Goal: Task Accomplishment & Management: Manage account settings

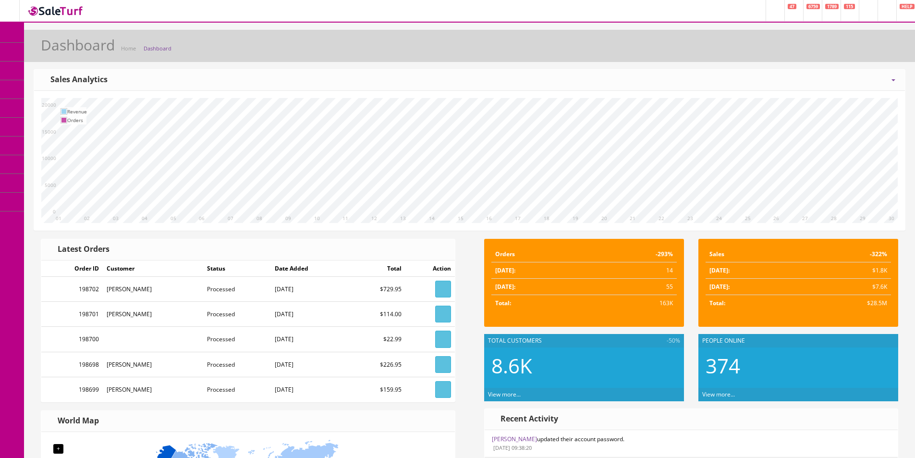
click at [18, 33] on link "Dashboard" at bounding box center [12, 33] width 24 height 19
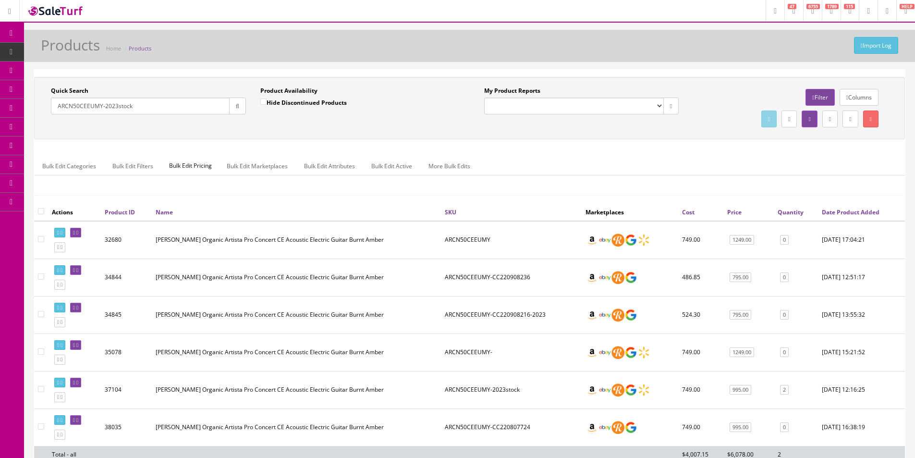
click at [102, 107] on input "ARCN50CEEUMY-2023stock" at bounding box center [140, 105] width 179 height 17
type input "ARBORPNK-SG06130001"
click at [237, 107] on icon "button" at bounding box center [237, 106] width 3 height 6
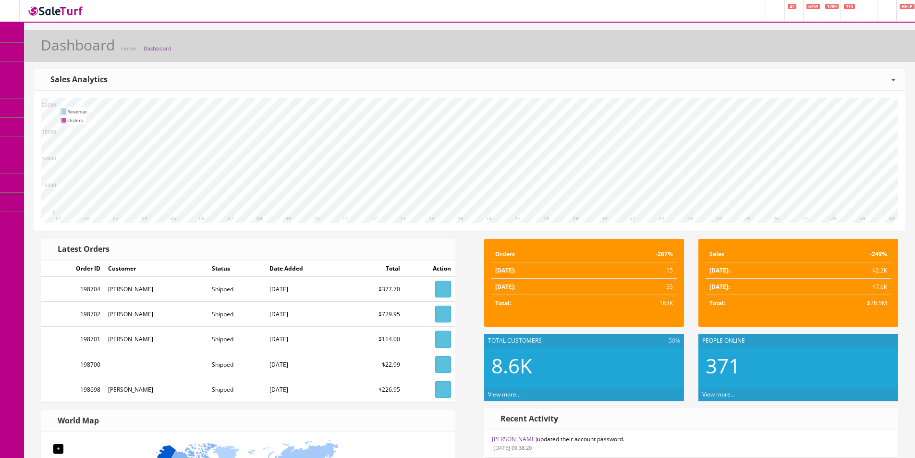
click at [60, 56] on link "Products" at bounding box center [74, 52] width 101 height 19
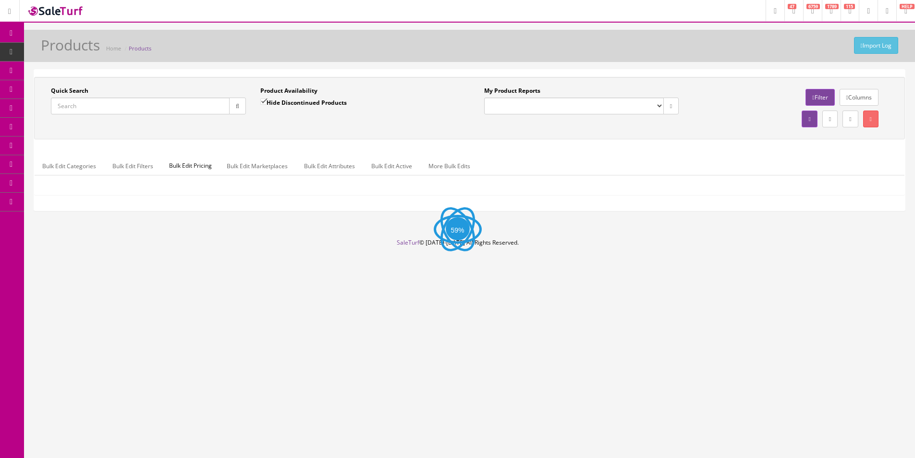
paste input "ARBORPNK-SG06130001"
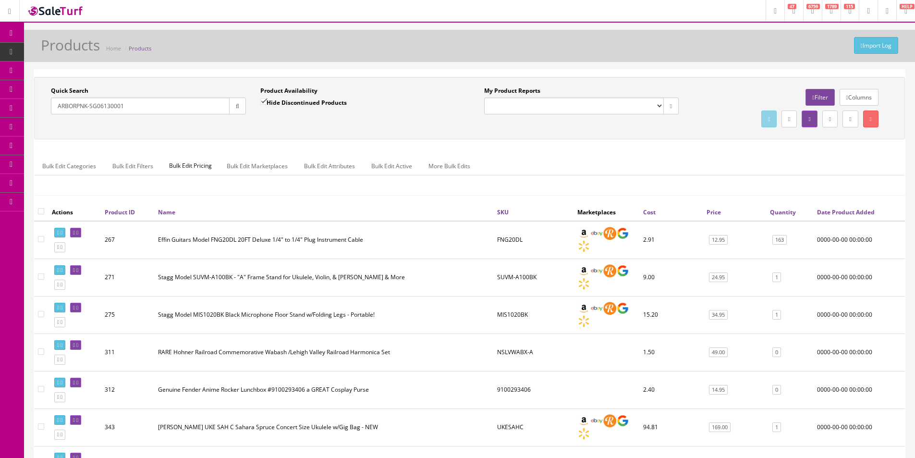
type input "ARBORPNK-SG06130001"
click at [248, 103] on div "Quick Search ARBORPNK-SG06130001 Date From" at bounding box center [148, 103] width 209 height 35
drag, startPoint x: 244, startPoint y: 103, endPoint x: 285, endPoint y: 104, distance: 41.3
click at [243, 104] on button "button" at bounding box center [237, 105] width 17 height 17
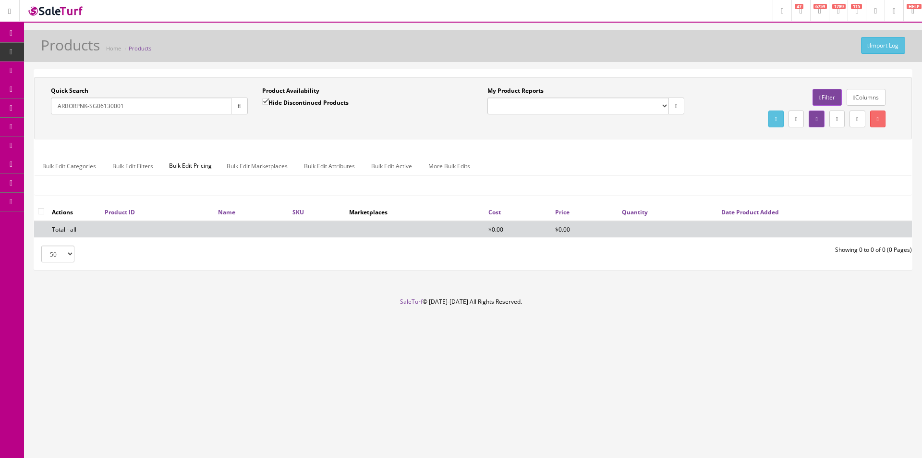
click at [268, 105] on input "Hide Discontinued Products" at bounding box center [265, 101] width 6 height 6
checkbox input "false"
click at [283, 126] on div "Quick Search ARBORPNK-SG06130001 Date From Product Availability Hide Discontinu…" at bounding box center [472, 107] width 873 height 43
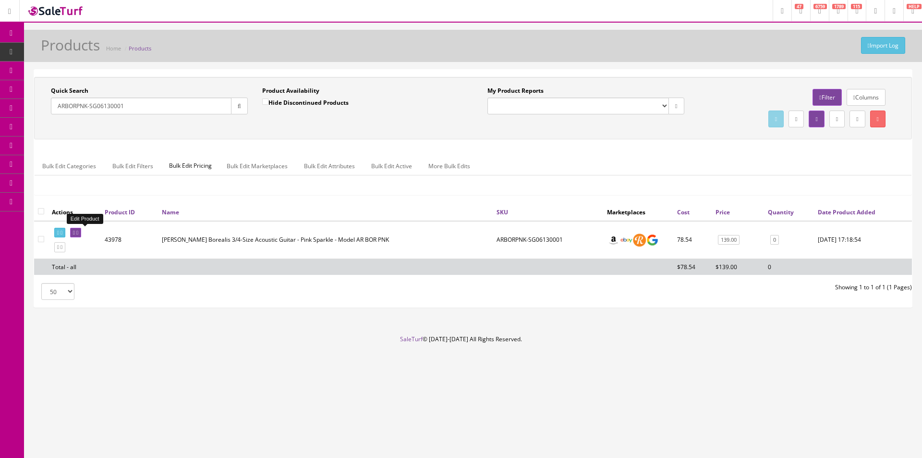
click at [78, 232] on icon at bounding box center [77, 232] width 2 height 5
click at [549, 144] on div "Quick Search ARBORPNK-SG06130001 Date From Product Availability Hide Discontinu…" at bounding box center [473, 140] width 878 height 126
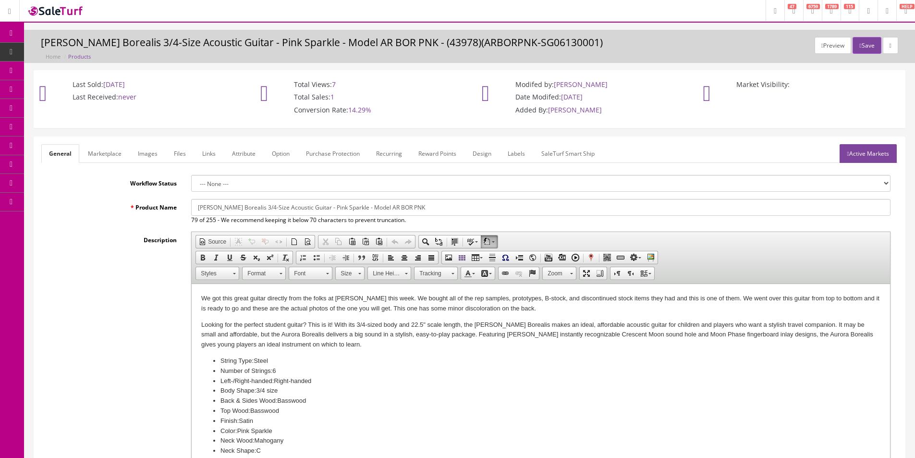
click at [117, 278] on div "Description Rich Text Editor, input-description1 Editor toolbars Document Sourc…" at bounding box center [469, 360] width 856 height 258
click at [67, 54] on span "Products" at bounding box center [74, 52] width 24 height 8
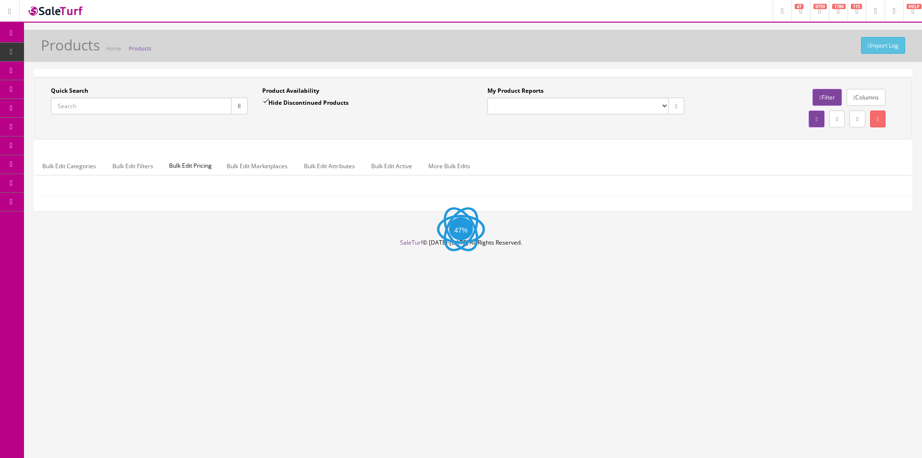
click at [193, 107] on input "Quick Search" at bounding box center [141, 105] width 181 height 17
paste input "2516319517"
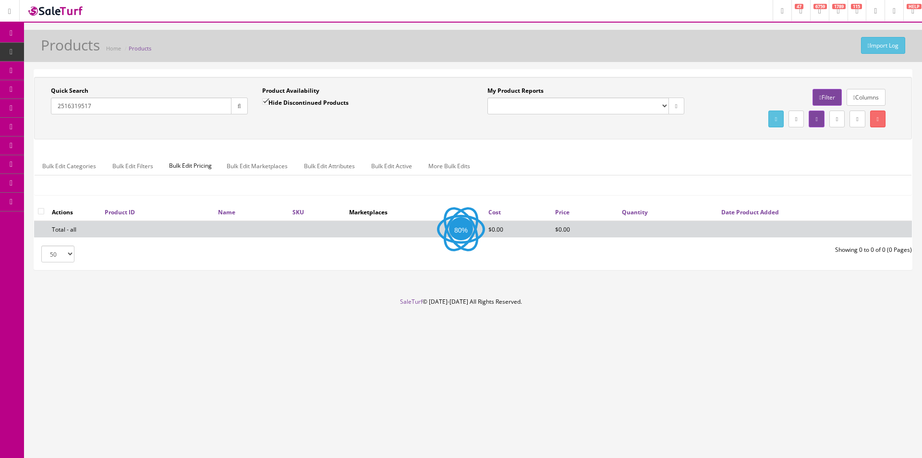
type input "2516319517"
click at [266, 99] on input "Hide Discontinued Products" at bounding box center [265, 101] width 6 height 6
checkbox input "false"
click at [224, 108] on input "2516319517" at bounding box center [141, 105] width 181 height 17
click at [238, 107] on icon "button" at bounding box center [239, 106] width 3 height 6
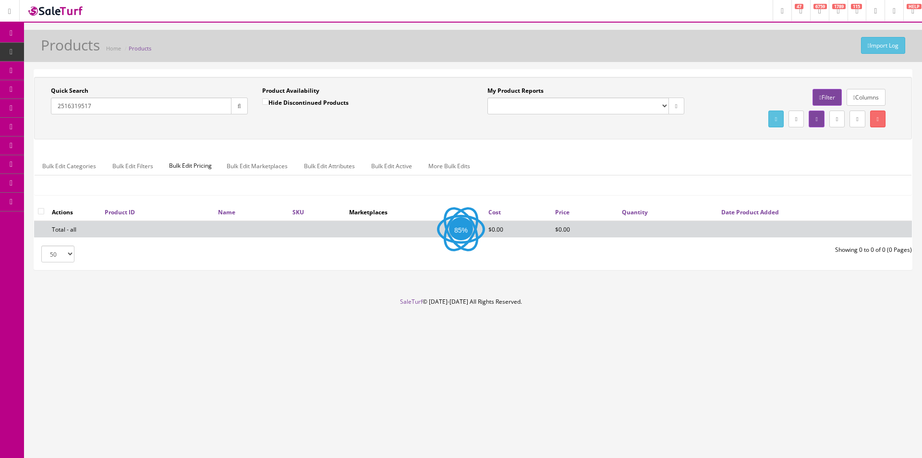
click at [261, 120] on div "Product Availability Hide Discontinued Products Date To" at bounding box center [360, 103] width 211 height 35
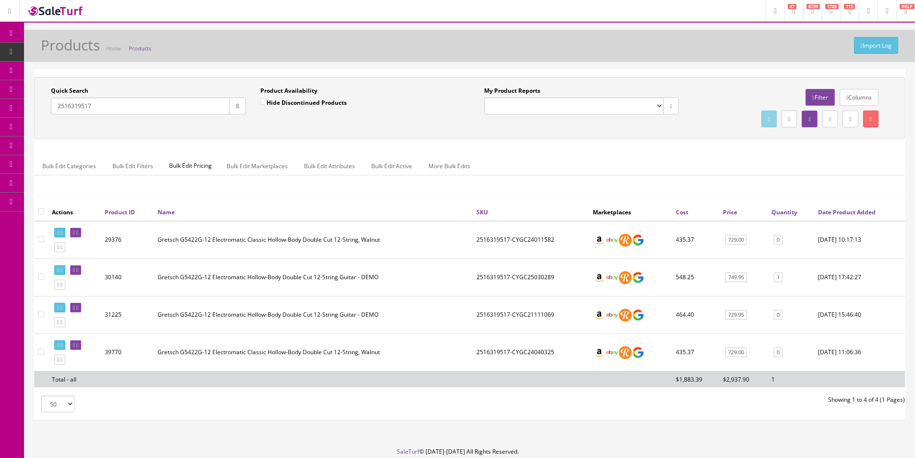
click at [577, 151] on div "Bulk Edit Categories Bulk Edit Filters Bulk Edit Pricing Bulk Edit Marketplaces…" at bounding box center [470, 171] width 870 height 45
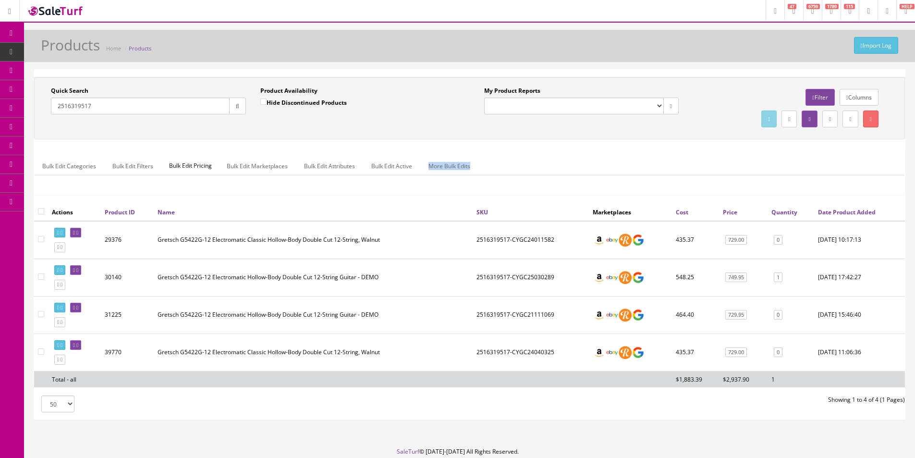
click at [577, 151] on div "Bulk Edit Categories Bulk Edit Filters Bulk Edit Pricing Bulk Edit Marketplaces…" at bounding box center [470, 171] width 870 height 45
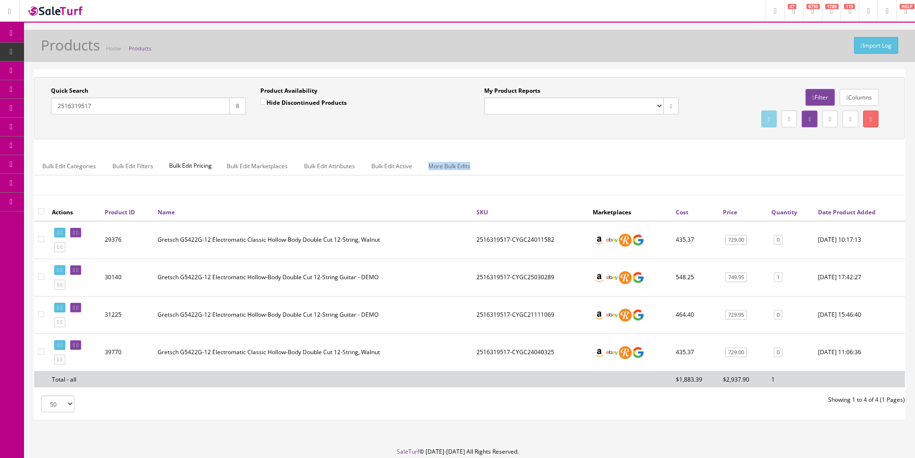
click at [577, 151] on div "Bulk Edit Categories Bulk Edit Filters Bulk Edit Pricing Bulk Edit Marketplaces…" at bounding box center [470, 171] width 870 height 45
drag, startPoint x: 577, startPoint y: 151, endPoint x: 615, endPoint y: 158, distance: 38.6
click at [578, 151] on div "Bulk Edit Categories Bulk Edit Filters Bulk Edit Pricing Bulk Edit Marketplaces…" at bounding box center [470, 171] width 870 height 45
click at [104, 107] on input "2516319517" at bounding box center [140, 105] width 179 height 17
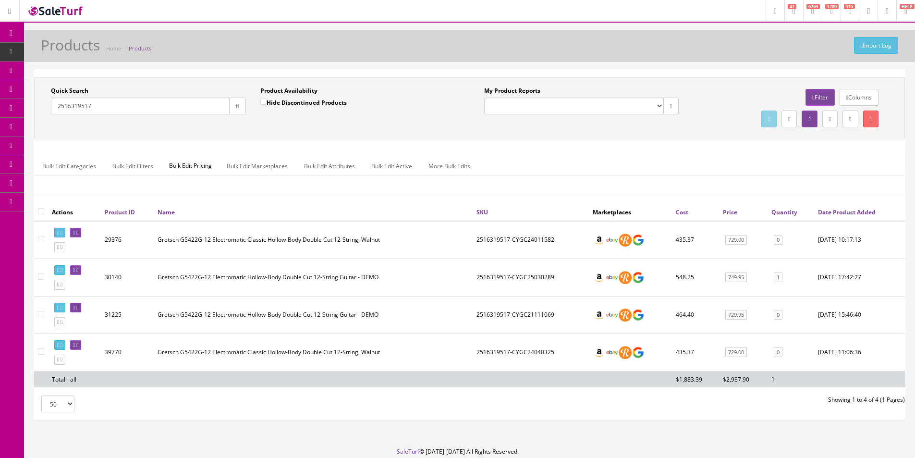
click at [104, 107] on input "2516319517" at bounding box center [140, 105] width 179 height 17
click at [252, 127] on div "Quick Search JS22 Date From Product Availability Hide Discontinued Products Dat…" at bounding box center [469, 107] width 866 height 43
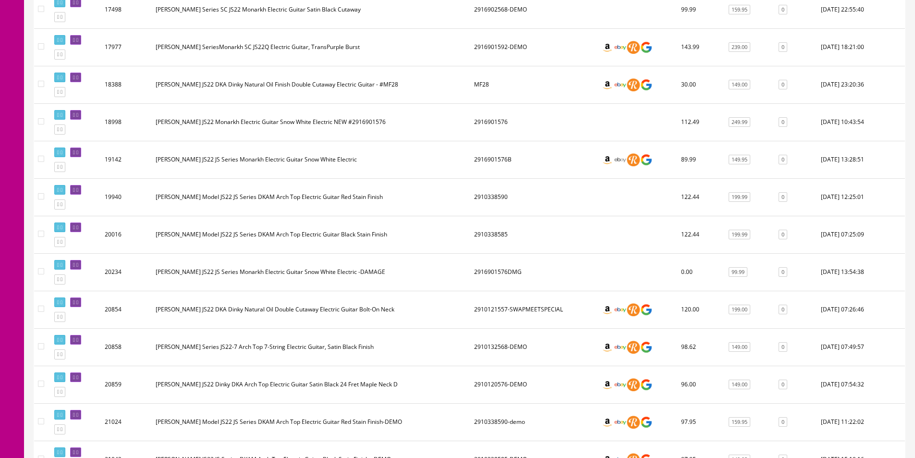
scroll to position [1172, 0]
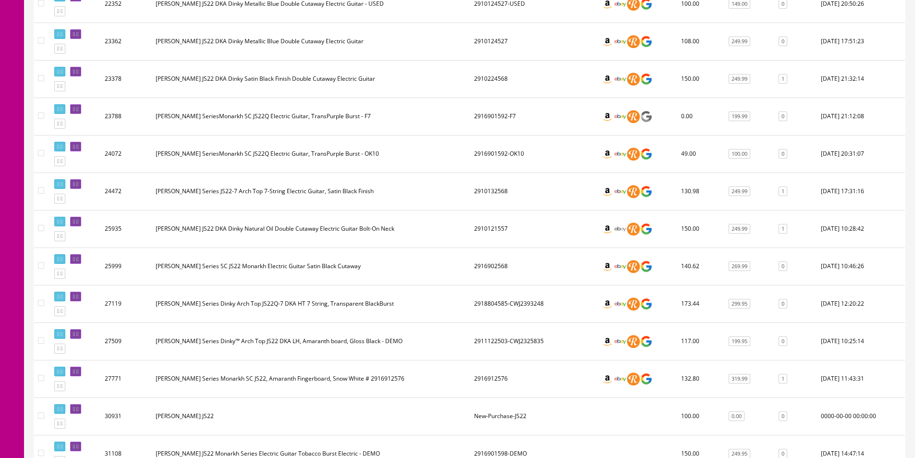
click at [495, 227] on td "2910121557" at bounding box center [533, 228] width 127 height 37
copy td "2910121557"
click at [458, 199] on td "Jackson JS Series JS22-7 Arch Top 7-String Electric Guitar, Satin Black Finish" at bounding box center [311, 190] width 318 height 37
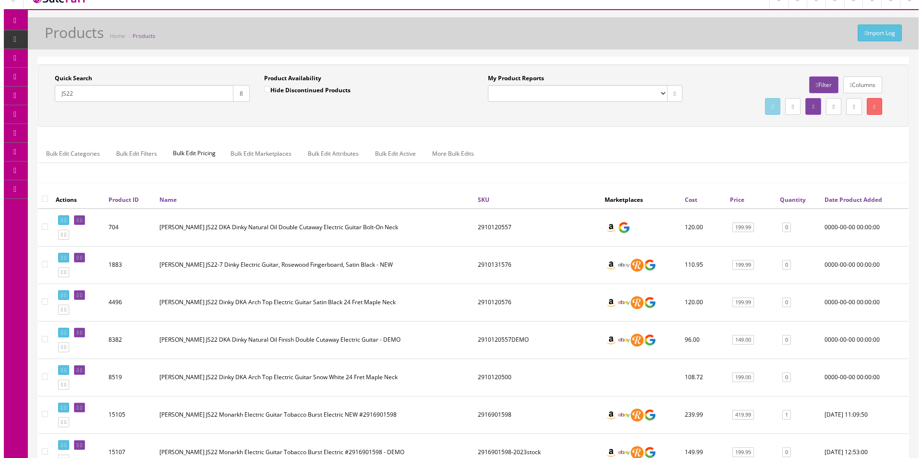
scroll to position [0, 0]
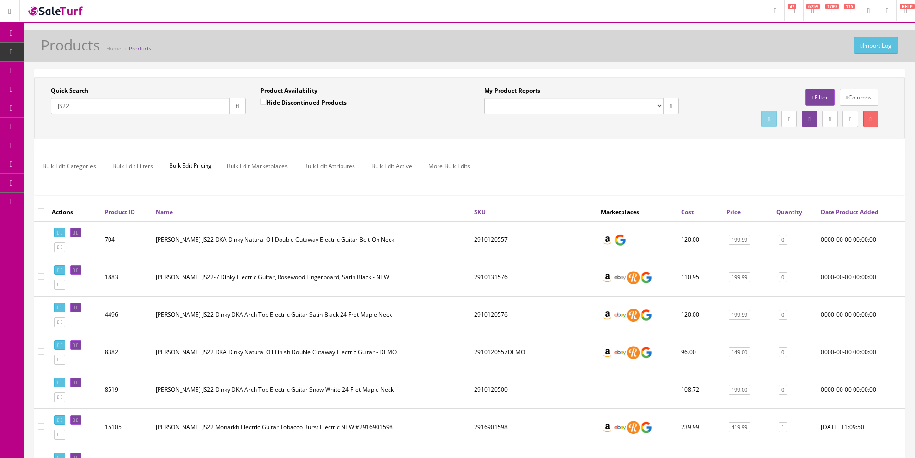
click at [163, 109] on input "JS22" at bounding box center [140, 105] width 179 height 17
paste input "2910121557"
type input "2910121557"
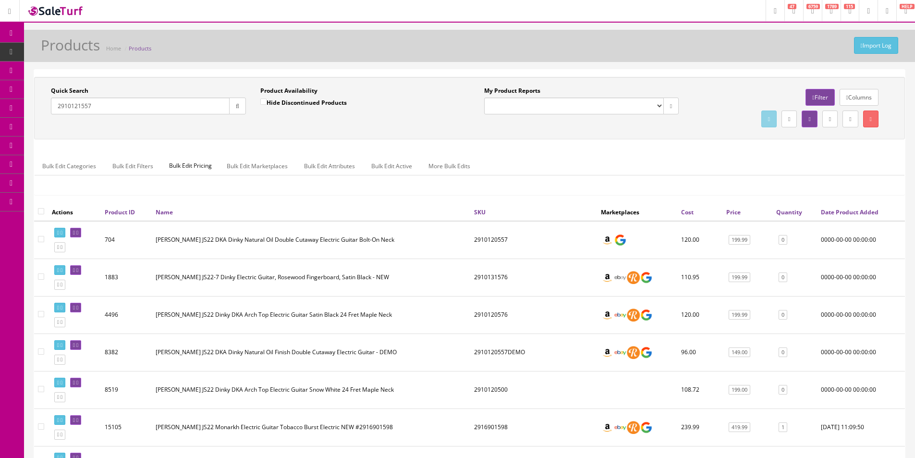
click at [272, 106] on label "Hide Discontinued Products" at bounding box center [303, 102] width 86 height 10
click at [266, 105] on input "Hide Discontinued Products" at bounding box center [263, 101] width 6 height 6
checkbox input "true"
click at [236, 108] on icon "button" at bounding box center [237, 106] width 3 height 6
drag, startPoint x: 253, startPoint y: 121, endPoint x: 318, endPoint y: 232, distance: 129.4
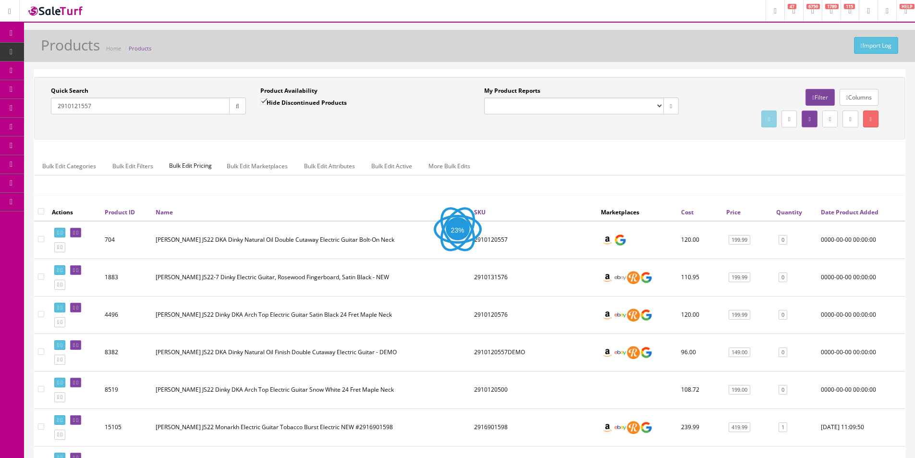
click at [253, 121] on div "Product Availability Hide Discontinued Products Date To" at bounding box center [357, 103] width 209 height 35
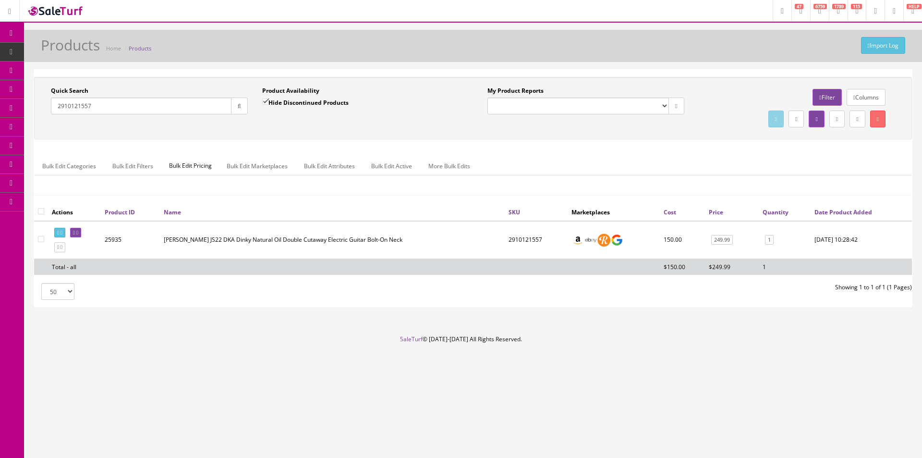
click at [173, 105] on input "2910121557" at bounding box center [141, 105] width 181 height 17
paste input "JT25010138"
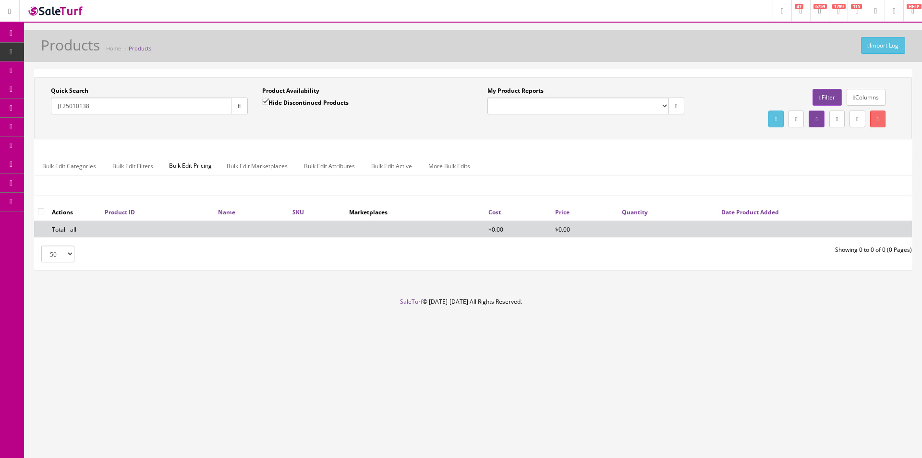
type input "JT25010138"
click at [300, 105] on label "Hide Discontinued Products" at bounding box center [305, 102] width 86 height 10
click at [268, 105] on input "Hide Discontinued Products" at bounding box center [265, 101] width 6 height 6
checkbox input "false"
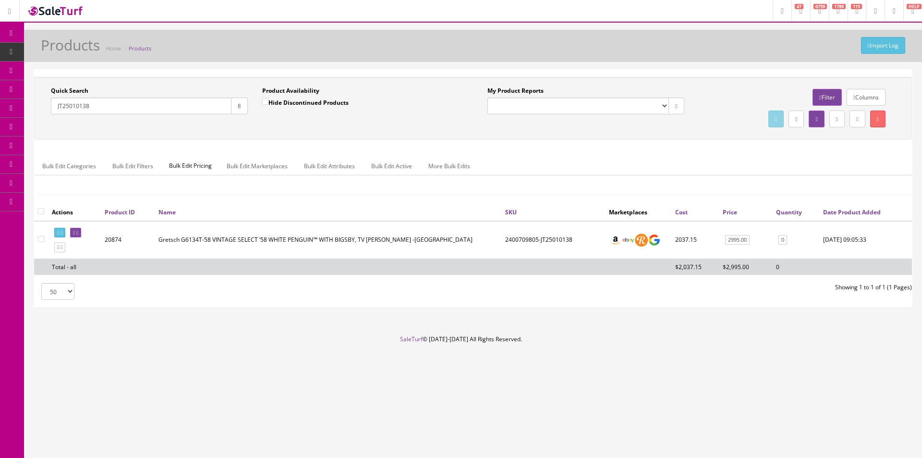
click at [413, 57] on div "Import Log Products Home Products" at bounding box center [472, 48] width 883 height 23
click at [195, 109] on input "JT25010138" at bounding box center [141, 105] width 181 height 17
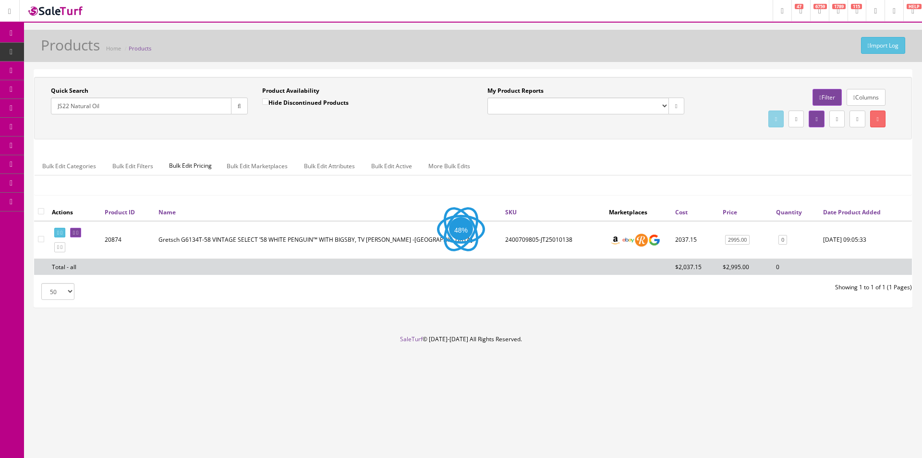
click at [339, 139] on div "Quick Search JS22 Natural Oil Date From Product Availability Hide Discontinued …" at bounding box center [473, 108] width 878 height 62
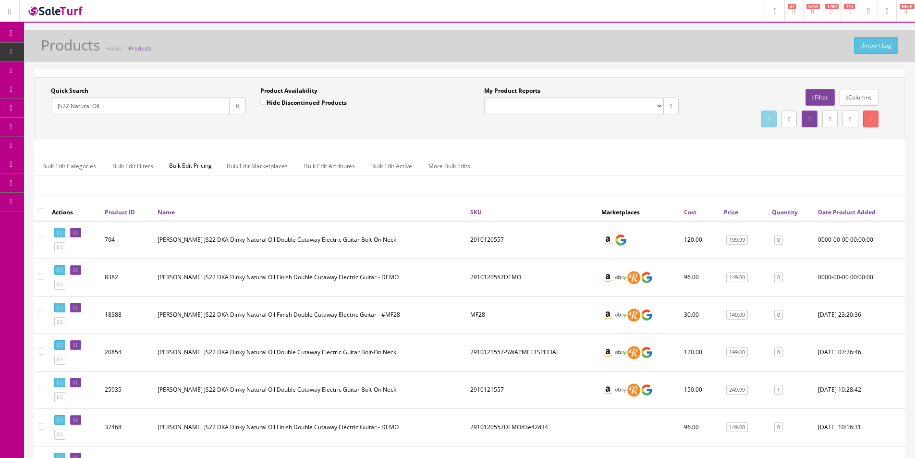
click at [198, 96] on div "Quick Search JS22 Natural Oil" at bounding box center [148, 100] width 195 height 28
click at [198, 98] on div "Quick Search JS22 Natural Oil" at bounding box center [148, 100] width 195 height 28
click at [198, 100] on input "JS22 Natural Oil" at bounding box center [140, 105] width 179 height 17
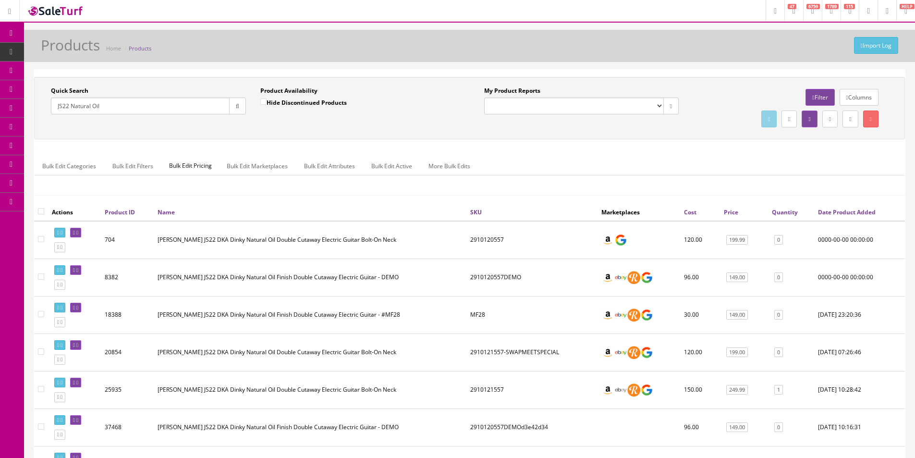
click at [198, 101] on input "JS22 Natural Oil" at bounding box center [140, 105] width 179 height 17
paste input "2970011504"
drag, startPoint x: 228, startPoint y: 106, endPoint x: 233, endPoint y: 110, distance: 6.1
click at [229, 106] on button "button" at bounding box center [237, 105] width 17 height 17
click at [277, 126] on div "Quick Search 2970011504 Date From Product Availability Hide Discontinued Produc…" at bounding box center [469, 107] width 866 height 43
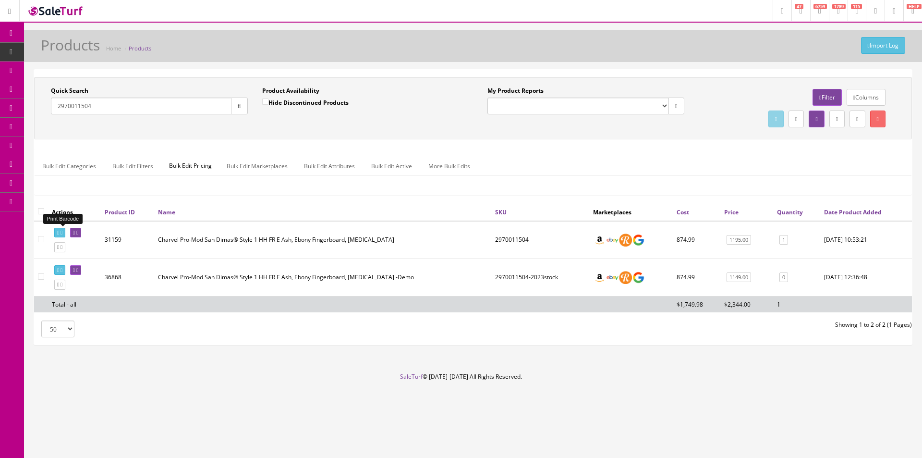
click at [62, 228] on link at bounding box center [59, 233] width 11 height 10
click at [97, 100] on input "2970011504" at bounding box center [141, 105] width 181 height 17
click at [97, 99] on input "2970011504" at bounding box center [141, 105] width 181 height 17
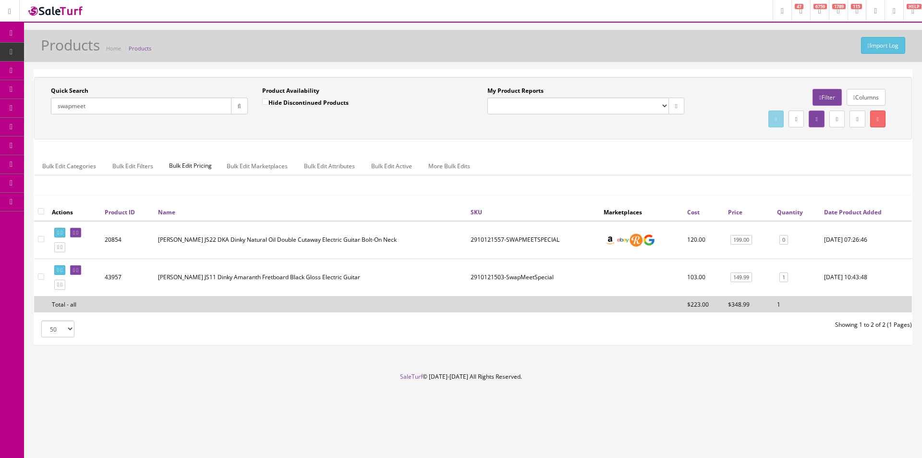
click at [404, 104] on div "Product Availability Hide Discontinued Products" at bounding box center [360, 100] width 197 height 28
click at [440, 70] on div "Quick Search swapmeet Date From Product Availability Hide Discontinued Products…" at bounding box center [473, 207] width 878 height 275
click at [440, 71] on div "Quick Search swapmeet Date From Product Availability Hide Discontinued Products…" at bounding box center [473, 207] width 878 height 275
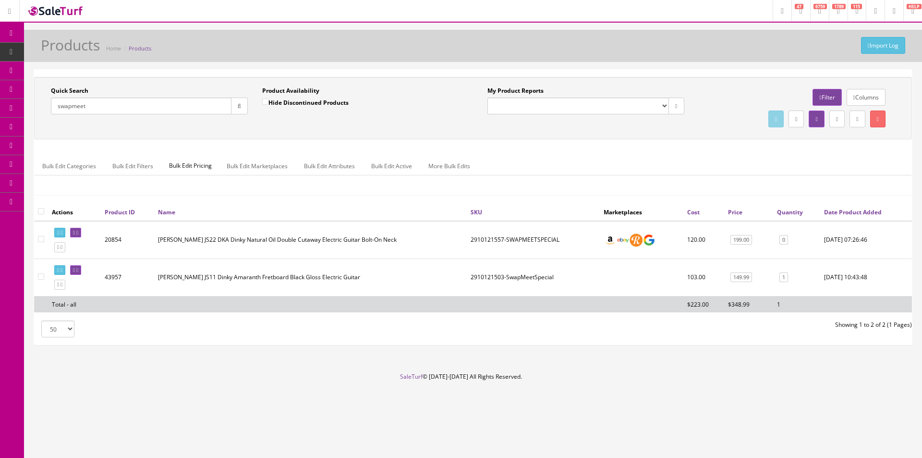
click at [440, 71] on div "Quick Search swapmeet Date From Product Availability Hide Discontinued Products…" at bounding box center [473, 207] width 878 height 275
click at [197, 112] on input "swapmeet" at bounding box center [141, 105] width 181 height 17
click at [197, 111] on input "swapmeet" at bounding box center [141, 105] width 181 height 17
type input "sunburn"
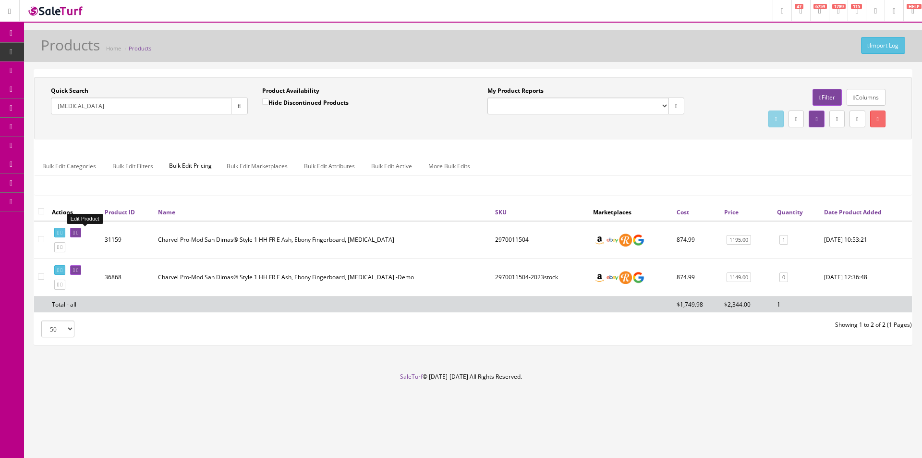
click at [78, 232] on icon at bounding box center [77, 232] width 2 height 5
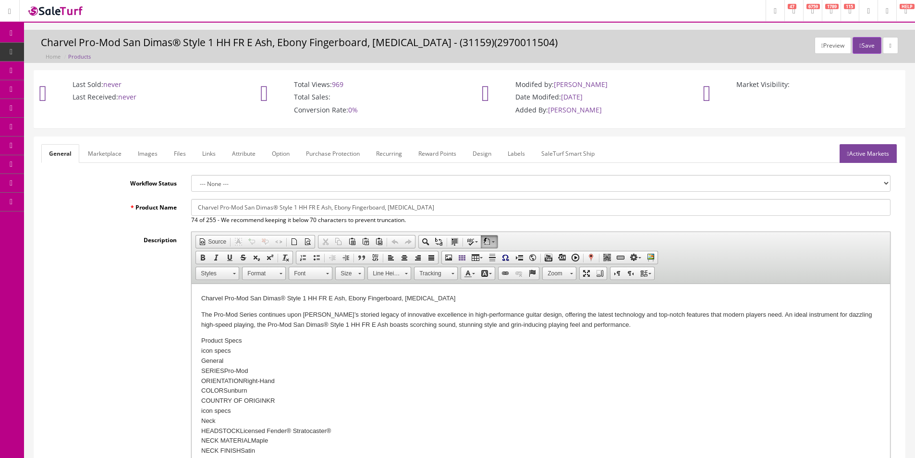
click at [274, 207] on input "Charvel Pro-Mod San Dimas® Style 1 HH FR E Ash, Ebony Fingerboard, Sunburn" at bounding box center [540, 207] width 699 height 17
type input "Charvel Pro-Mod San Dimas Style 1 HH FR E Ash, Ebony Fingerboard, Sunburn"
click at [152, 157] on link "Images" at bounding box center [147, 153] width 35 height 19
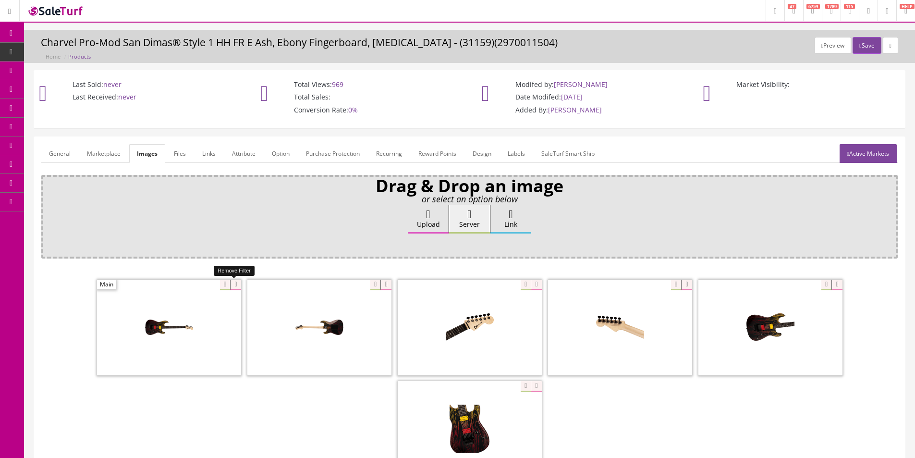
click at [236, 283] on icon at bounding box center [235, 284] width 11 height 11
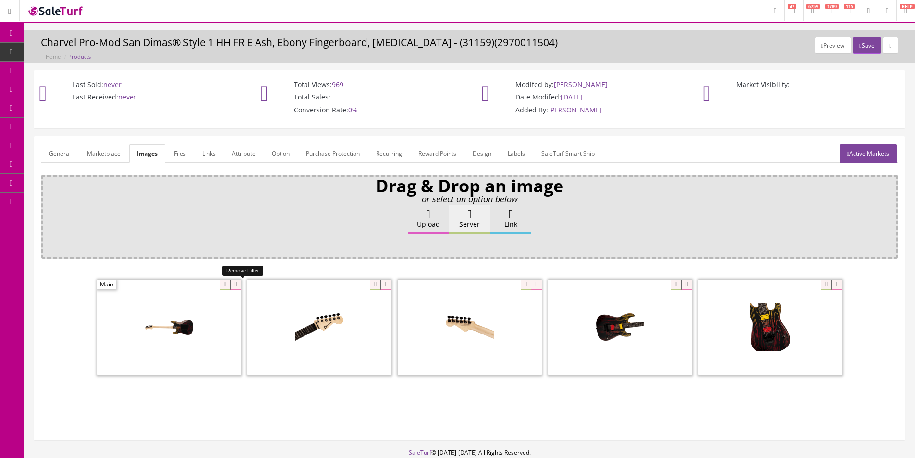
click at [236, 283] on icon at bounding box center [235, 284] width 11 height 11
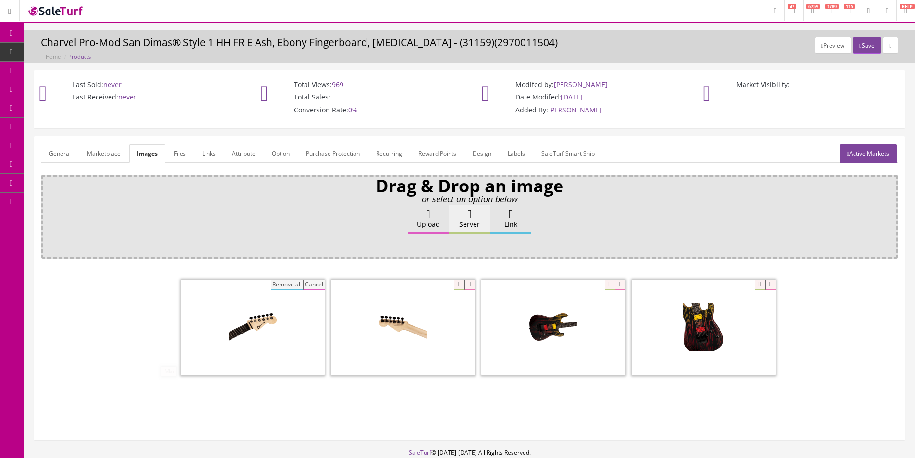
click at [221, 284] on span at bounding box center [253, 327] width 144 height 96
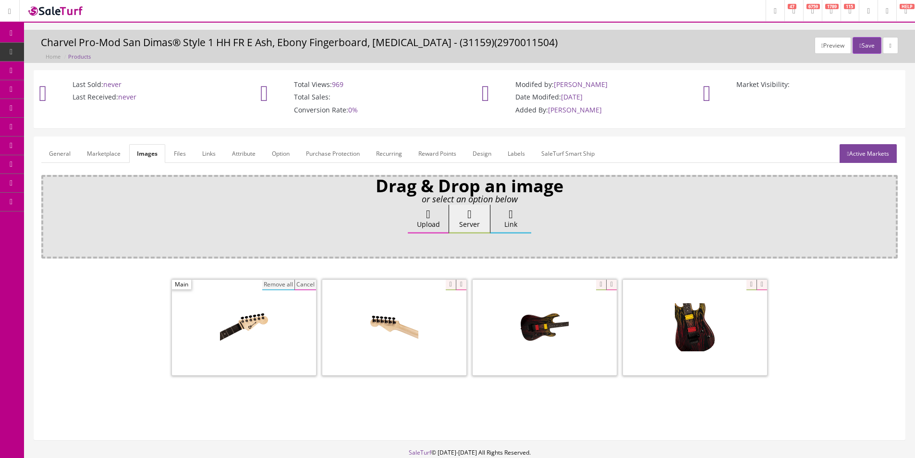
click at [274, 281] on button "Remove all" at bounding box center [278, 284] width 32 height 11
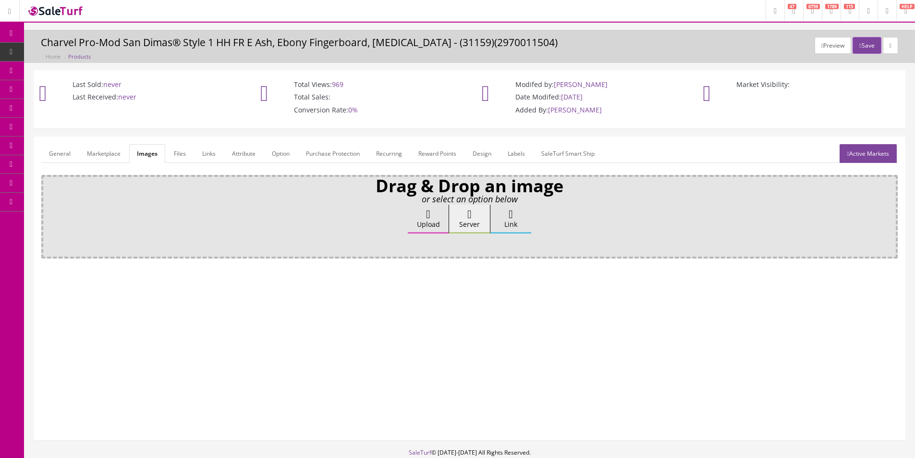
click at [443, 223] on label "Upload" at bounding box center [428, 219] width 41 height 29
click at [48, 214] on input "Upload" at bounding box center [48, 210] width 0 height 10
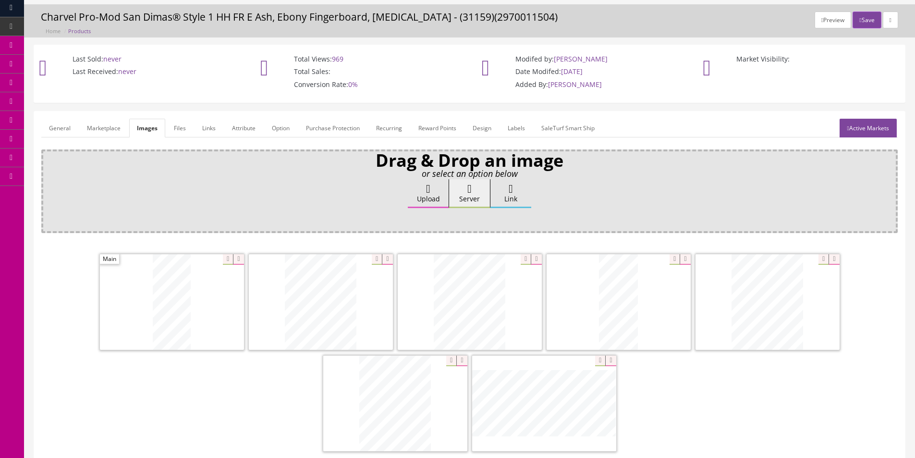
scroll to position [48, 0]
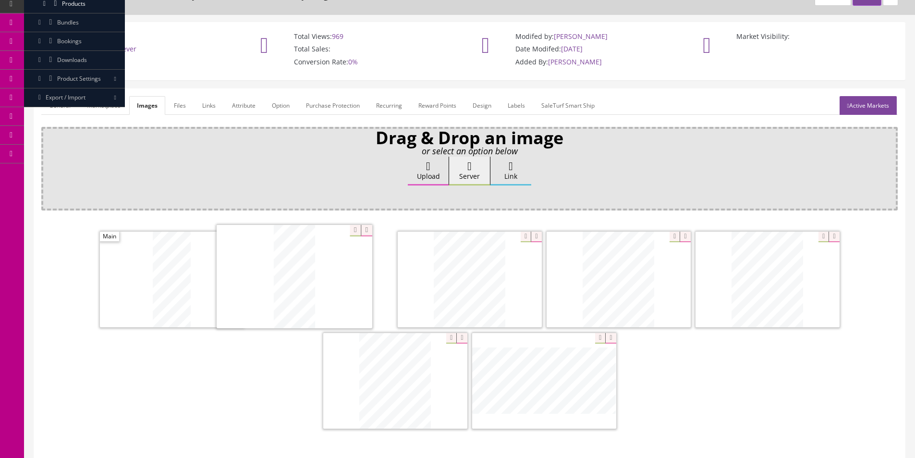
drag, startPoint x: 624, startPoint y: 292, endPoint x: 300, endPoint y: 289, distance: 324.6
drag, startPoint x: 728, startPoint y: 281, endPoint x: 597, endPoint y: 288, distance: 131.3
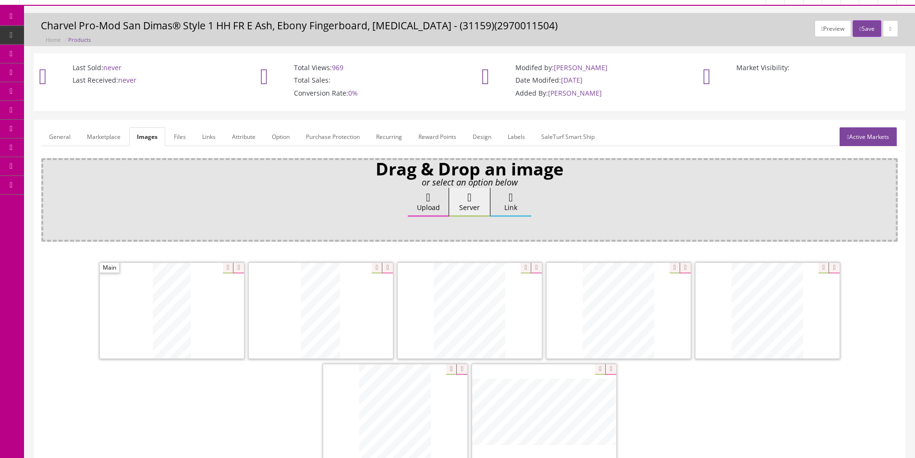
scroll to position [0, 0]
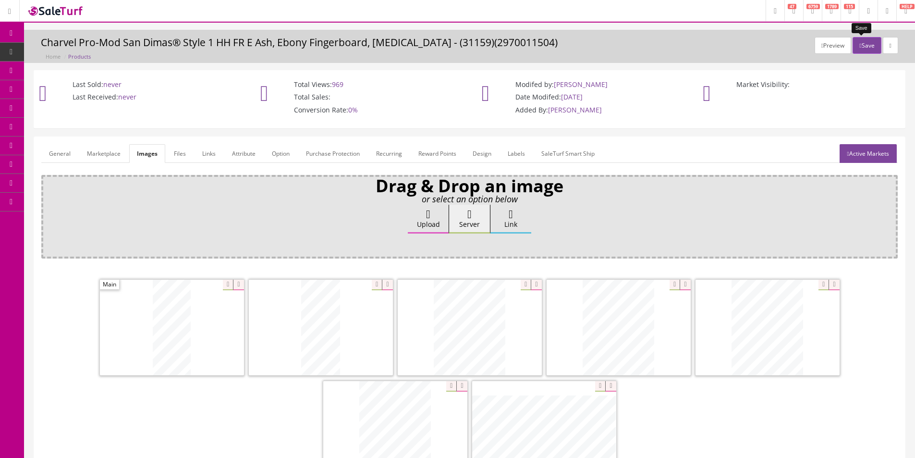
click at [857, 50] on button "Save" at bounding box center [866, 45] width 28 height 17
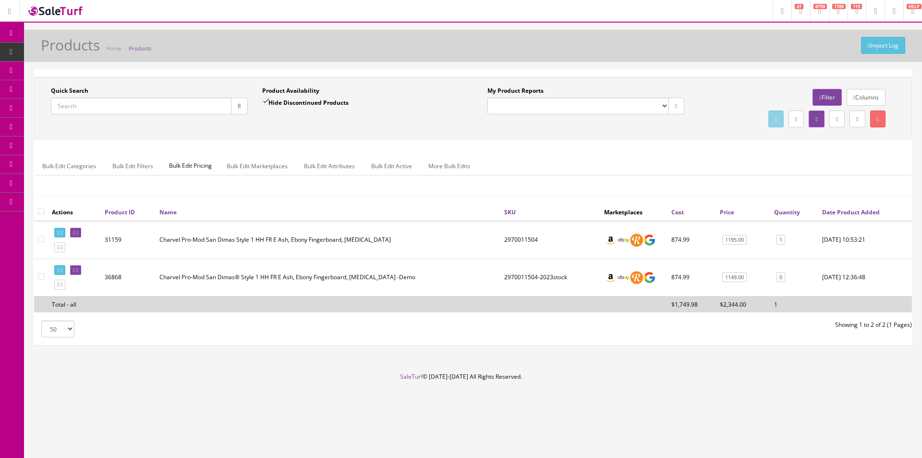
click at [218, 111] on input "Quick Search" at bounding box center [141, 105] width 181 height 17
click at [218, 112] on input "Quick Search" at bounding box center [141, 105] width 181 height 17
paste input "SG06130001"
type input "SG06130001"
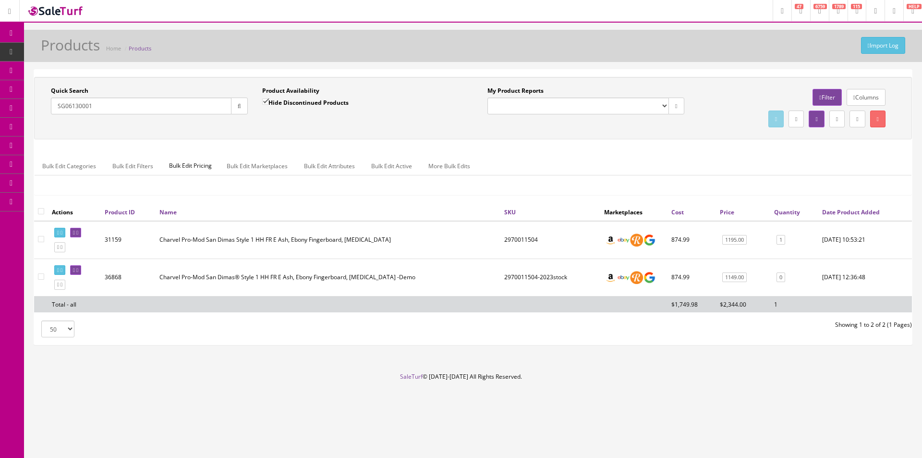
click at [240, 108] on icon "button" at bounding box center [239, 106] width 3 height 6
click at [244, 128] on div "Quick Search SG06130001 Date From Product Availability Hide Discontinued Produc…" at bounding box center [472, 107] width 873 height 43
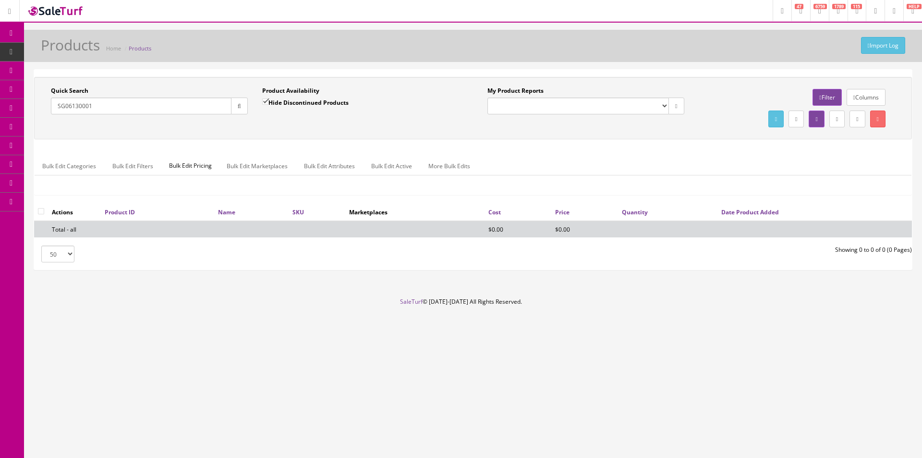
click at [271, 108] on div "Hide Discontinued Products" at bounding box center [305, 105] width 86 height 17
drag, startPoint x: 273, startPoint y: 107, endPoint x: 274, endPoint y: 113, distance: 5.8
click at [273, 108] on div "Hide Discontinued Products" at bounding box center [305, 105] width 86 height 17
click at [274, 114] on div "Product Availability Hide Discontinued Products Date To" at bounding box center [360, 103] width 211 height 35
click at [284, 102] on label "Hide Discontinued Products" at bounding box center [305, 102] width 86 height 10
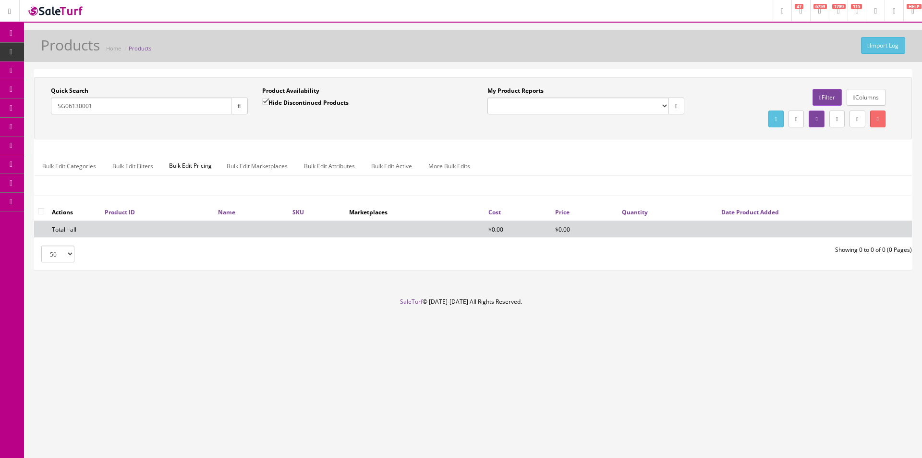
click at [268, 102] on input "Hide Discontinued Products" at bounding box center [265, 101] width 6 height 6
checkbox input "false"
click at [312, 124] on div "Quick Search SG06130001 Date From Product Availability Hide Discontinued Produc…" at bounding box center [472, 107] width 873 height 43
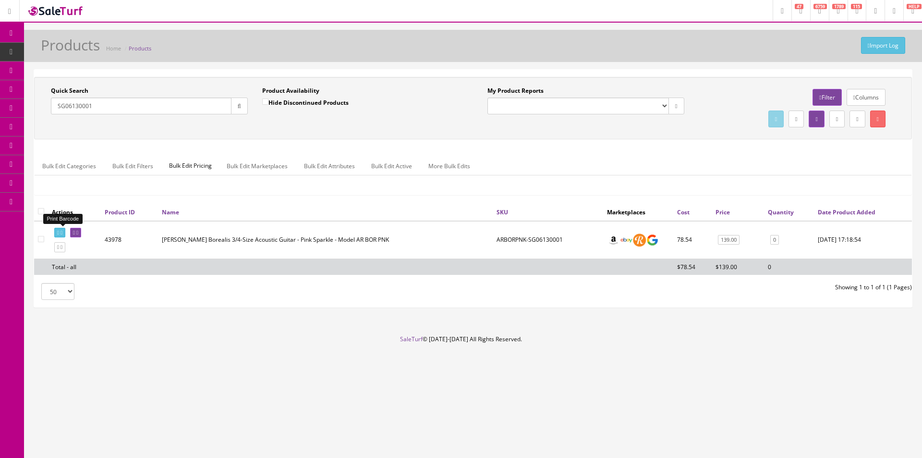
click at [62, 229] on link at bounding box center [59, 233] width 11 height 10
click at [114, 109] on input "SG06130001" at bounding box center [141, 105] width 181 height 17
click at [114, 108] on input "SG06130001" at bounding box center [141, 105] width 181 height 17
click at [155, 108] on input "Quick Search" at bounding box center [141, 105] width 181 height 17
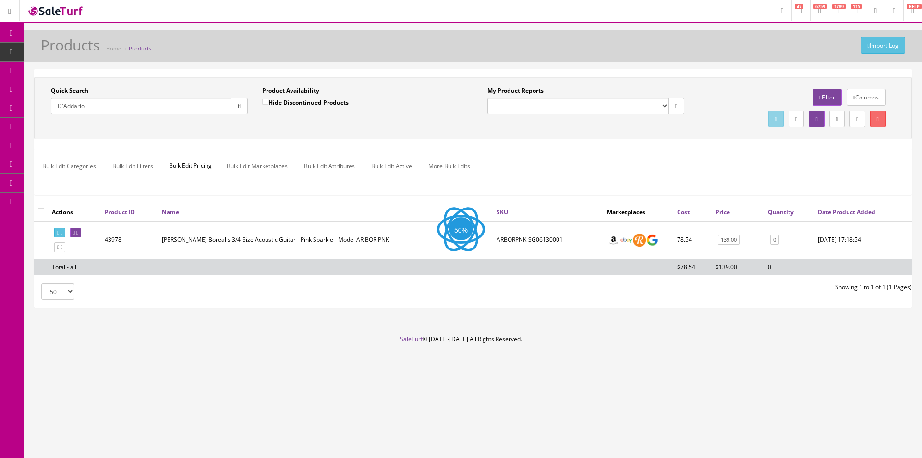
type input "D'Addario"
click at [306, 128] on div "Quick Search D'Addario Date From Product Availability Hide Discontinued Product…" at bounding box center [472, 107] width 873 height 43
click at [282, 105] on label "Hide Discontinued Products" at bounding box center [305, 102] width 86 height 10
click at [268, 105] on input "Hide Discontinued Products" at bounding box center [265, 101] width 6 height 6
checkbox input "true"
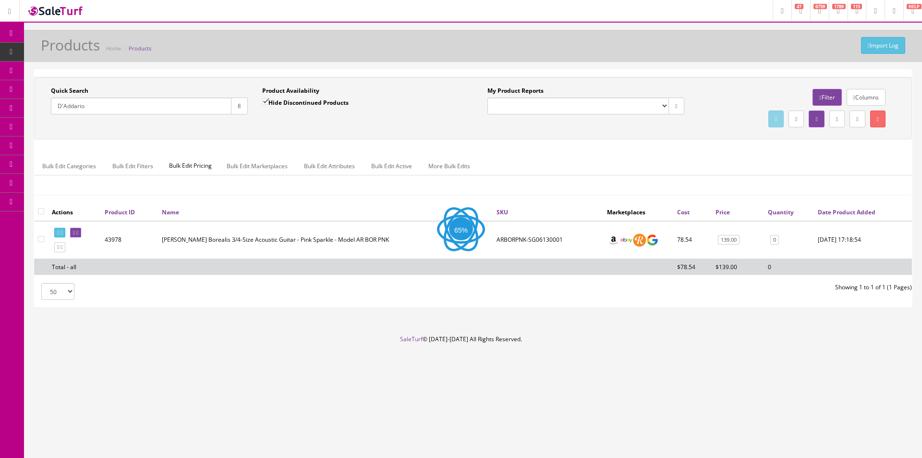
click at [290, 124] on div "Quick Search D'Addario Date From Product Availability Hide Discontinued Product…" at bounding box center [472, 107] width 873 height 43
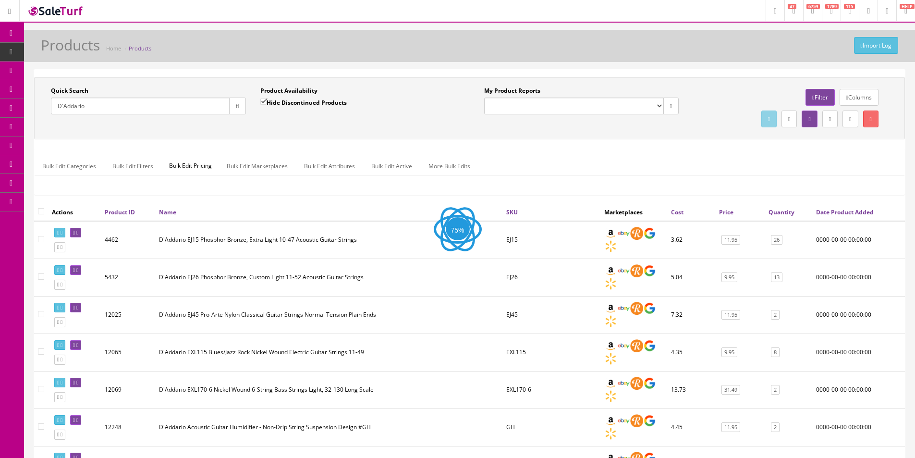
click at [294, 132] on div "Quick Search D'Addario Date From Product Availability Hide Discontinued Product…" at bounding box center [469, 108] width 871 height 62
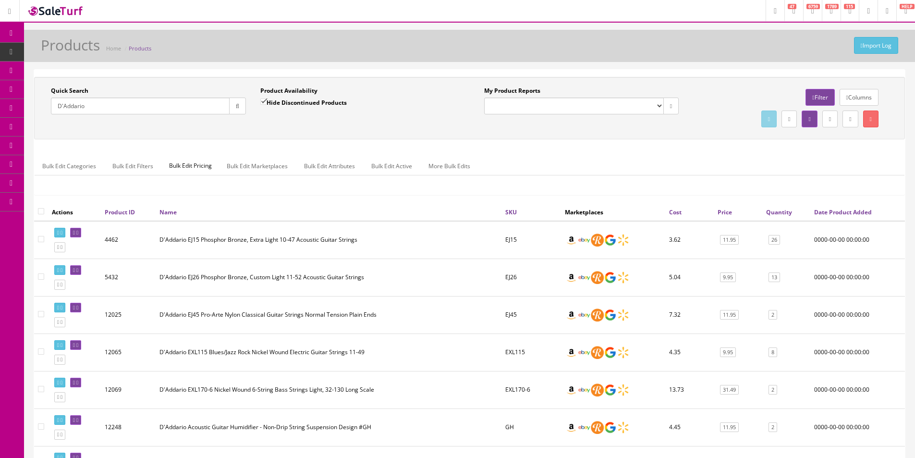
click at [294, 133] on div "Quick Search D'Addario Date From Product Availability Hide Discontinued Product…" at bounding box center [469, 108] width 871 height 62
click at [74, 203] on span "Gift Cards" at bounding box center [70, 201] width 27 height 8
click at [73, 222] on link "Cards" at bounding box center [74, 220] width 101 height 19
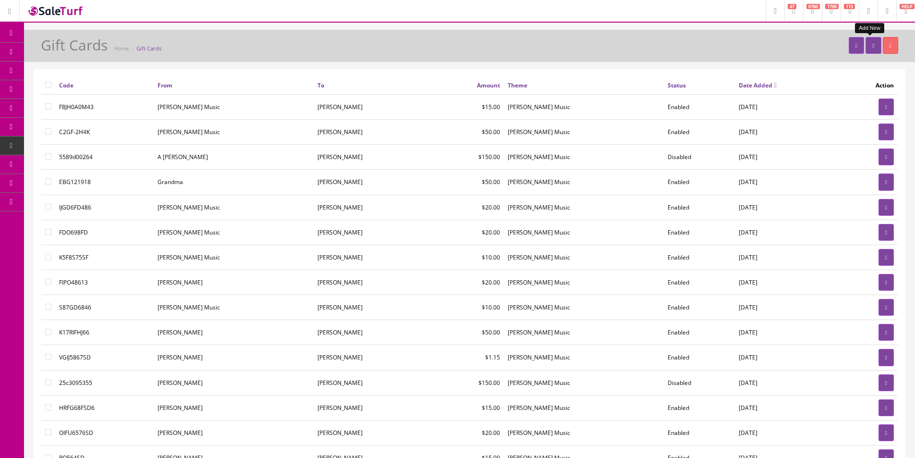
click at [872, 45] on icon at bounding box center [873, 46] width 2 height 6
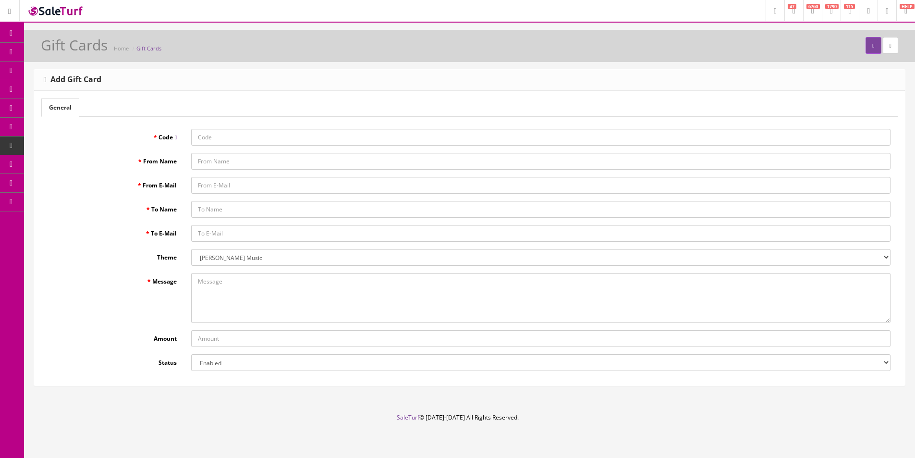
click at [203, 140] on input "Code" at bounding box center [540, 137] width 699 height 17
paste input "[EMAIL_ADDRESS][DOMAIN_NAME]"
type input "[EMAIL_ADDRESS][DOMAIN_NAME]"
click at [210, 137] on input "Code" at bounding box center [540, 137] width 699 height 17
click at [201, 159] on input "From Name" at bounding box center [540, 161] width 699 height 17
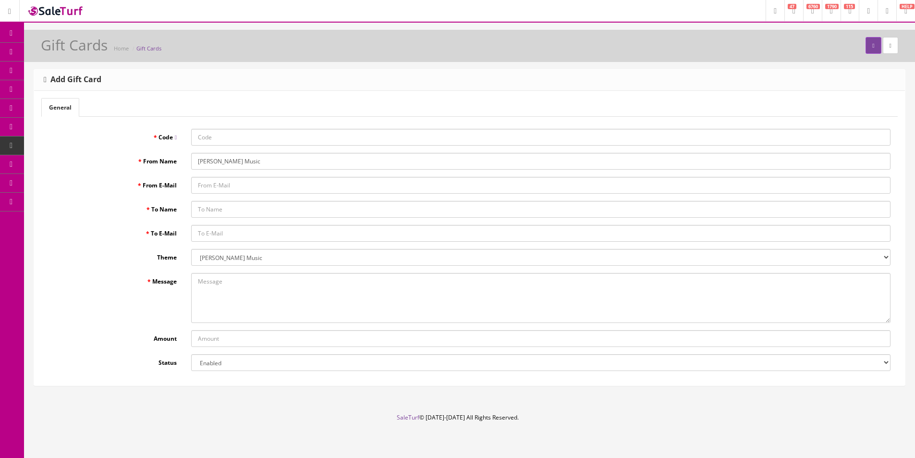
type input "[PERSON_NAME] Music"
type input "[PERSON_NAME][EMAIL_ADDRESS][DOMAIN_NAME]"
type input "[PERSON_NAME]"
paste input "sphillipsmeadow@gmail.com"
type input "sphillipsmeadow@gmail.com"
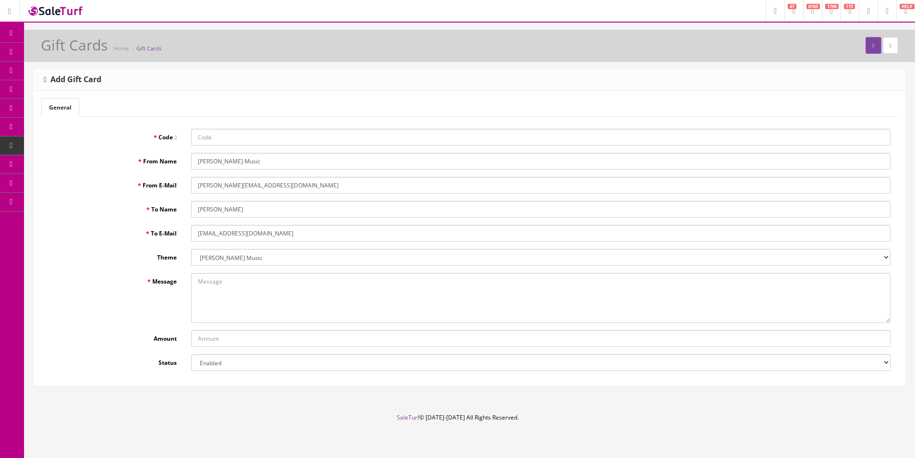
click at [239, 303] on textarea "Message" at bounding box center [540, 298] width 699 height 50
click at [216, 337] on input "Amount" at bounding box center [540, 338] width 699 height 17
type input "100"
click at [125, 330] on label "Amount" at bounding box center [112, 336] width 143 height 13
click at [191, 330] on input "100" at bounding box center [540, 338] width 699 height 17
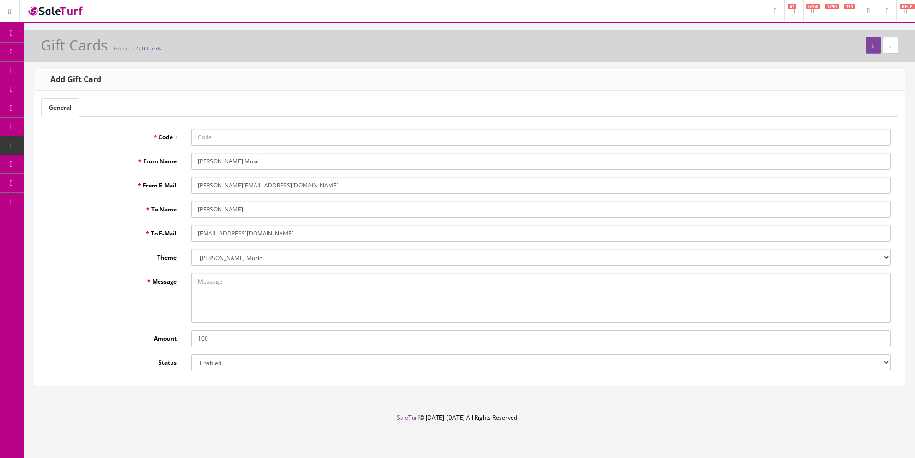
click at [257, 145] on input "Code" at bounding box center [540, 137] width 699 height 17
click at [411, 143] on input "Code" at bounding box center [540, 137] width 699 height 17
paste input "TOkIODiw"
click at [280, 138] on input "TOkIODiw" at bounding box center [540, 137] width 699 height 17
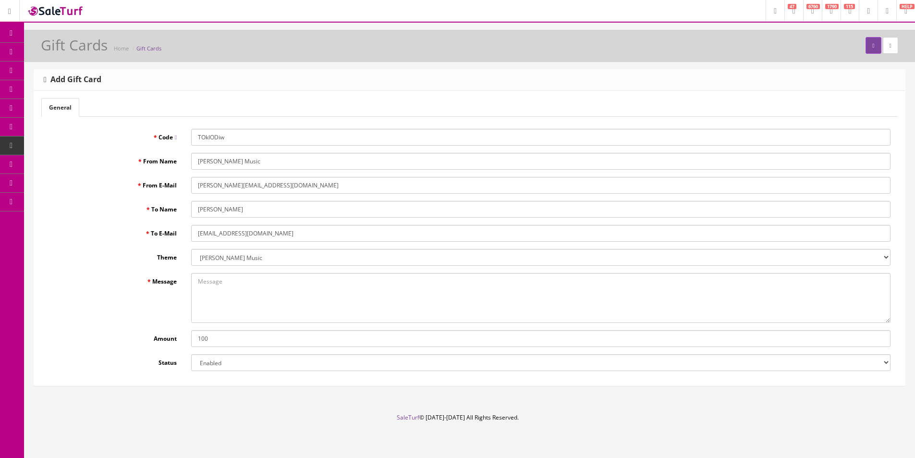
paste input "EdUWBd7OJGdK"
type input "EdUWBd7OJGdK"
click at [868, 42] on button "submit" at bounding box center [872, 45] width 15 height 17
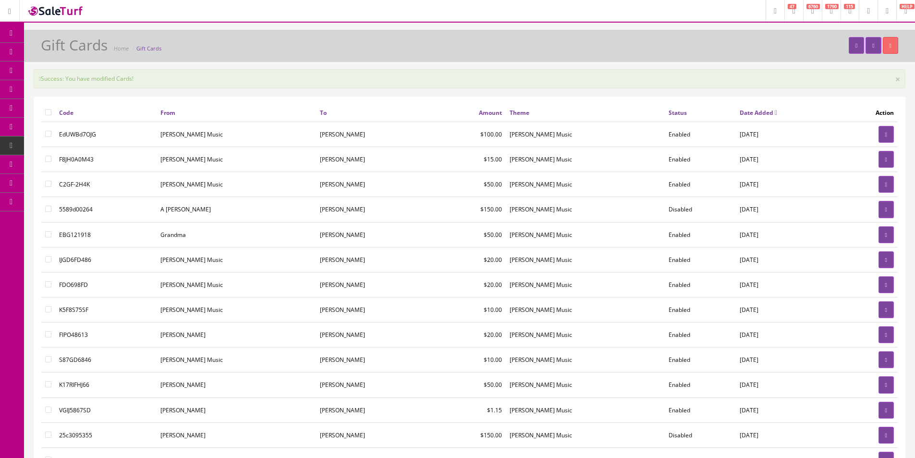
click at [47, 132] on input"] "checkbox" at bounding box center [48, 134] width 6 height 6
checkbox input"] "true"
click at [855, 43] on icon "button" at bounding box center [856, 46] width 2 height 6
click at [605, 48] on div "Gift Cards Home Gift Cards" at bounding box center [469, 48] width 876 height 23
drag, startPoint x: 605, startPoint y: 48, endPoint x: 674, endPoint y: 0, distance: 83.4
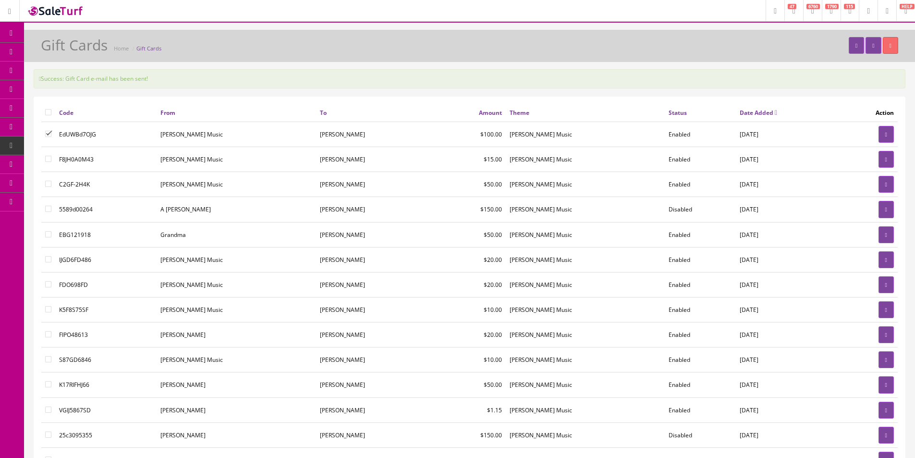
click at [606, 48] on div "Gift Cards Home Gift Cards" at bounding box center [469, 48] width 876 height 23
click at [94, 55] on link "Products" at bounding box center [74, 52] width 101 height 19
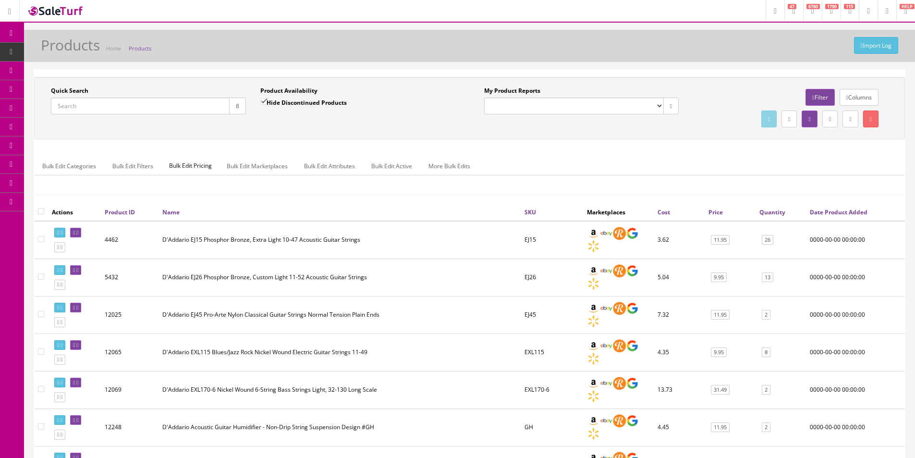
click at [54, 203] on link "Report Builder" at bounding box center [74, 202] width 101 height 19
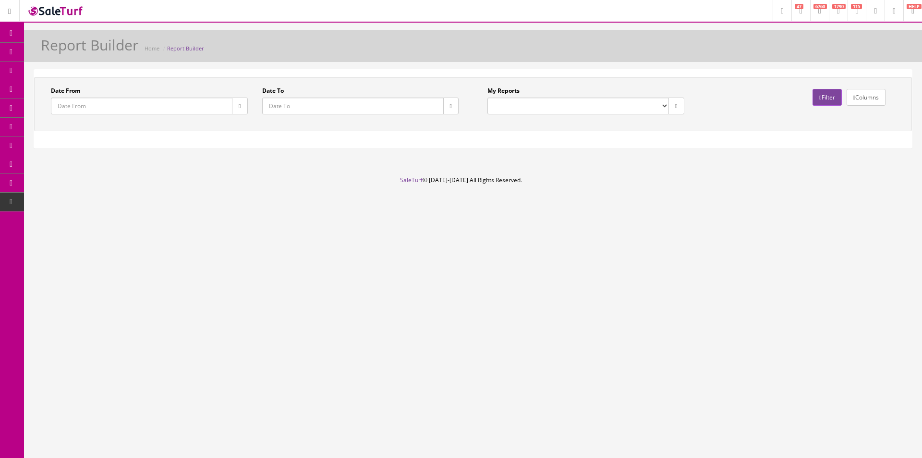
click at [233, 108] on button "button" at bounding box center [239, 105] width 15 height 17
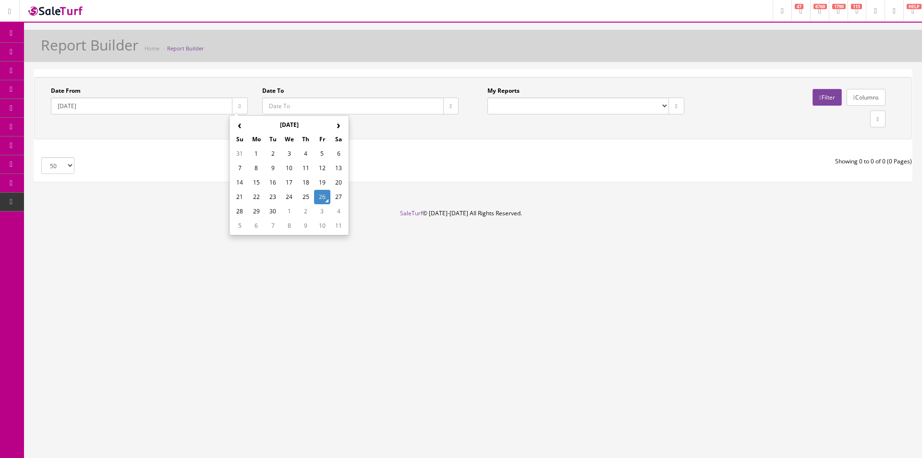
click at [242, 129] on th "‹" at bounding box center [239, 125] width 16 height 14
click at [242, 128] on th "‹" at bounding box center [239, 125] width 16 height 14
click at [240, 165] on td "1" at bounding box center [239, 168] width 16 height 14
type input "2025-06-01"
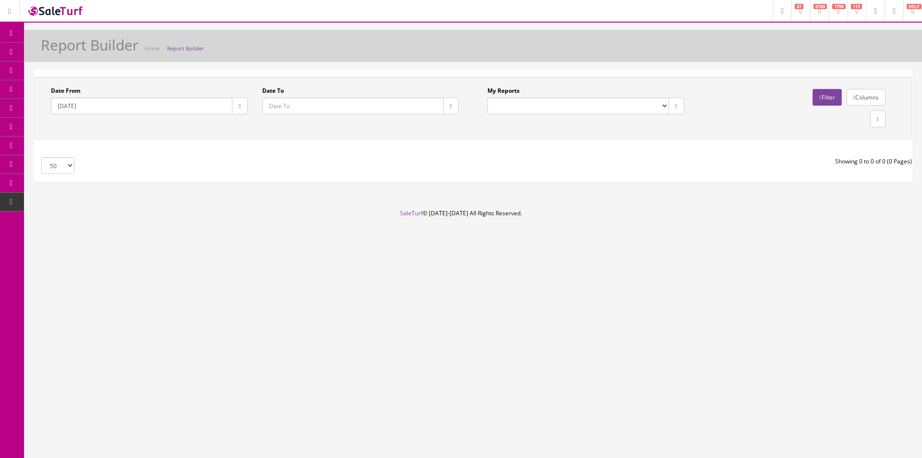
click at [454, 109] on button "button" at bounding box center [450, 105] width 15 height 17
type input "2025-09-26"
click at [529, 196] on td "26" at bounding box center [533, 197] width 16 height 14
drag, startPoint x: 642, startPoint y: 104, endPoint x: 629, endPoint y: 114, distance: 15.8
click at [642, 104] on select "Commission Report Weekly Sold/Stock (NON-DISCONTINUED) Store Cash IN-OUT Comple…" at bounding box center [578, 105] width 182 height 17
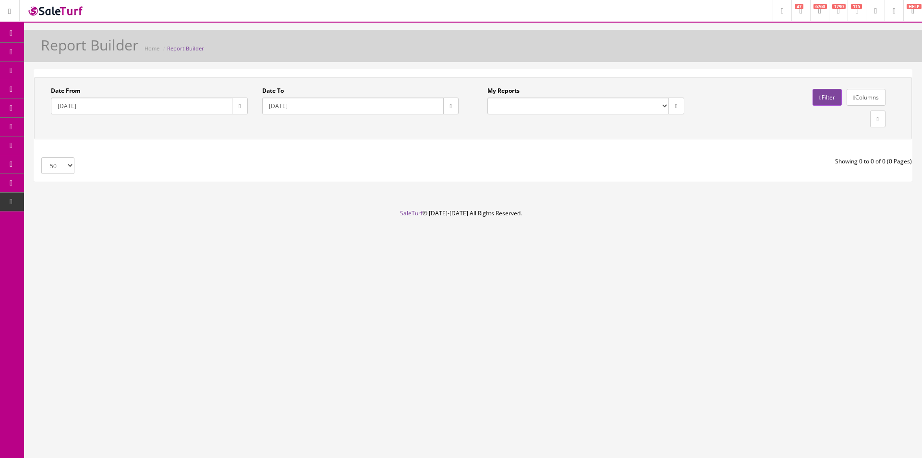
select select "224"
click at [487, 97] on select "Commission Report Weekly Sold/Stock (NON-DISCONTINUED) Store Cash IN-OUT Comple…" at bounding box center [578, 105] width 182 height 17
type input "2021-01-01"
type input "2021-12-23"
click at [235, 100] on button "button" at bounding box center [239, 105] width 15 height 17
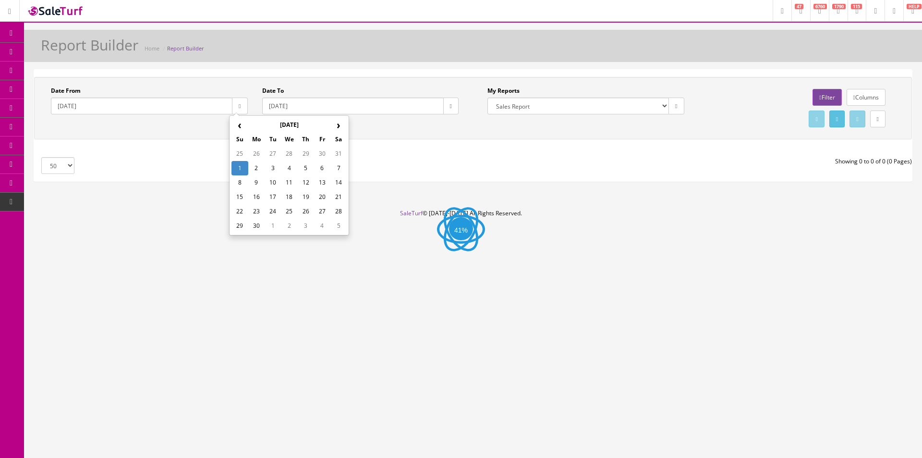
click at [237, 122] on th "‹" at bounding box center [239, 125] width 16 height 14
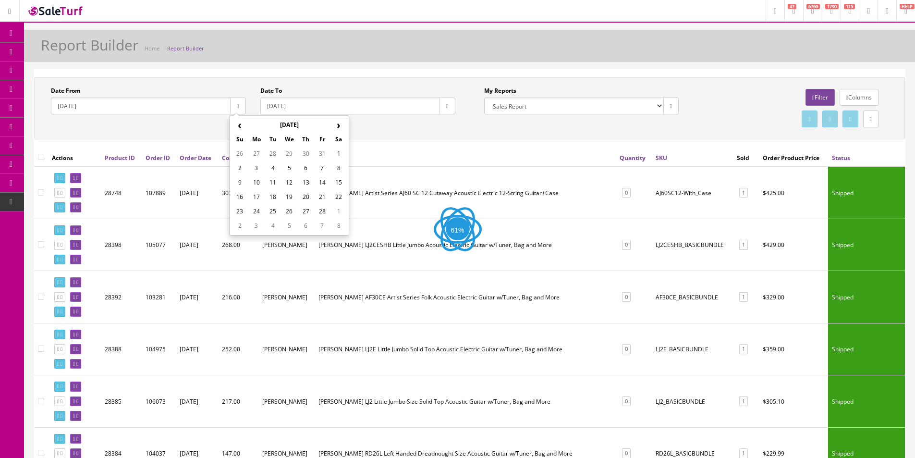
click at [337, 123] on th "›" at bounding box center [338, 125] width 16 height 14
click at [340, 124] on th "›" at bounding box center [338, 125] width 16 height 14
drag, startPoint x: 304, startPoint y: 153, endPoint x: 385, endPoint y: 131, distance: 84.1
click at [303, 153] on td "1" at bounding box center [305, 153] width 16 height 14
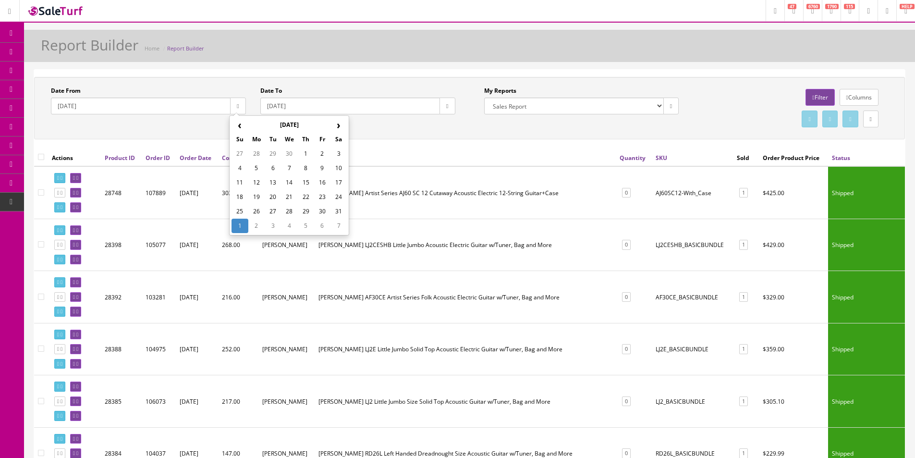
type input "2025-05-01"
click at [450, 104] on button "button" at bounding box center [446, 105] width 15 height 17
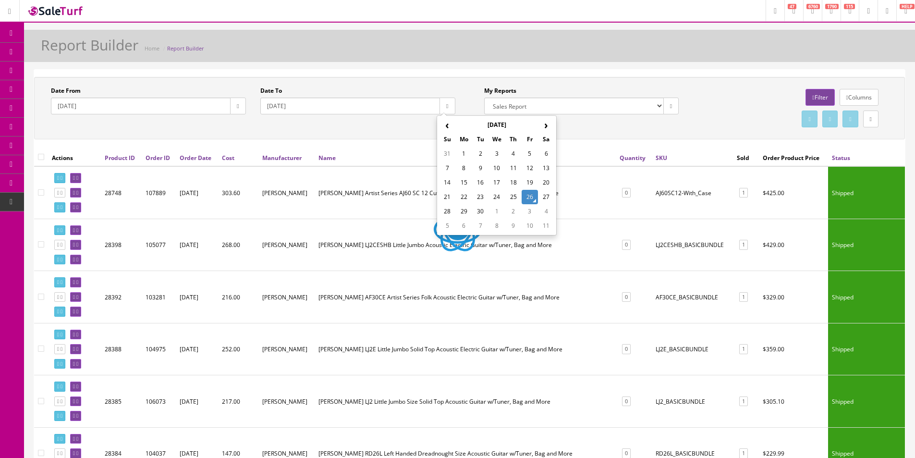
click at [527, 197] on td "26" at bounding box center [529, 197] width 16 height 14
type input "2025-09-26"
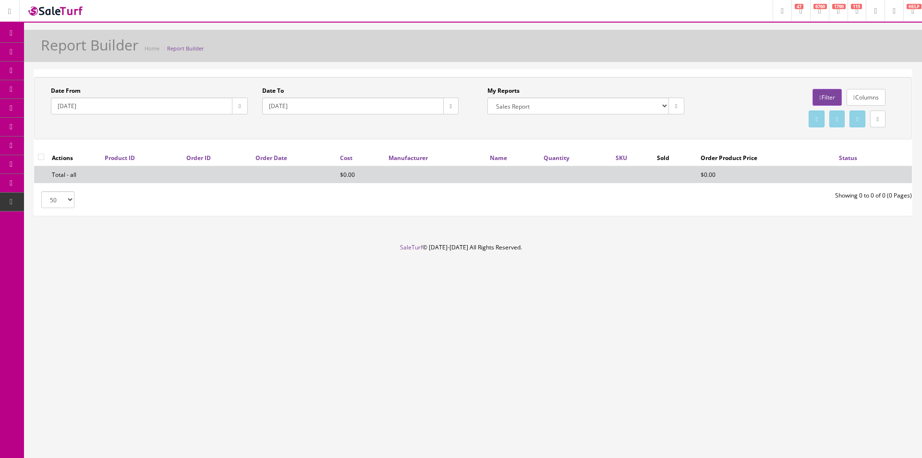
click at [816, 97] on link "Filter" at bounding box center [826, 97] width 29 height 17
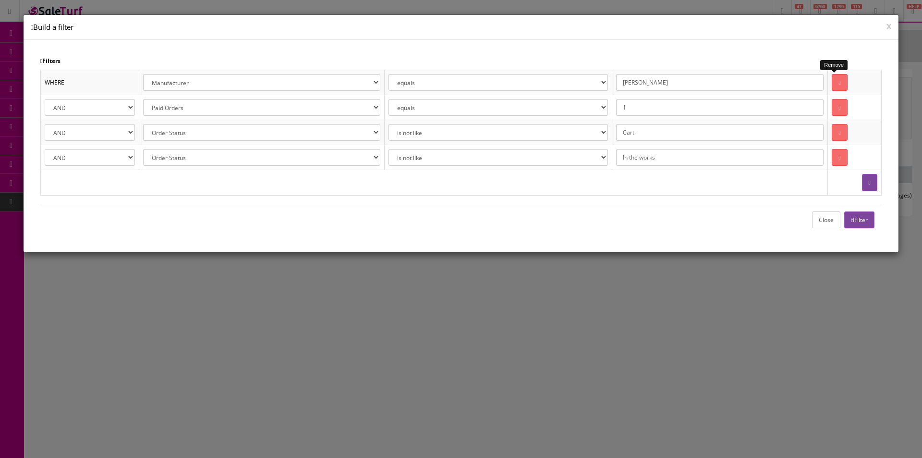
click at [840, 79] on link at bounding box center [839, 82] width 15 height 17
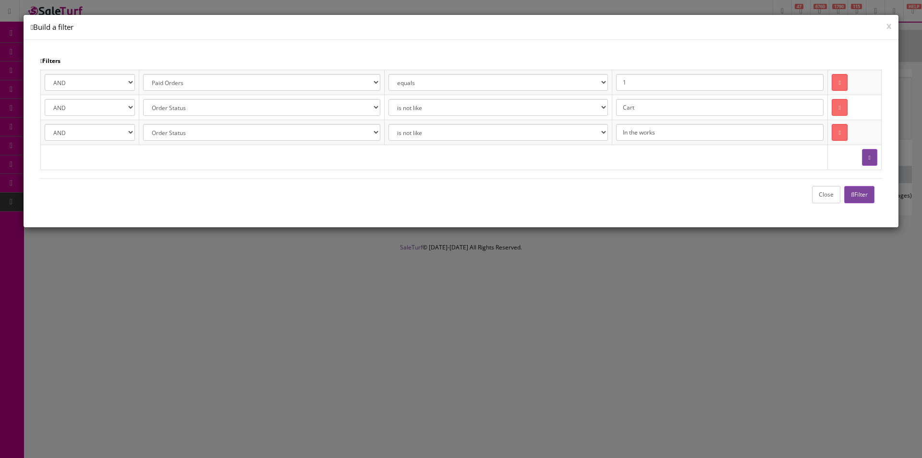
click at [868, 163] on button "button" at bounding box center [869, 157] width 15 height 17
select select
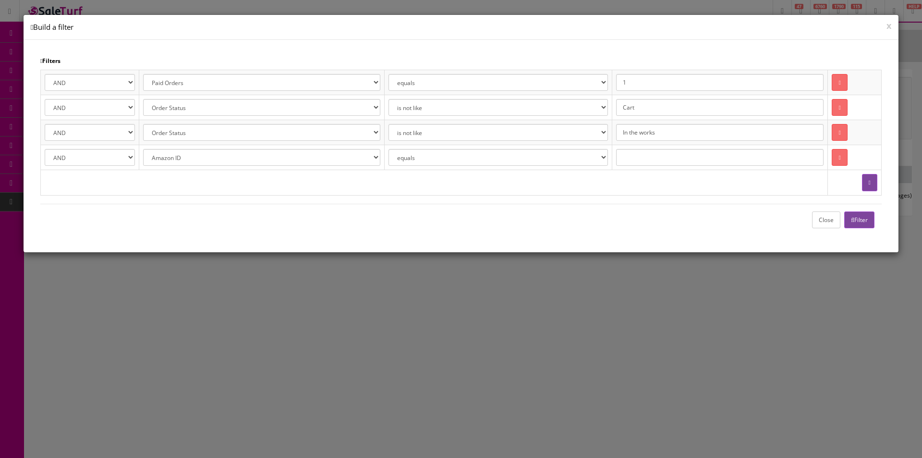
click at [870, 178] on button "button" at bounding box center [869, 182] width 15 height 17
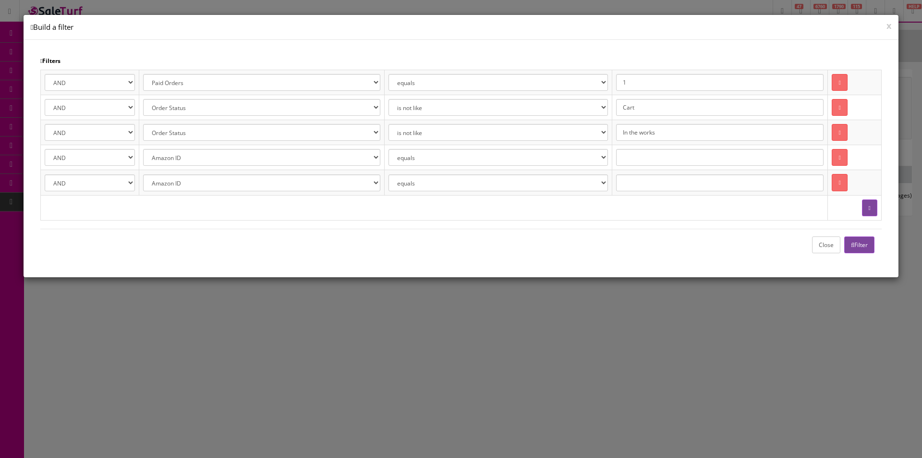
click at [143, 158] on td "Amazon ID Ebay ID Order ID Reverb ID Walmart ID Customer ID Customer First Name…" at bounding box center [261, 157] width 245 height 25
click at [151, 158] on select "Amazon ID Ebay ID Order ID Reverb ID Walmart ID Customer ID Customer First Name…" at bounding box center [261, 157] width 237 height 17
select select "[DOMAIN_NAME]"
click at [143, 149] on select "Amazon ID Ebay ID Order ID Reverb ID Walmart ID Customer ID Customer First Name…" at bounding box center [261, 157] width 237 height 17
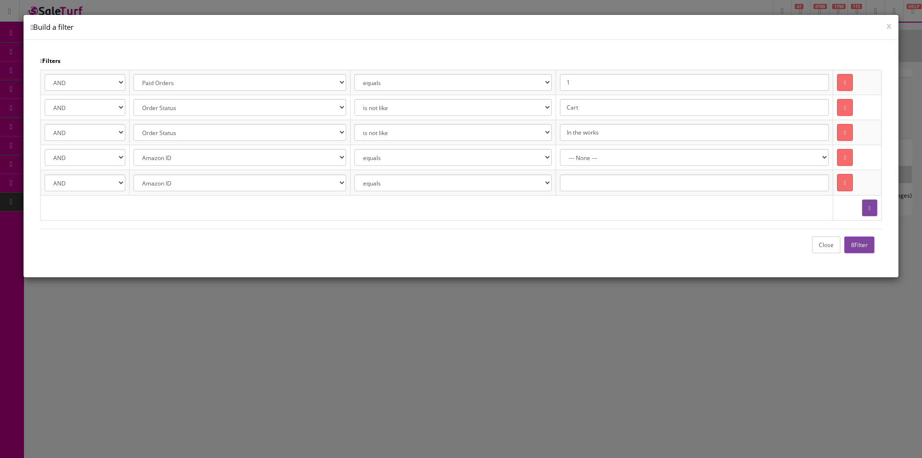
select select "D'Addario"
click at [113, 184] on select "AND OR" at bounding box center [85, 182] width 81 height 17
select select "OR"
click at [45, 174] on select "AND OR" at bounding box center [85, 182] width 81 height 17
click at [164, 184] on select "Amazon ID Ebay ID Order ID Reverb ID Walmart ID Customer ID Customer First Name…" at bounding box center [239, 182] width 213 height 17
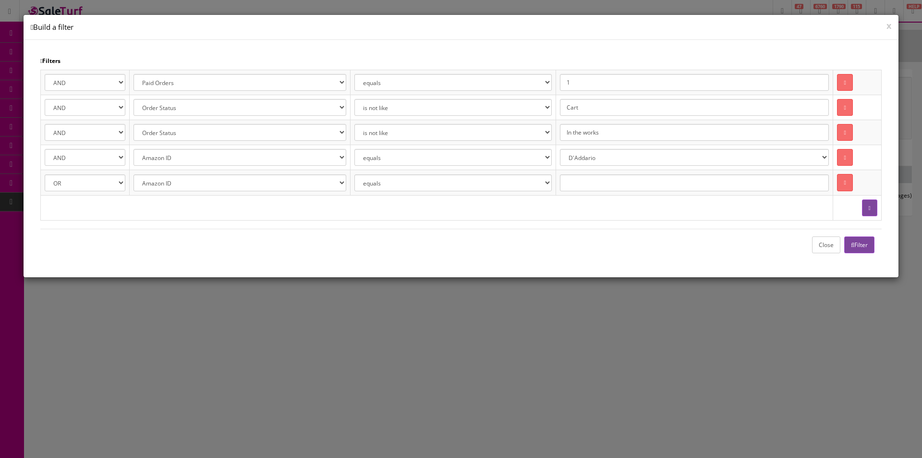
select select "[DOMAIN_NAME]"
click at [135, 174] on select "Amazon ID Ebay ID Order ID Reverb ID Walmart ID Customer ID Customer First Name…" at bounding box center [239, 182] width 213 height 17
select select "Planet Waves"
click at [853, 235] on div "Close Filter" at bounding box center [460, 245] width 841 height 32
click at [851, 242] on icon "button" at bounding box center [852, 245] width 3 height 6
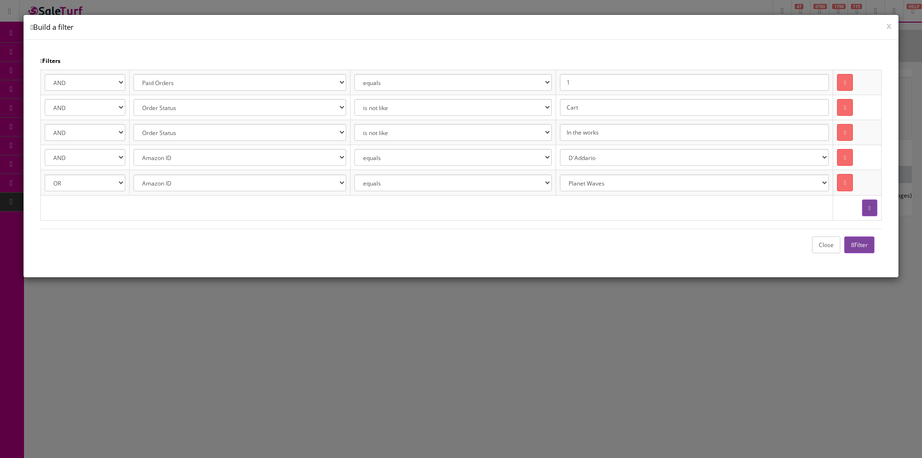
click at [826, 244] on button "Close" at bounding box center [826, 244] width 28 height 17
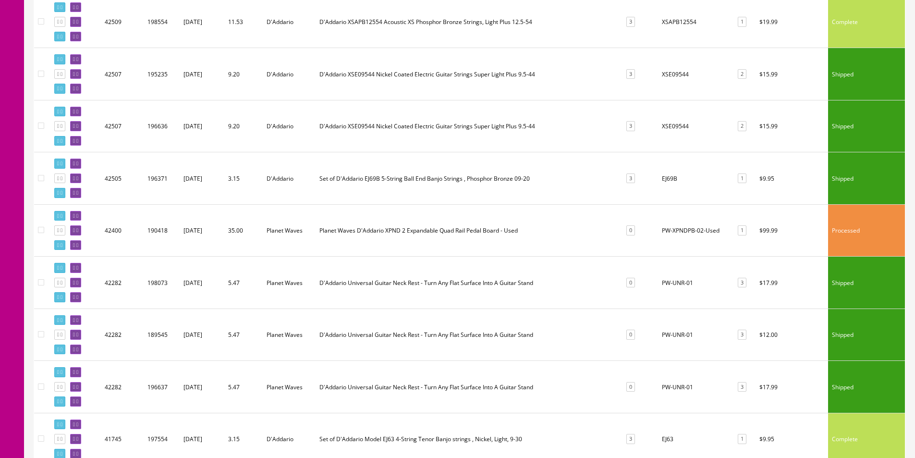
scroll to position [576, 0]
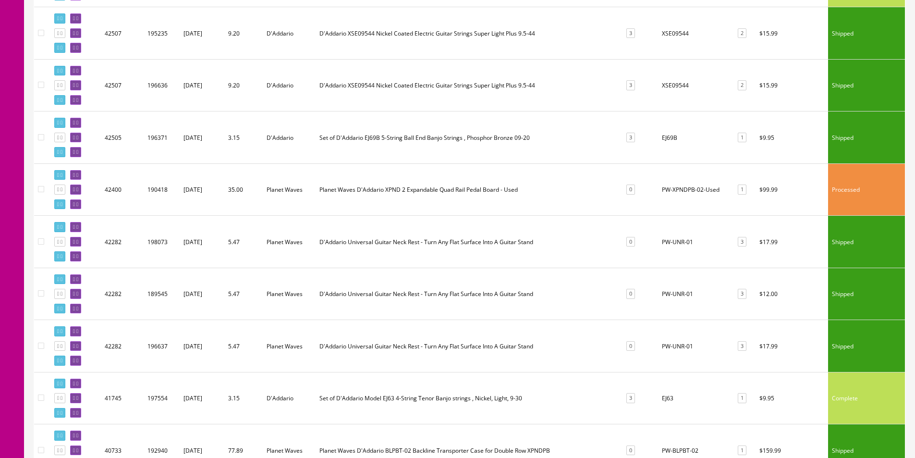
click at [663, 241] on td "PW-UNR-01" at bounding box center [694, 242] width 73 height 52
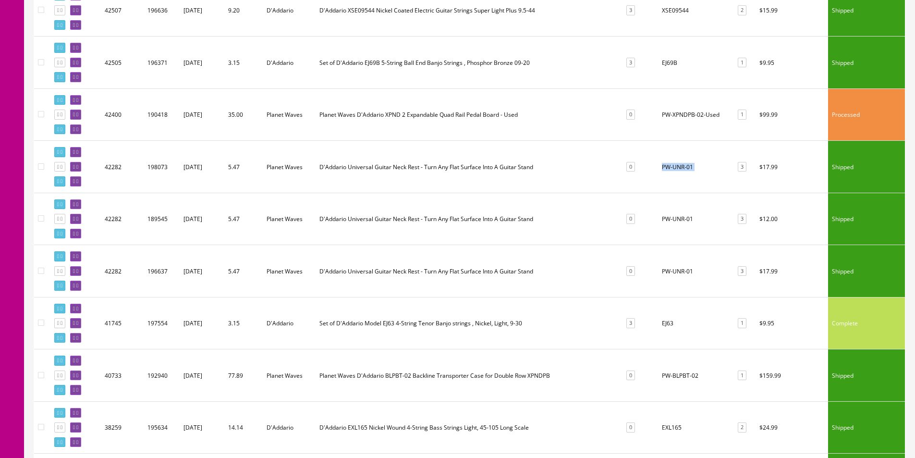
scroll to position [672, 0]
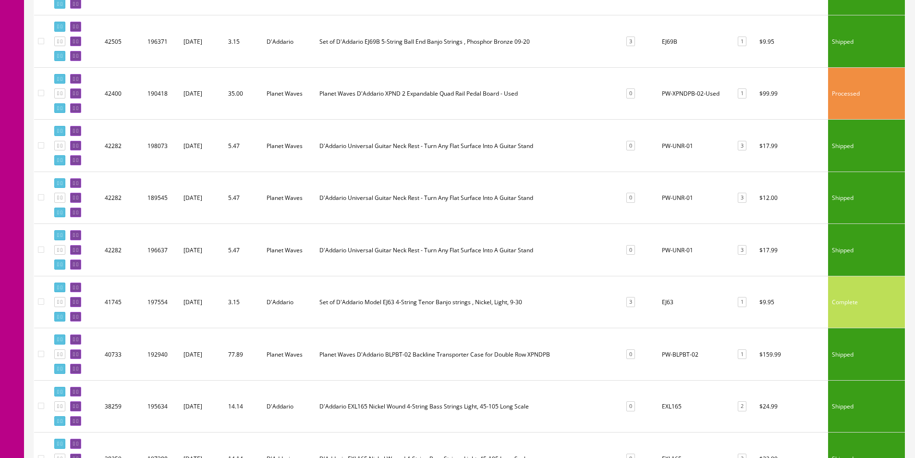
click at [670, 254] on td "PW-UNR-01" at bounding box center [694, 250] width 73 height 52
click at [660, 304] on td "EJ63" at bounding box center [694, 302] width 73 height 52
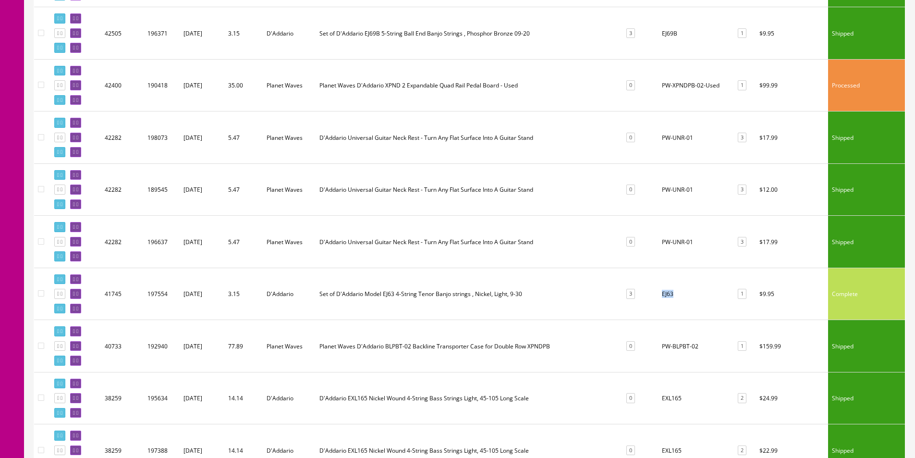
scroll to position [912, 0]
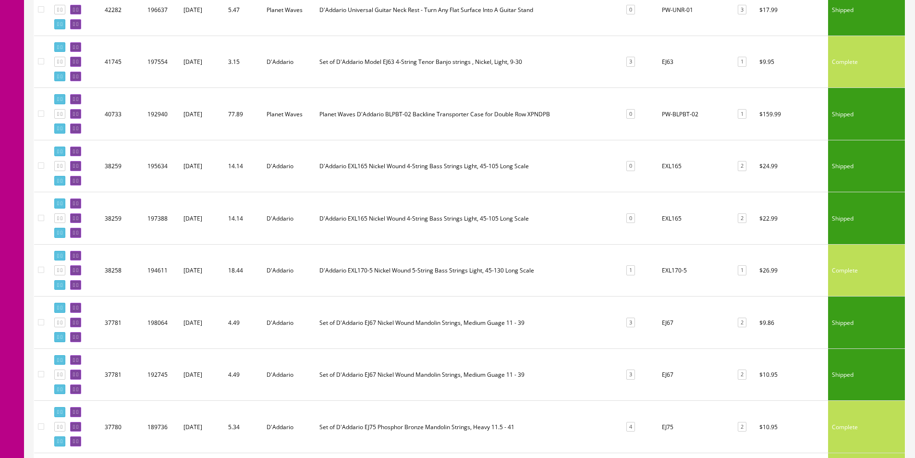
click at [667, 117] on td "PW-BLPBT-02" at bounding box center [694, 114] width 73 height 52
copy tr "PW-BLPBT-02 1"
click at [675, 113] on td "PW-BLPBT-02" at bounding box center [694, 114] width 73 height 52
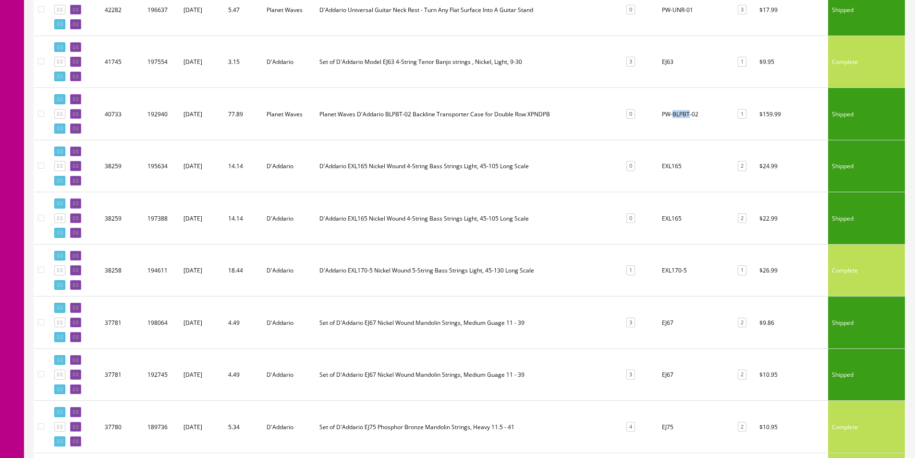
click at [675, 113] on td "PW-BLPBT-02" at bounding box center [694, 114] width 73 height 52
click at [659, 168] on td "EXL165" at bounding box center [694, 166] width 73 height 52
copy td "EXL165"
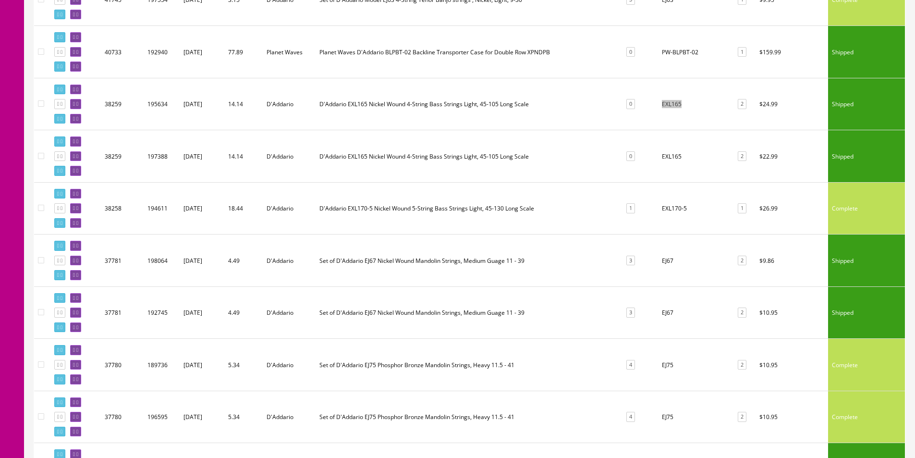
scroll to position [1056, 0]
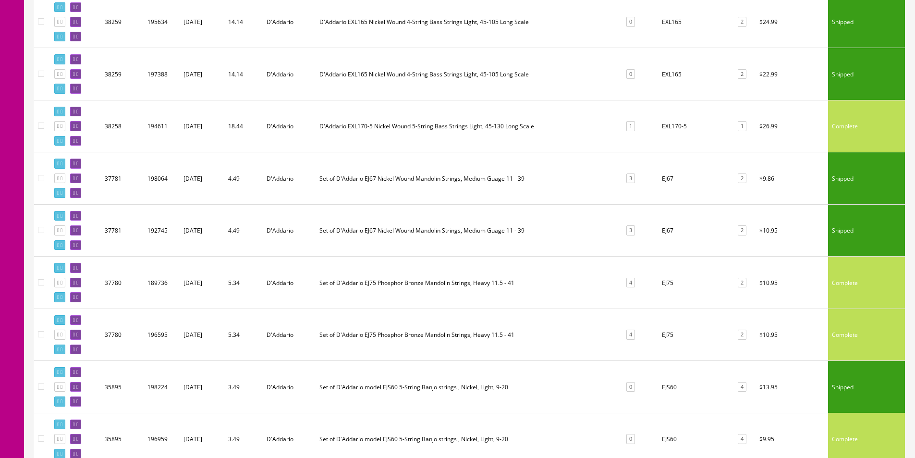
click at [660, 179] on td "EJ67" at bounding box center [694, 178] width 73 height 52
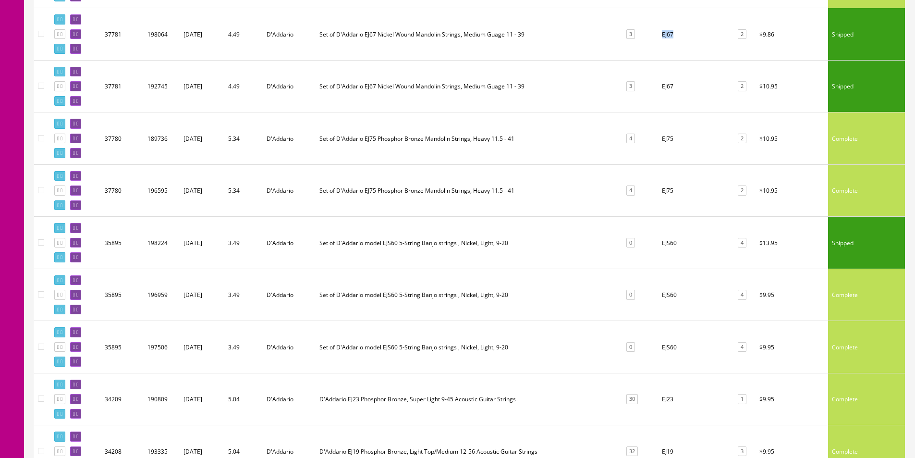
scroll to position [1248, 0]
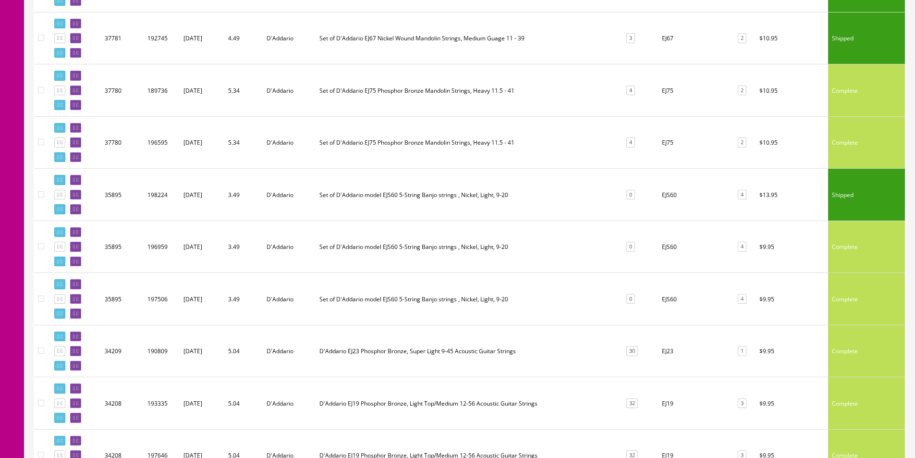
click at [662, 192] on td "EJS60" at bounding box center [694, 195] width 73 height 52
copy td "EJS60"
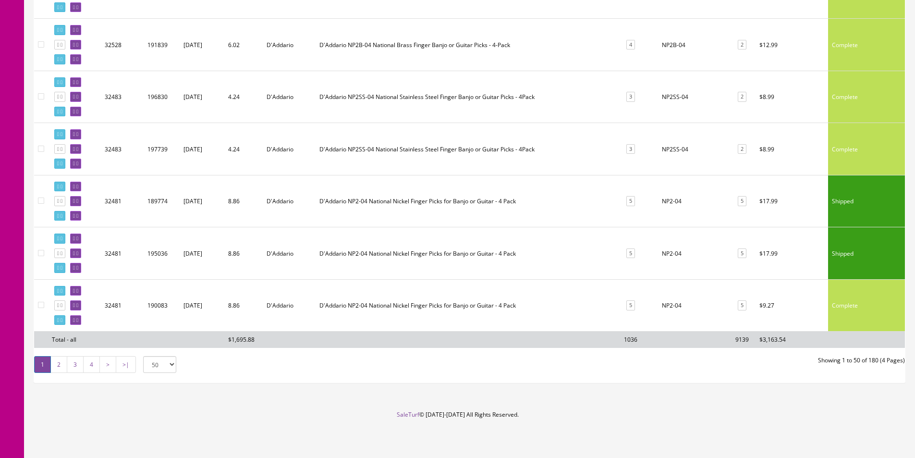
scroll to position [2441, 0]
click at [58, 363] on link "2" at bounding box center [58, 363] width 17 height 17
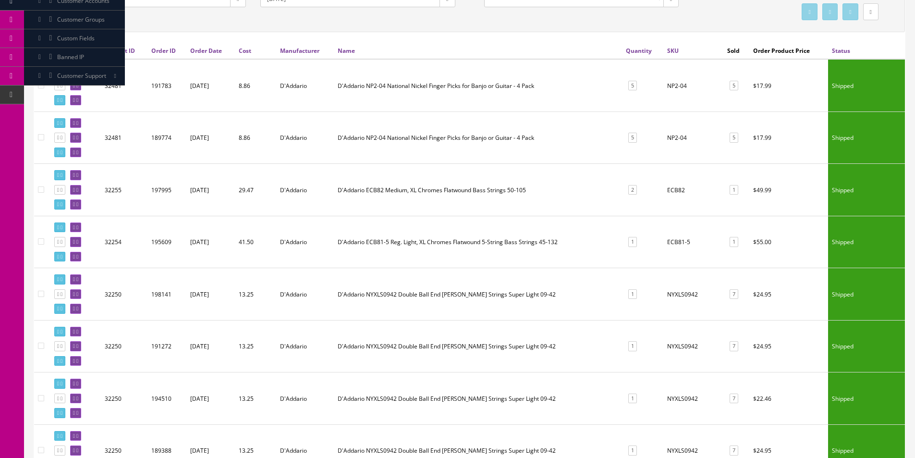
scroll to position [192, 0]
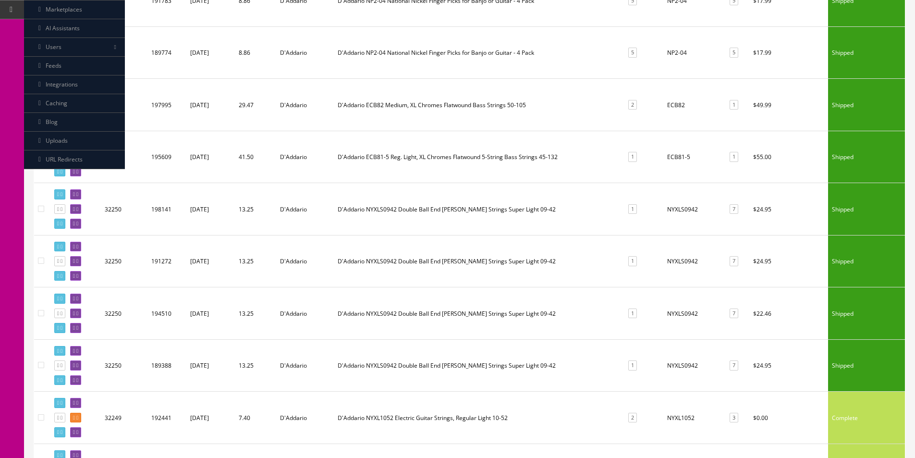
click at [676, 156] on td "ECB81-5" at bounding box center [693, 157] width 61 height 52
click at [678, 208] on td "NYXLS0942" at bounding box center [693, 209] width 61 height 52
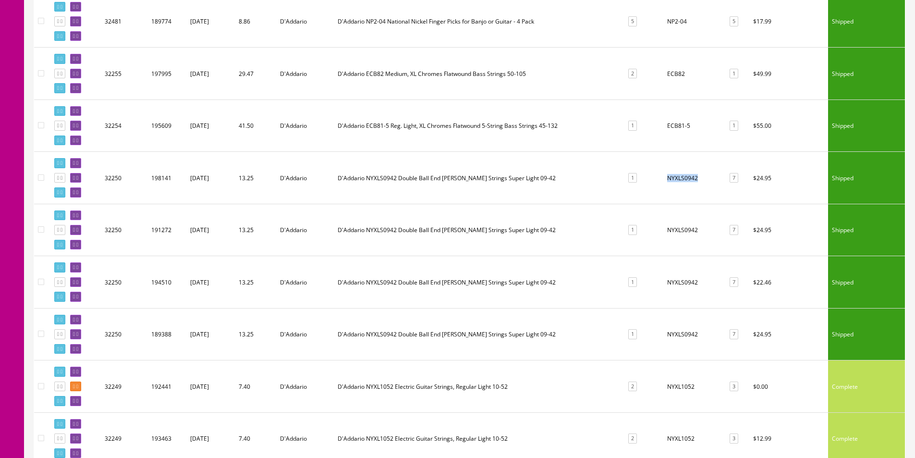
scroll to position [240, 0]
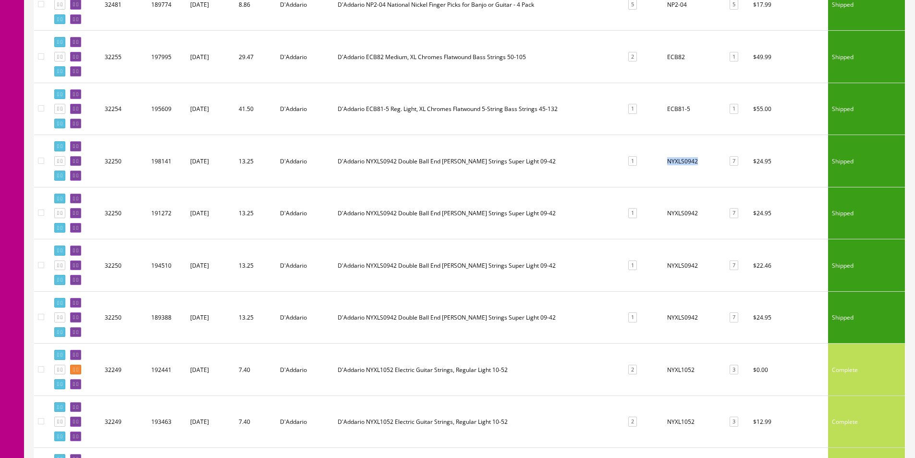
copy td "NYXLS0942"
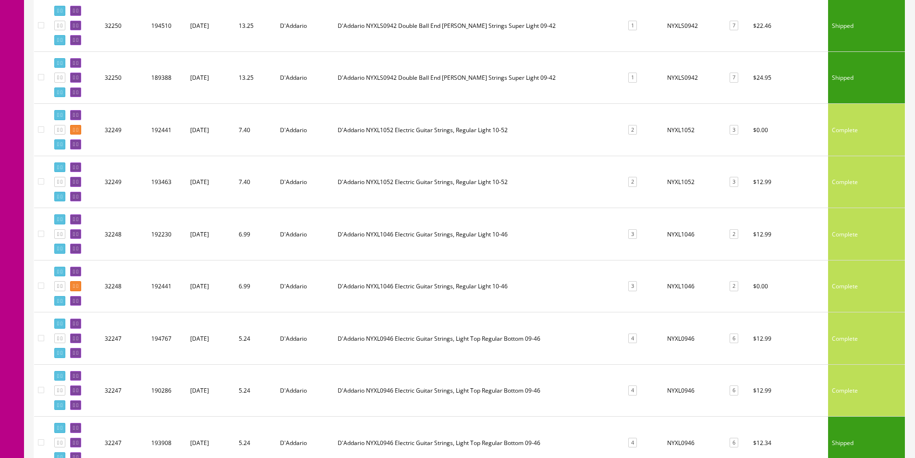
scroll to position [480, 0]
click at [687, 182] on td "NYXL1052" at bounding box center [693, 181] width 61 height 52
copy td "NYXL1052"
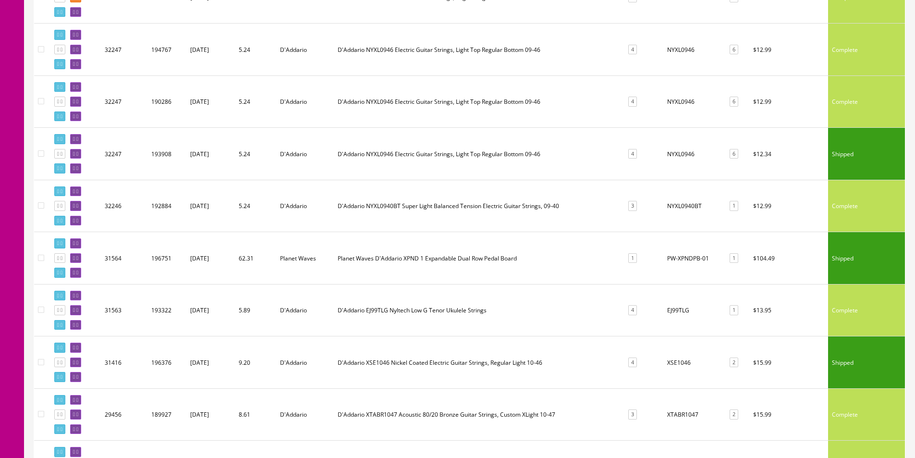
scroll to position [912, 0]
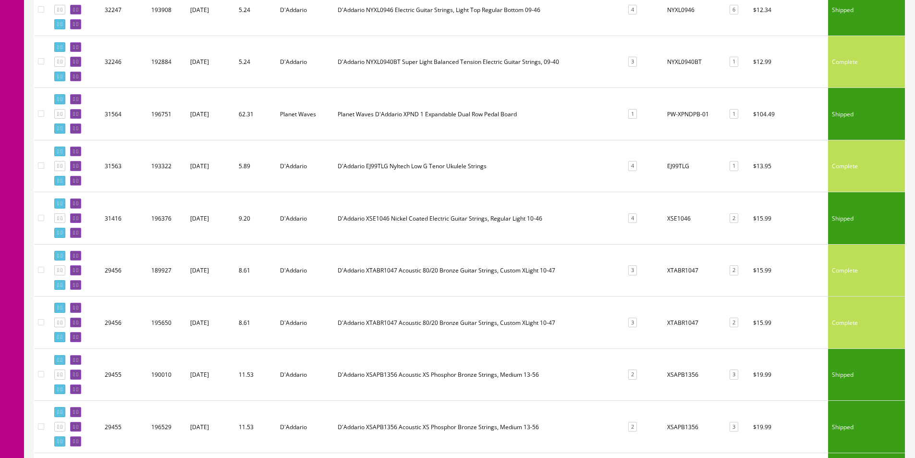
click at [689, 112] on td "PW-XPNDPB-01" at bounding box center [693, 114] width 61 height 52
click at [684, 220] on td "XSE1046" at bounding box center [693, 218] width 61 height 52
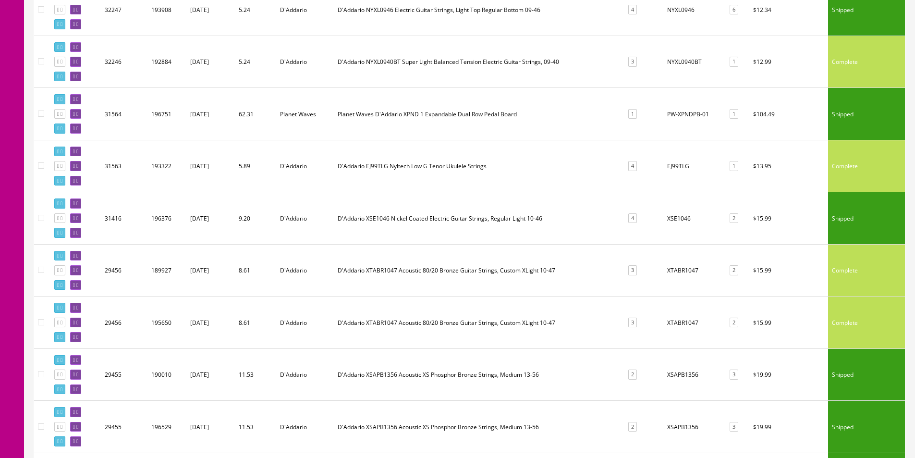
click at [686, 271] on td "XTABR1047" at bounding box center [693, 270] width 61 height 52
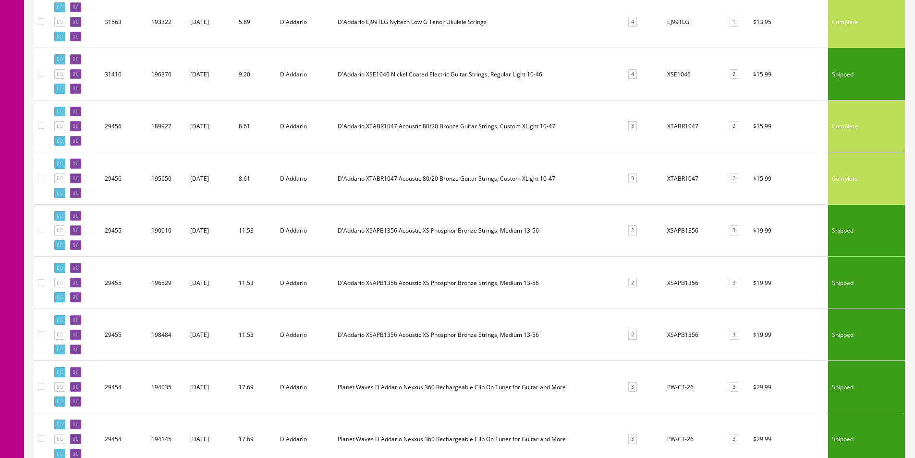
click at [684, 237] on td "XSAPB1356" at bounding box center [693, 230] width 61 height 52
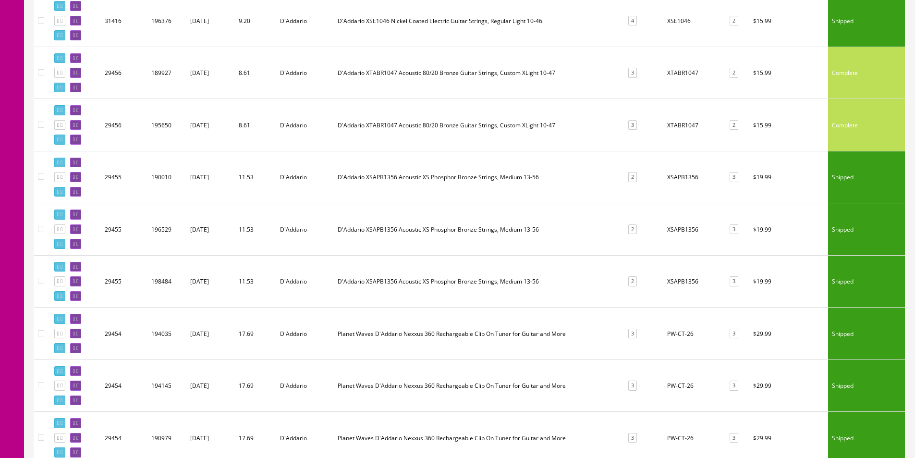
scroll to position [1152, 0]
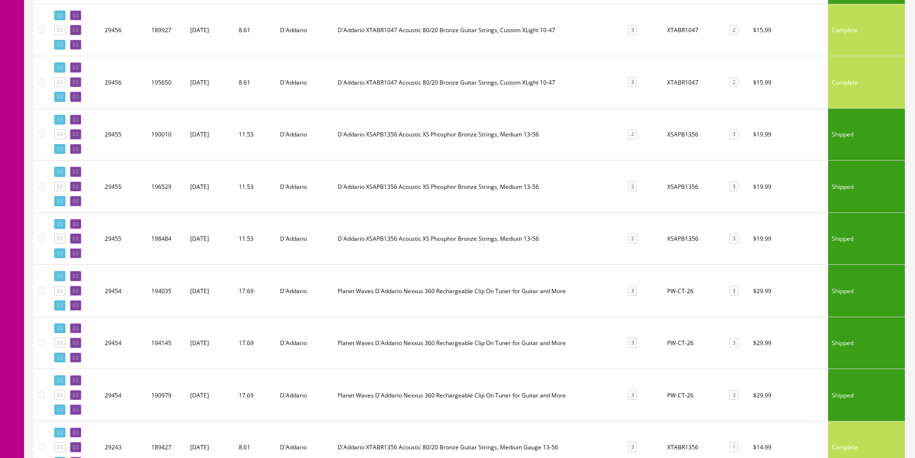
click at [681, 184] on td "XSAPB1356" at bounding box center [693, 186] width 61 height 52
click at [686, 233] on td "XSAPB1356" at bounding box center [693, 238] width 61 height 52
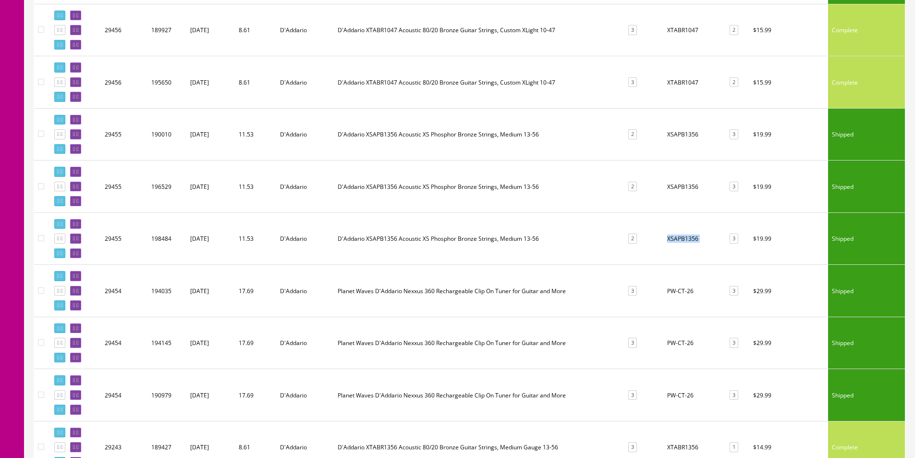
click at [686, 233] on td "XSAPB1356" at bounding box center [693, 238] width 61 height 52
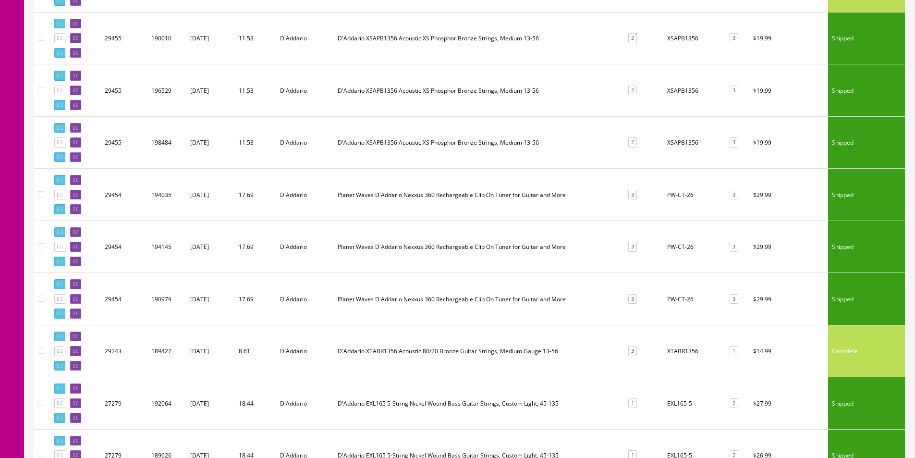
click at [690, 215] on td "PW-CT-26" at bounding box center [693, 195] width 61 height 52
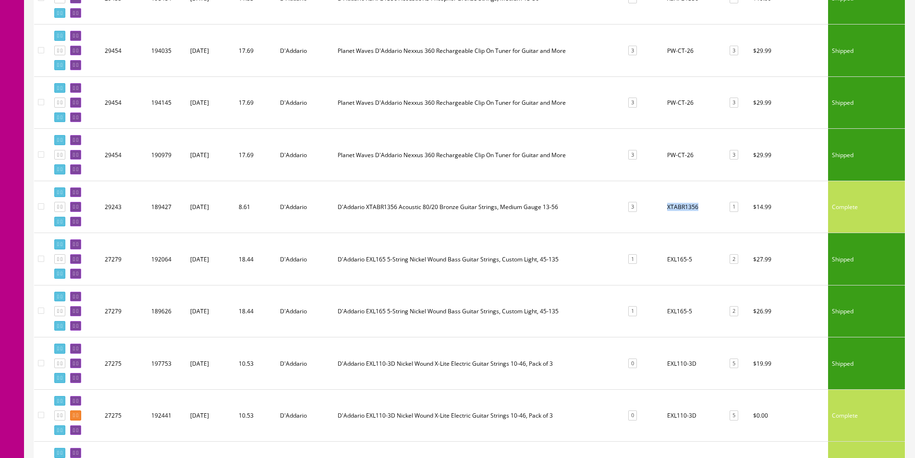
click at [690, 215] on td "XTABR1356" at bounding box center [693, 207] width 61 height 52
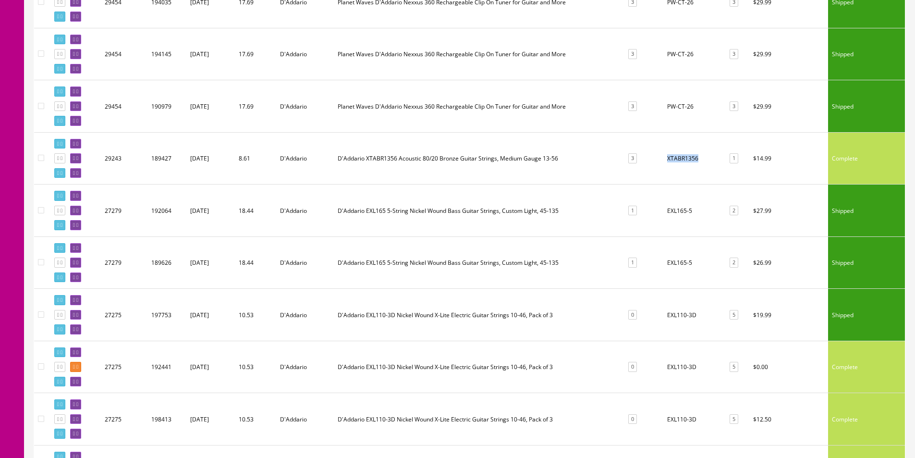
scroll to position [1440, 0]
click at [680, 214] on td "EXL165-5" at bounding box center [693, 211] width 61 height 52
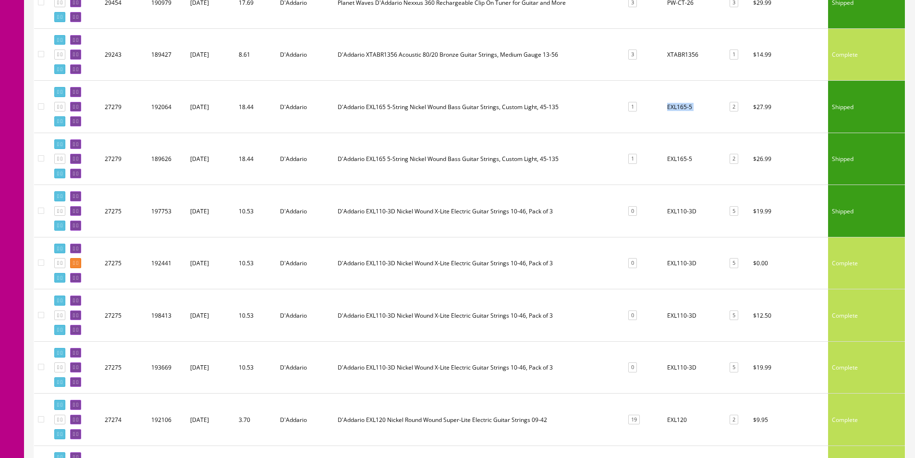
scroll to position [1633, 0]
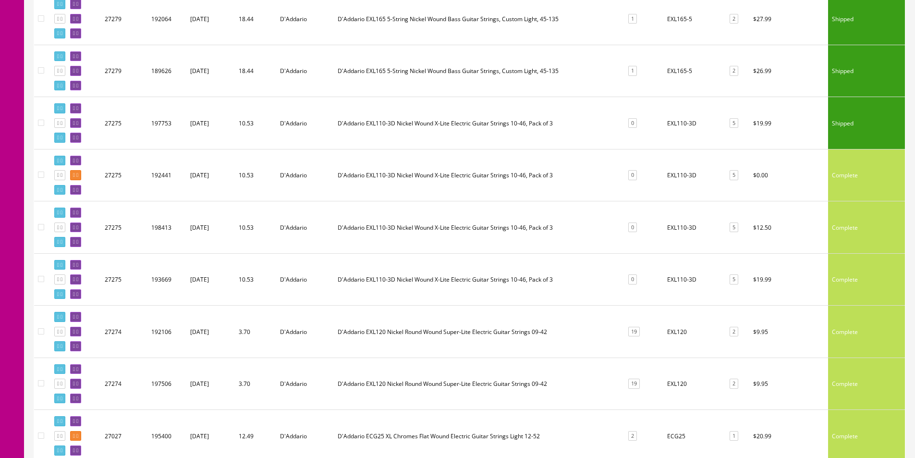
click at [681, 118] on td "EXL110-3D" at bounding box center [693, 123] width 61 height 52
copy tr "EXL110-3D 5"
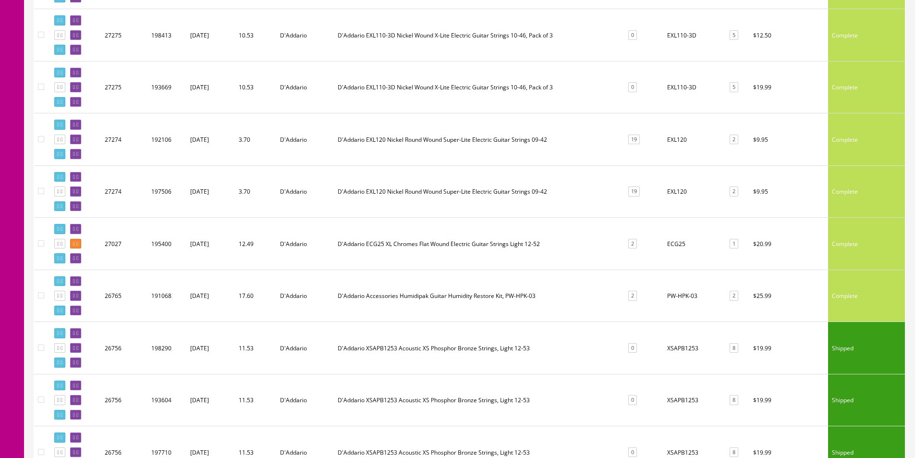
scroll to position [1873, 0]
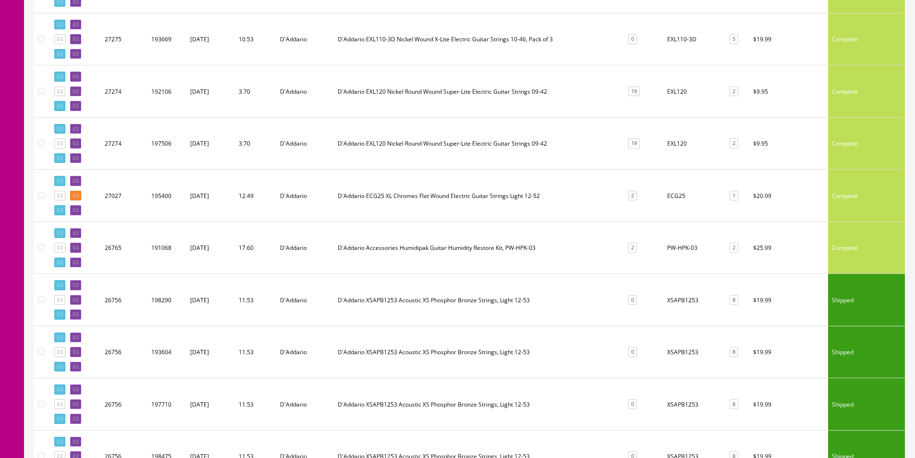
click at [674, 196] on td "ECG25" at bounding box center [693, 195] width 61 height 52
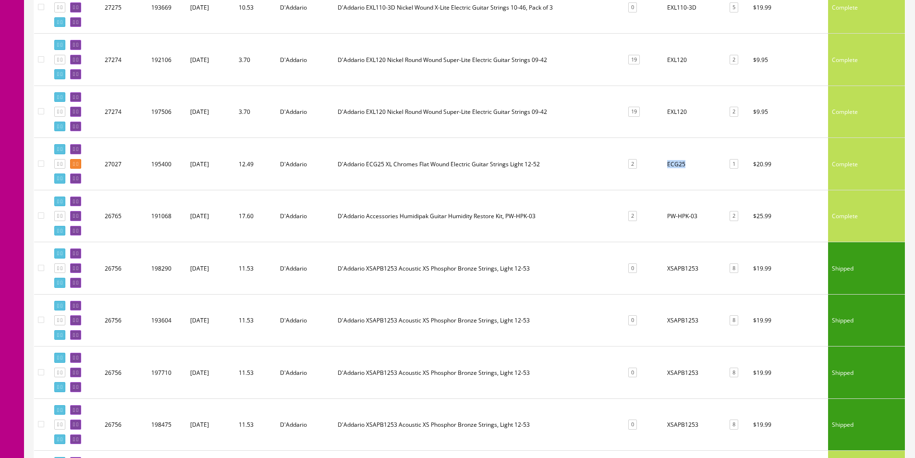
scroll to position [1921, 0]
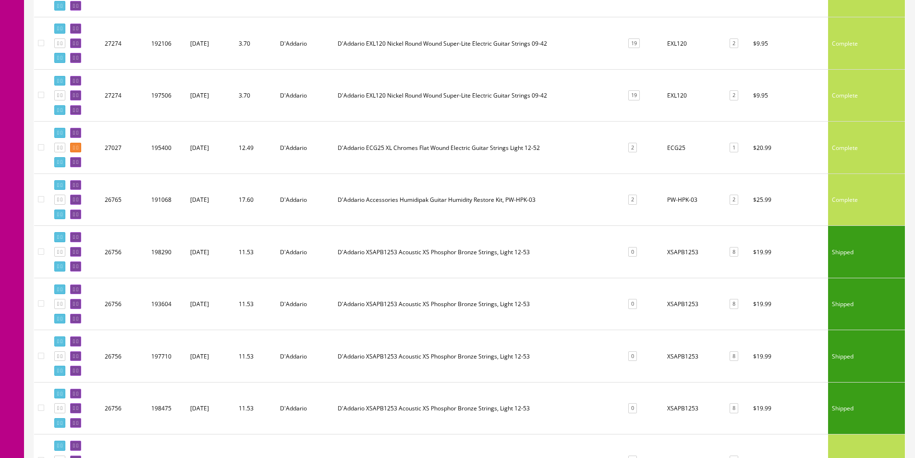
click at [683, 201] on td "PW-HPK-03" at bounding box center [693, 199] width 61 height 52
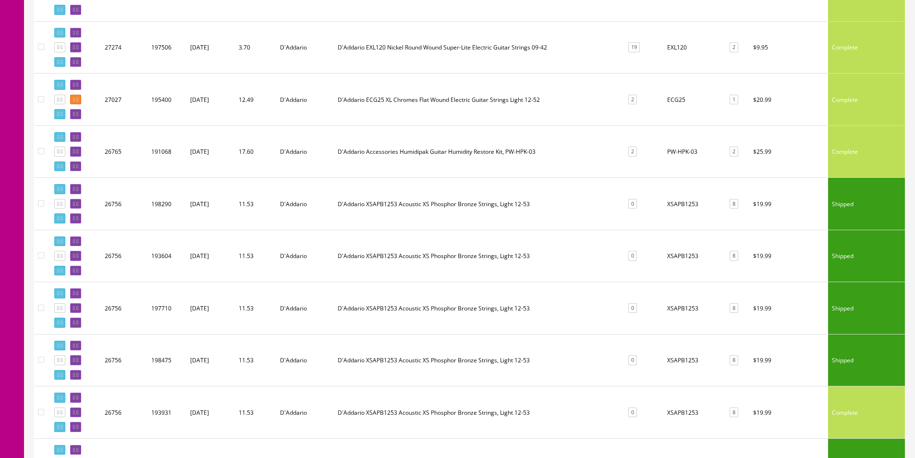
click at [686, 203] on td "XSAPB1253" at bounding box center [693, 204] width 61 height 52
copy td "XSAPB1253"
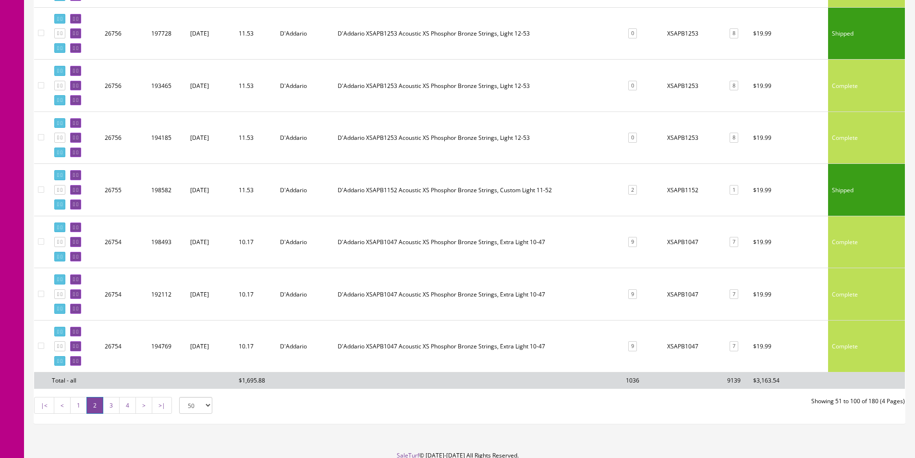
scroll to position [2401, 0]
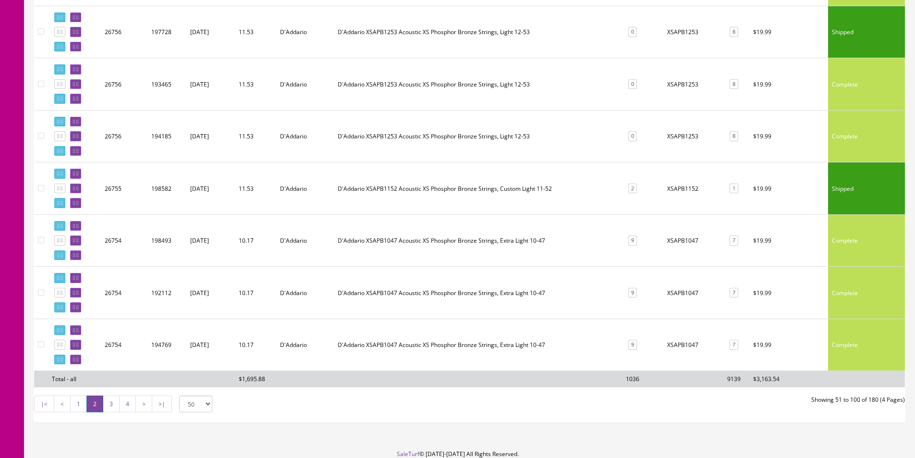
click at [691, 192] on td "XSAPB1152" at bounding box center [693, 188] width 61 height 52
click at [105, 403] on link "3" at bounding box center [111, 403] width 17 height 17
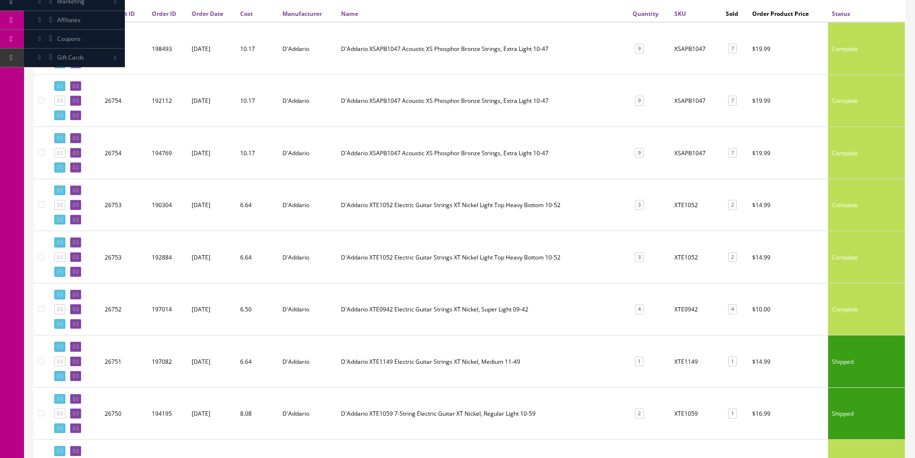
scroll to position [288, 0]
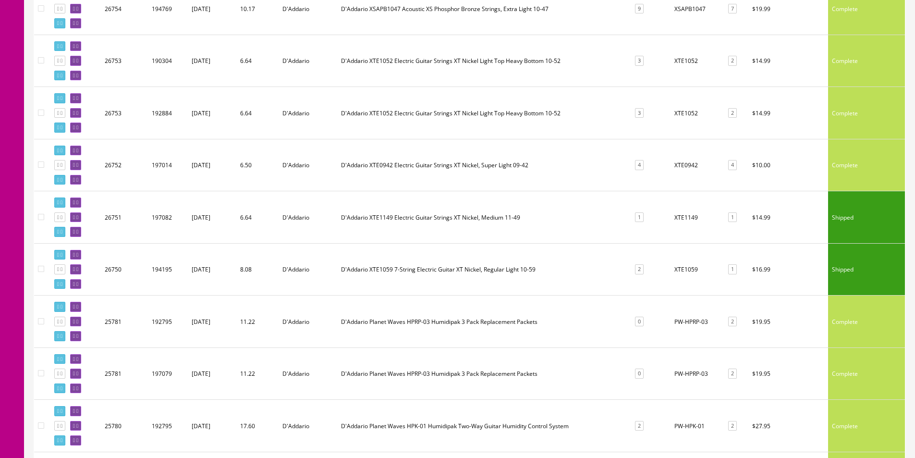
click at [688, 218] on td "XTE1149" at bounding box center [696, 217] width 52 height 52
copy td "XTE1149"
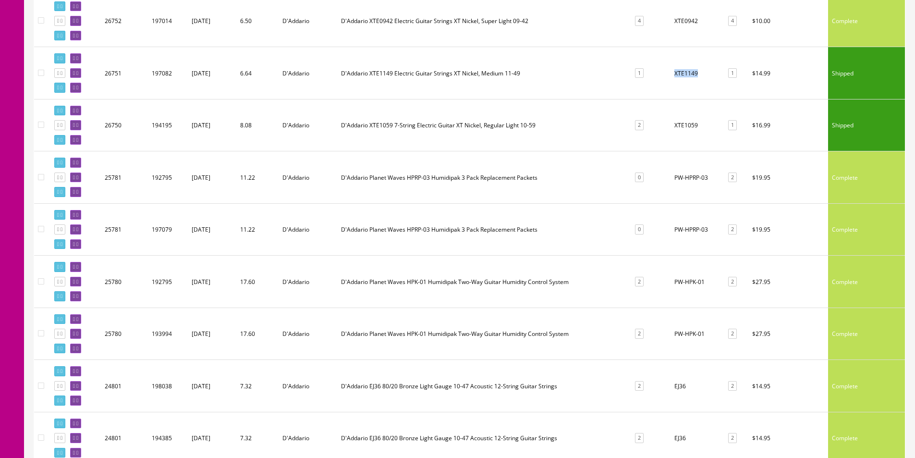
click at [696, 179] on td "PW-HPRP-03" at bounding box center [696, 177] width 52 height 52
copy tr "PW-HPRP-03 2"
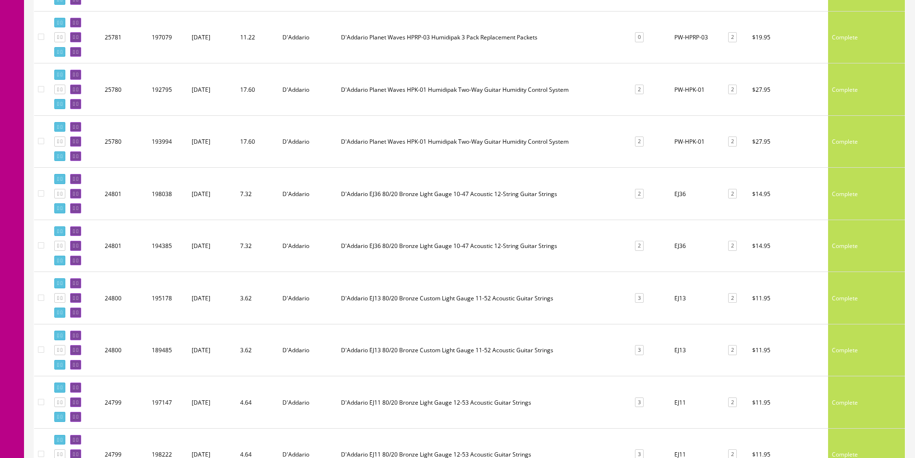
scroll to position [720, 0]
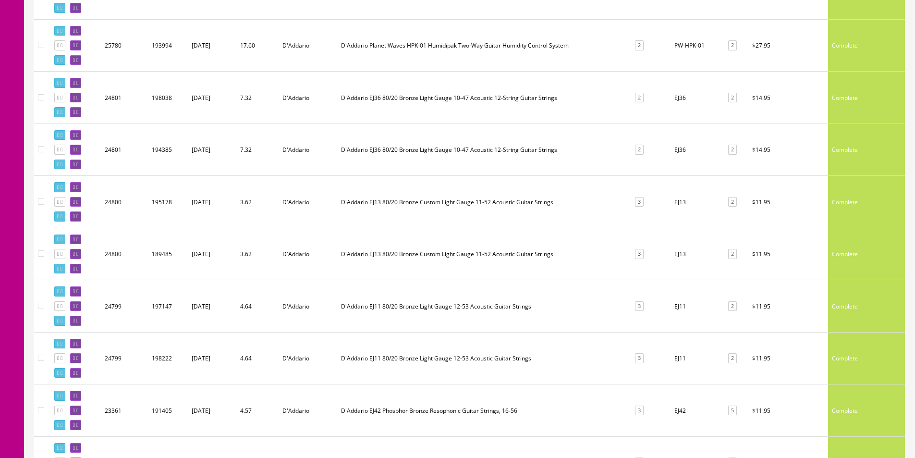
click at [682, 151] on td "EJ36" at bounding box center [696, 149] width 52 height 52
copy td "EJ36"
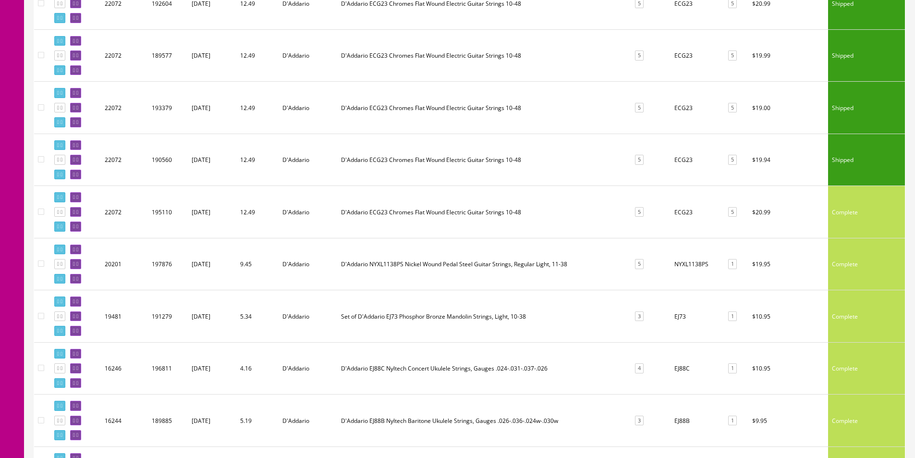
scroll to position [2257, 0]
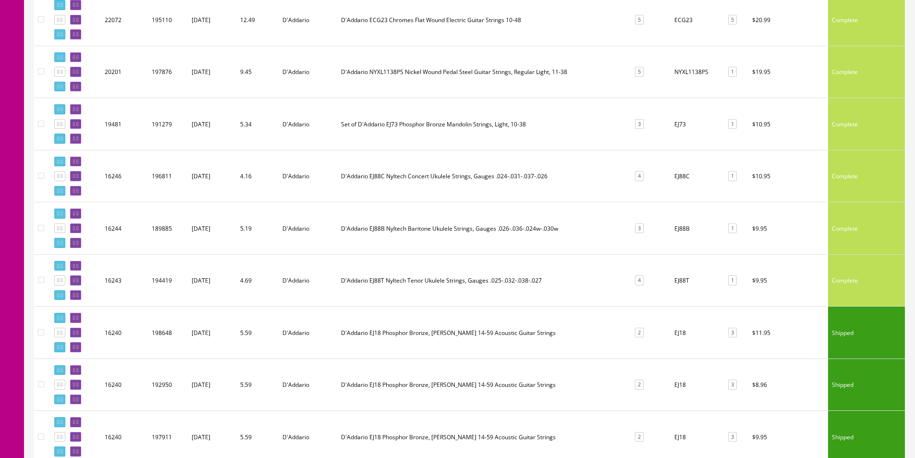
click at [685, 181] on td "EJ88C" at bounding box center [696, 176] width 52 height 52
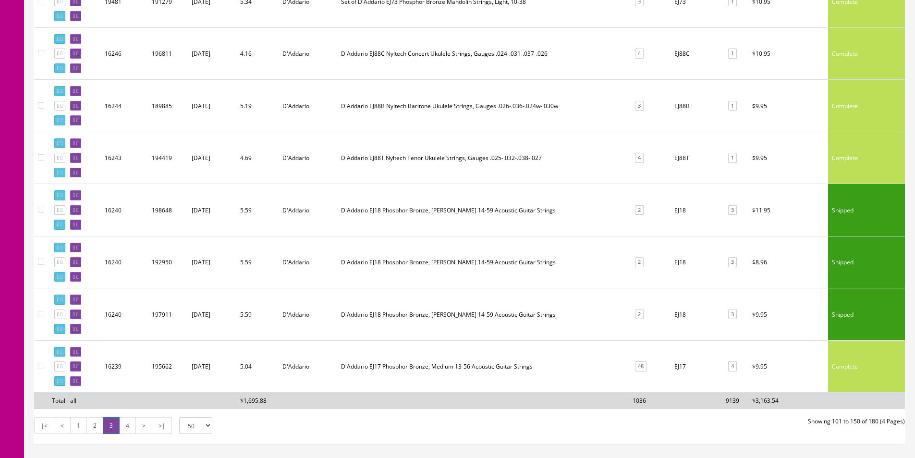
scroll to position [2441, 0]
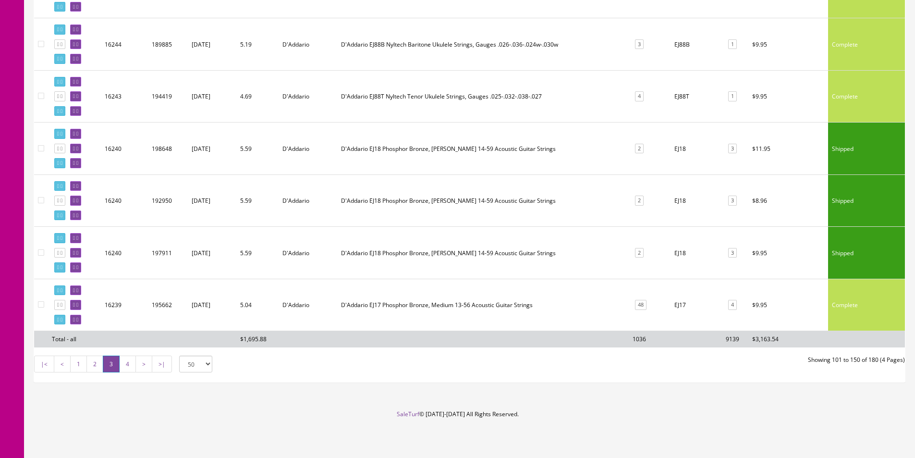
click at [683, 150] on td "EJ18" at bounding box center [696, 148] width 52 height 52
click at [124, 363] on link "4" at bounding box center [127, 363] width 17 height 17
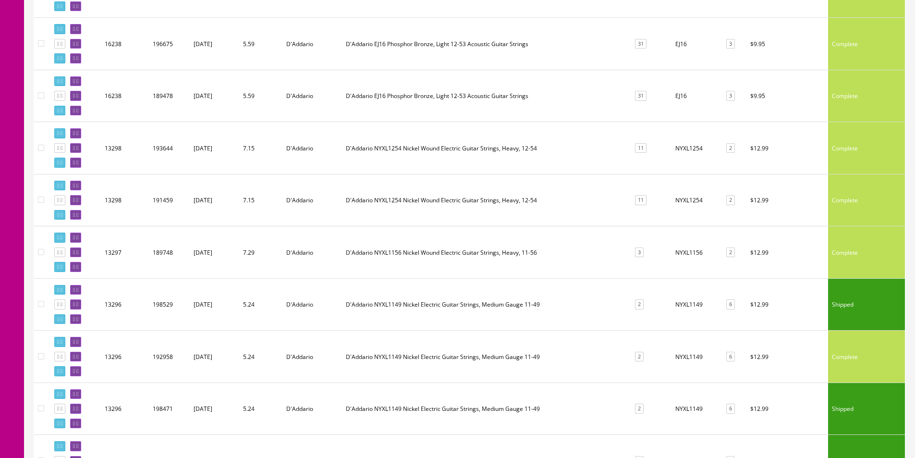
scroll to position [480, 0]
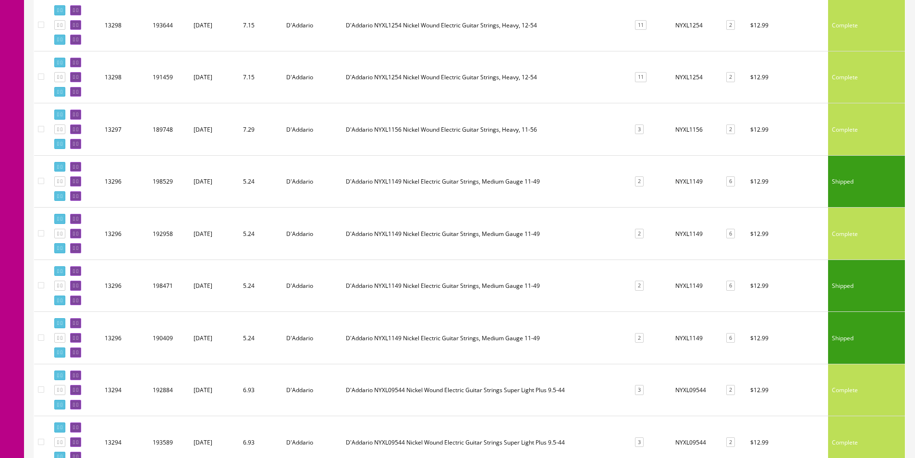
click at [686, 182] on td "NYXL1149" at bounding box center [695, 181] width 48 height 52
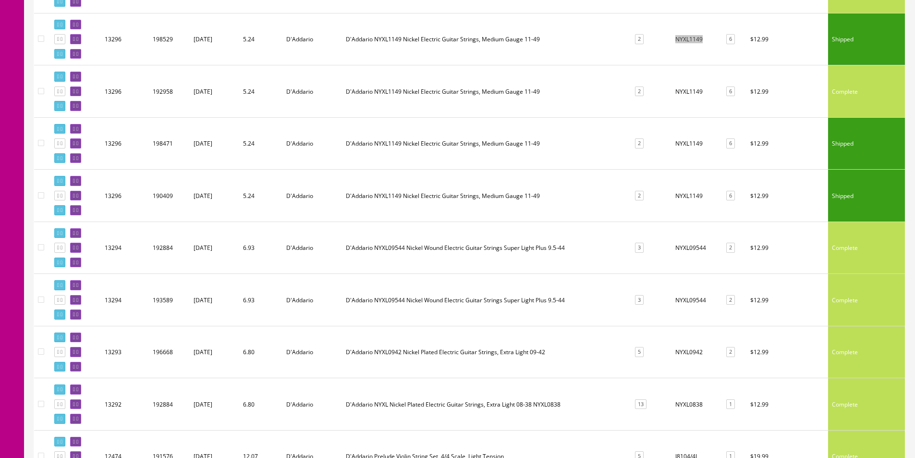
scroll to position [624, 0]
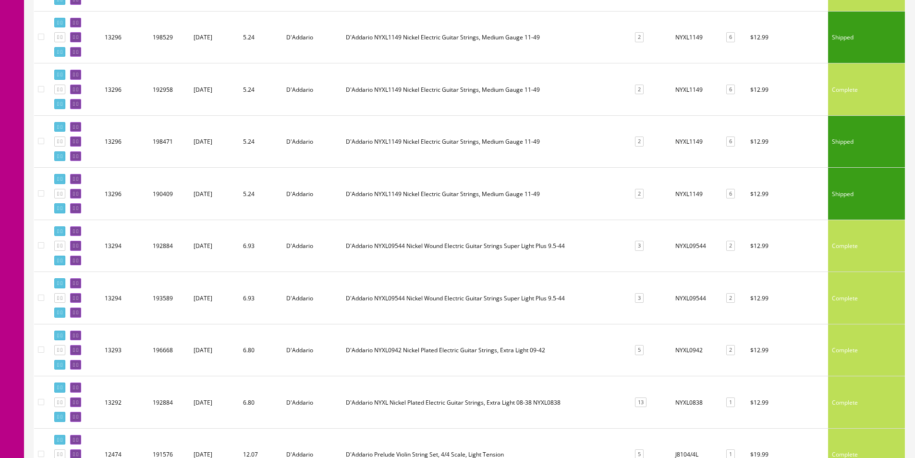
click at [688, 243] on td "NYXL09544" at bounding box center [695, 245] width 48 height 52
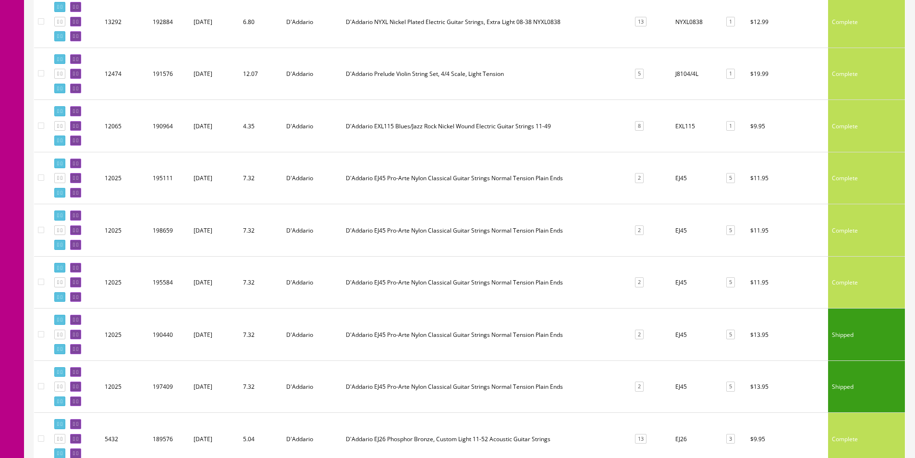
scroll to position [1008, 0]
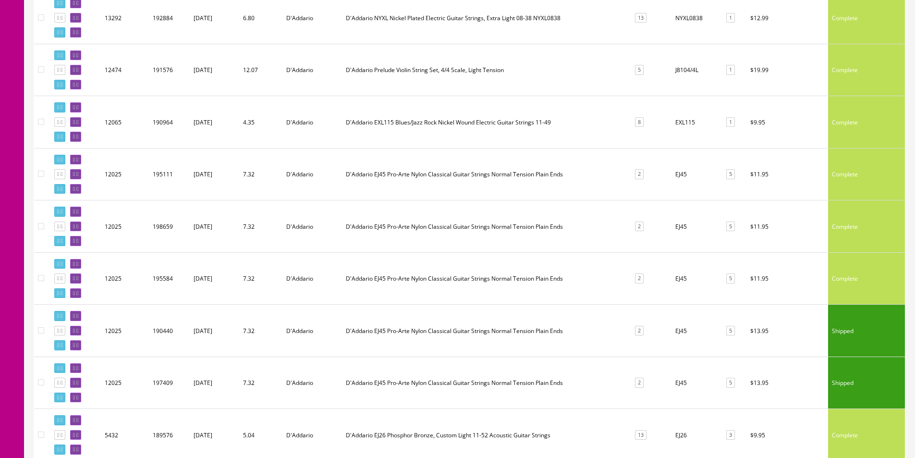
click at [679, 174] on td "EJ45" at bounding box center [695, 174] width 48 height 52
click at [684, 221] on td "EJ45" at bounding box center [695, 226] width 48 height 52
click at [678, 176] on td "EJ45" at bounding box center [695, 174] width 48 height 52
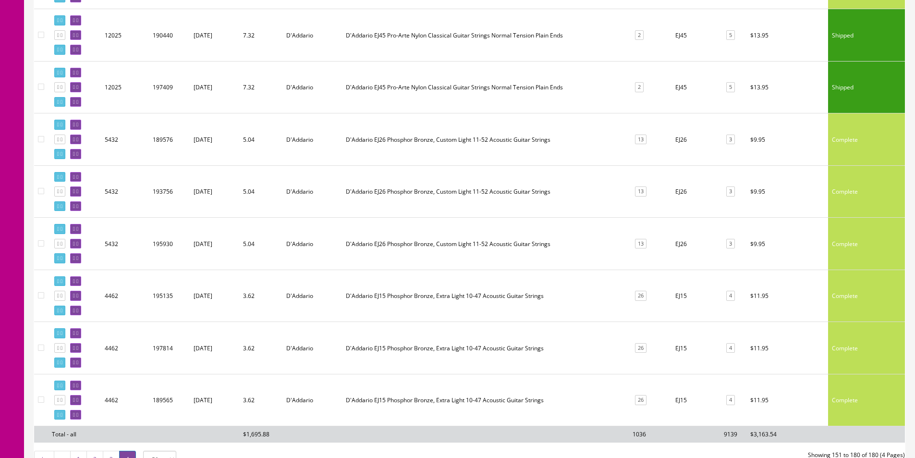
scroll to position [1344, 0]
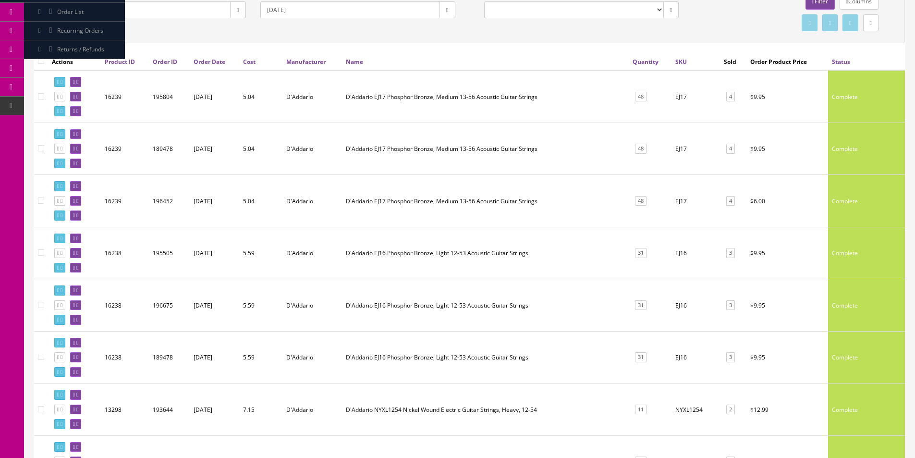
scroll to position [0, 0]
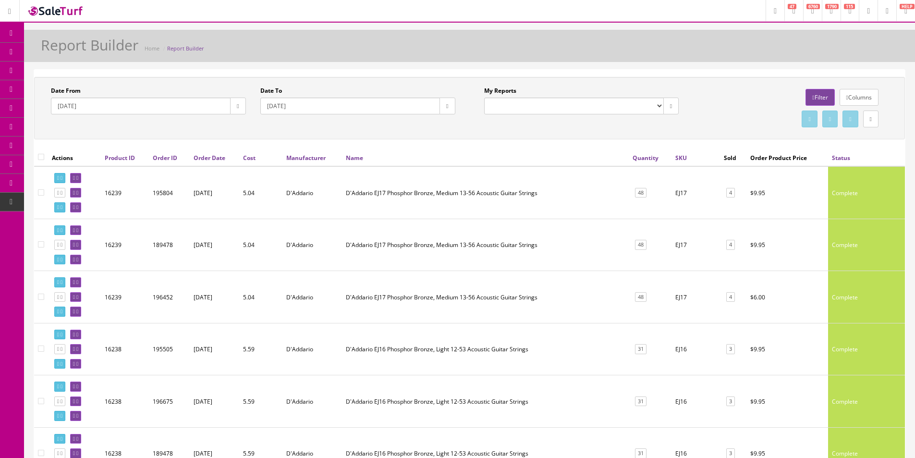
click at [557, 131] on div "Date From 2025-05-01 Date To 2025-09-26 My Reports Commission Report Weekly Sol…" at bounding box center [469, 108] width 871 height 62
drag, startPoint x: 66, startPoint y: 51, endPoint x: 139, endPoint y: 70, distance: 74.9
click at [66, 51] on span "Products" at bounding box center [69, 52] width 24 height 8
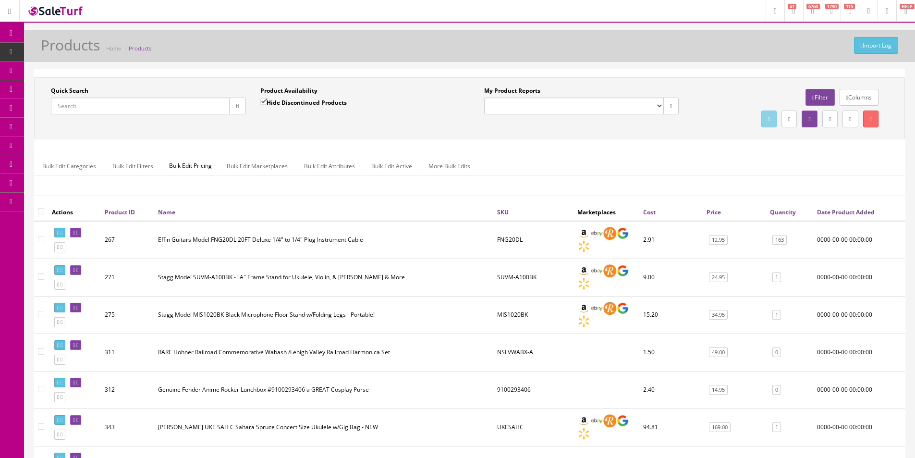
click at [154, 105] on input "Quick Search" at bounding box center [140, 105] width 179 height 17
type input "EXL110"
click at [370, 123] on div "Quick Search EXL110 Date From Product Availability Hide Discontinued Products D…" at bounding box center [469, 107] width 866 height 43
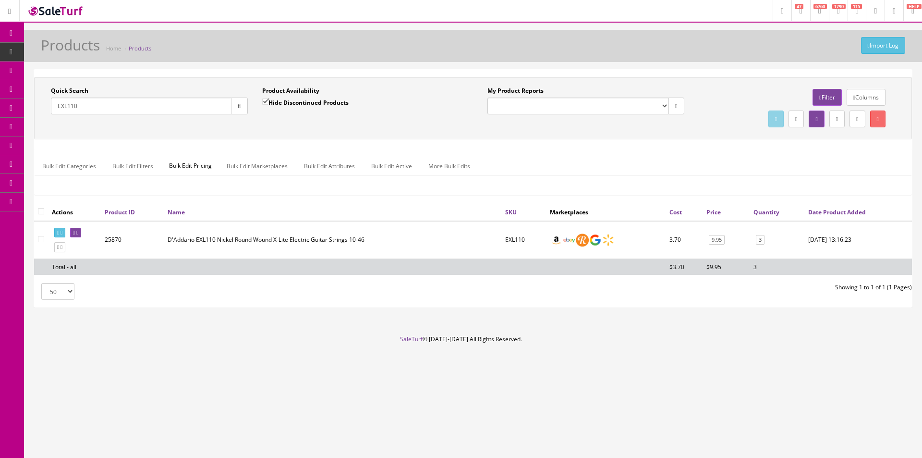
click at [102, 105] on input "EXL110" at bounding box center [141, 105] width 181 height 17
click at [326, 105] on label "Hide Discontinued Products" at bounding box center [305, 102] width 86 height 10
click at [268, 105] on input "Hide Discontinued Products" at bounding box center [265, 101] width 6 height 6
checkbox input "false"
click at [283, 127] on div "Quick Search EXL110 Date From Product Availability Hide Discontinued Products D…" at bounding box center [472, 107] width 873 height 43
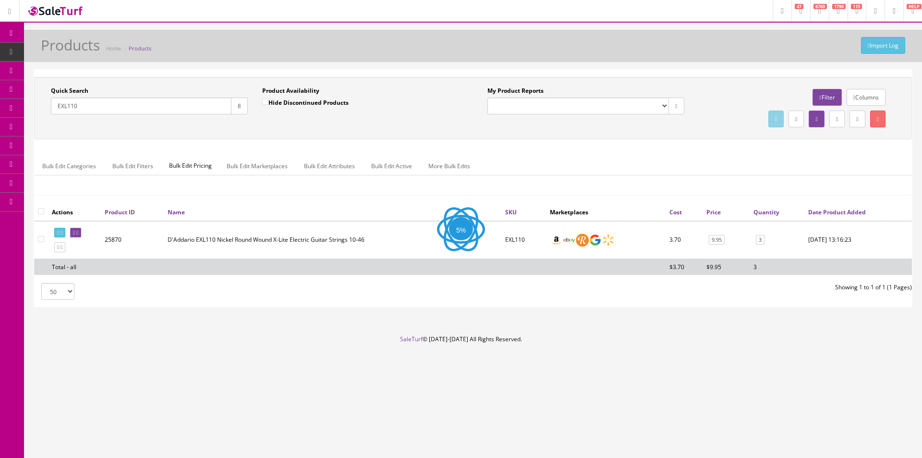
click at [231, 108] on button "button" at bounding box center [239, 105] width 17 height 17
click at [258, 125] on div "Quick Search EXL110 Date From Product Availability Hide Discontinued Products D…" at bounding box center [472, 107] width 873 height 43
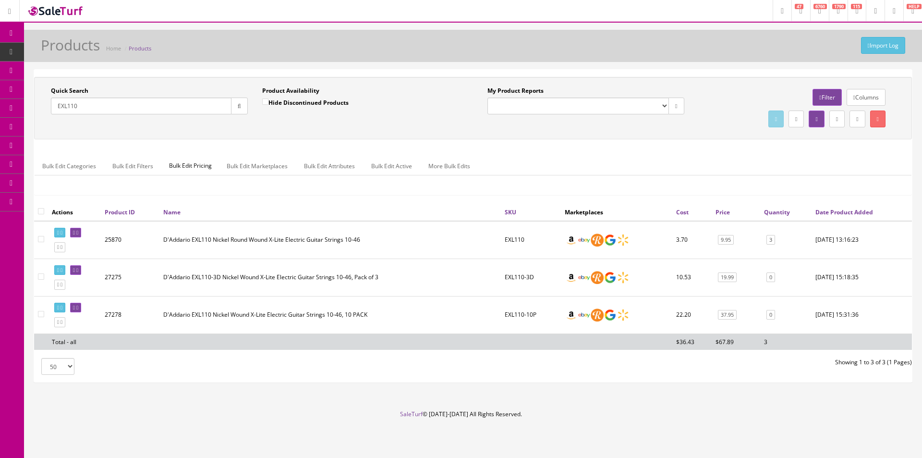
click at [117, 104] on input "EXL110" at bounding box center [141, 105] width 181 height 17
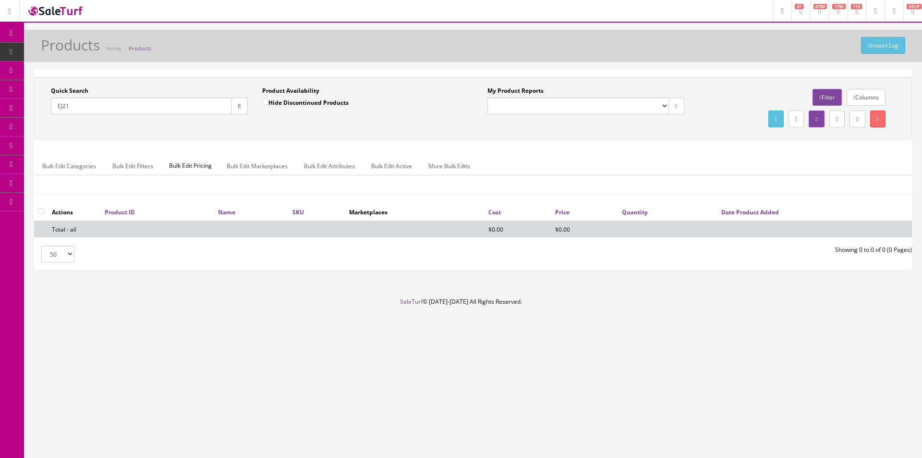
click at [86, 105] on input "EJ21" at bounding box center [141, 105] width 181 height 17
drag, startPoint x: 71, startPoint y: 109, endPoint x: 130, endPoint y: 120, distance: 59.9
click at [127, 119] on div "Quick Search EXL110-7 Date From" at bounding box center [149, 103] width 211 height 35
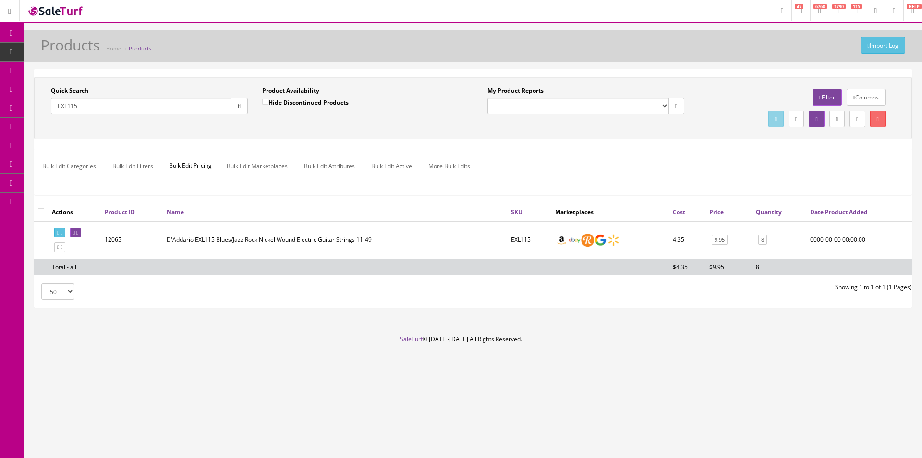
click at [73, 103] on input "EXL115" at bounding box center [141, 105] width 181 height 17
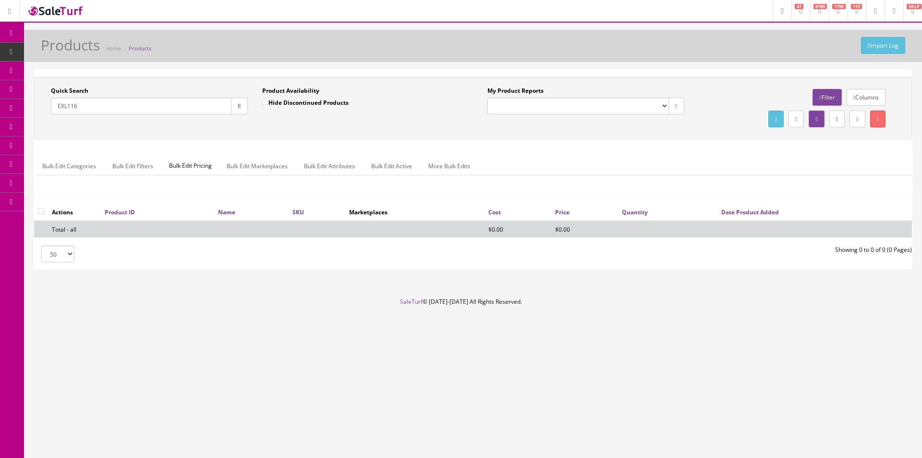
click at [99, 114] on input "EXL116" at bounding box center [141, 105] width 181 height 17
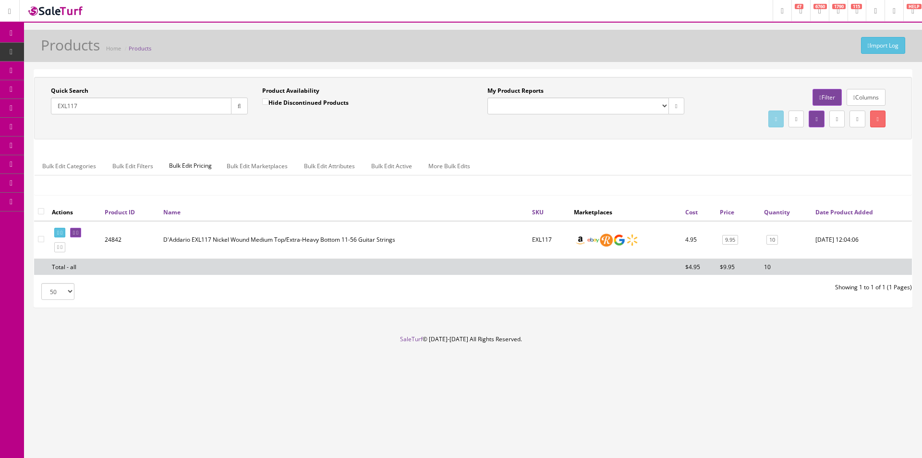
drag, startPoint x: 71, startPoint y: 106, endPoint x: 102, endPoint y: 106, distance: 31.2
click at [102, 106] on input "EXL117" at bounding box center [141, 105] width 181 height 17
click at [255, 108] on div "Product Availability Hide Discontinued Products Date To" at bounding box center [360, 103] width 211 height 35
drag, startPoint x: 246, startPoint y: 107, endPoint x: 269, endPoint y: 129, distance: 31.9
click at [246, 107] on button "button" at bounding box center [239, 105] width 17 height 17
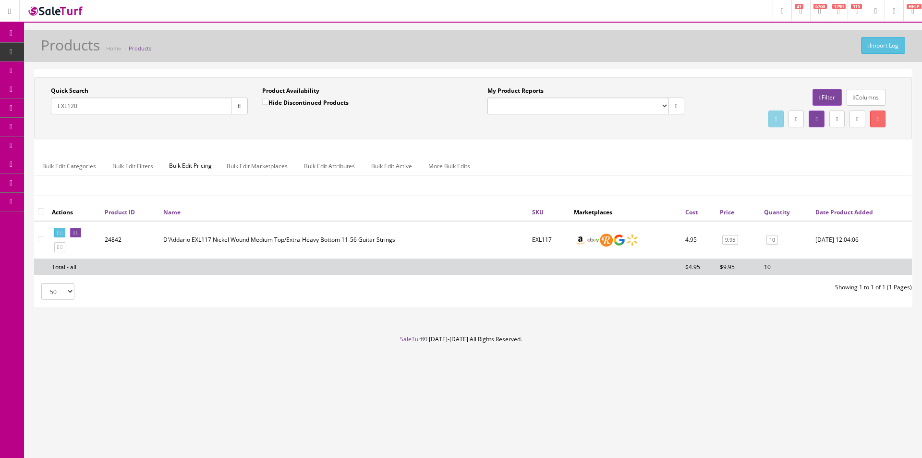
click at [270, 129] on div "Quick Search EXL120 Date From Product Availability Hide Discontinued Products D…" at bounding box center [472, 107] width 873 height 43
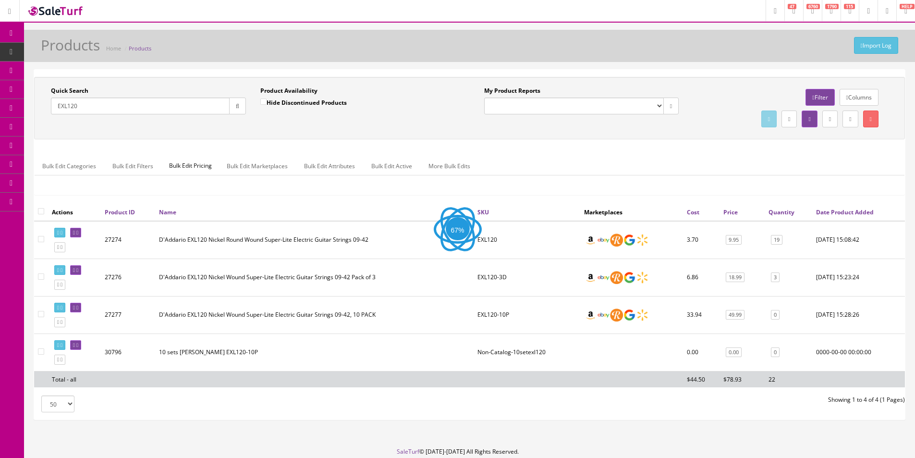
click at [274, 129] on div "Quick Search EXL120 Date From Product Availability Hide Discontinued Products D…" at bounding box center [469, 107] width 866 height 43
click at [783, 170] on ul "Bulk Edit Categories Bulk Edit Filters Bulk Edit Pricing Bulk Edit Marketplaces…" at bounding box center [470, 166] width 870 height 19
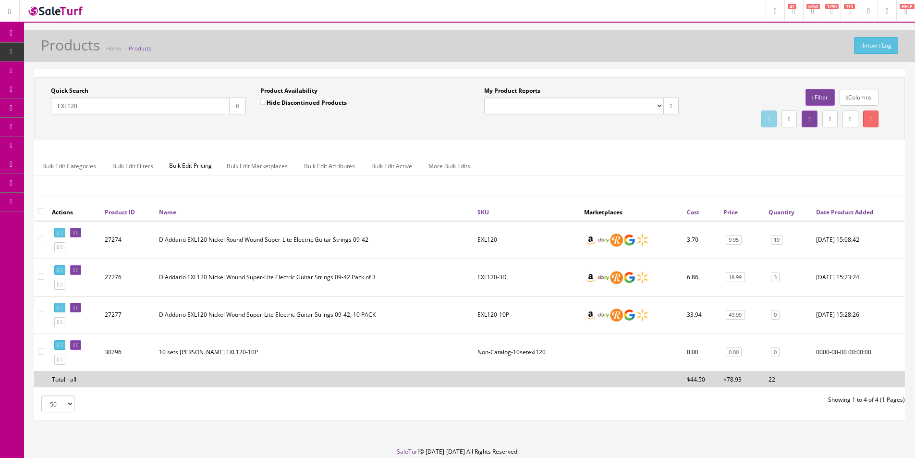
click at [783, 170] on ul "Bulk Edit Categories Bulk Edit Filters Bulk Edit Pricing Bulk Edit Marketplaces…" at bounding box center [470, 166] width 870 height 19
click at [695, 81] on div "Quick Search EXL120 Date From Product Availability Hide Discontinued Products D…" at bounding box center [469, 108] width 871 height 62
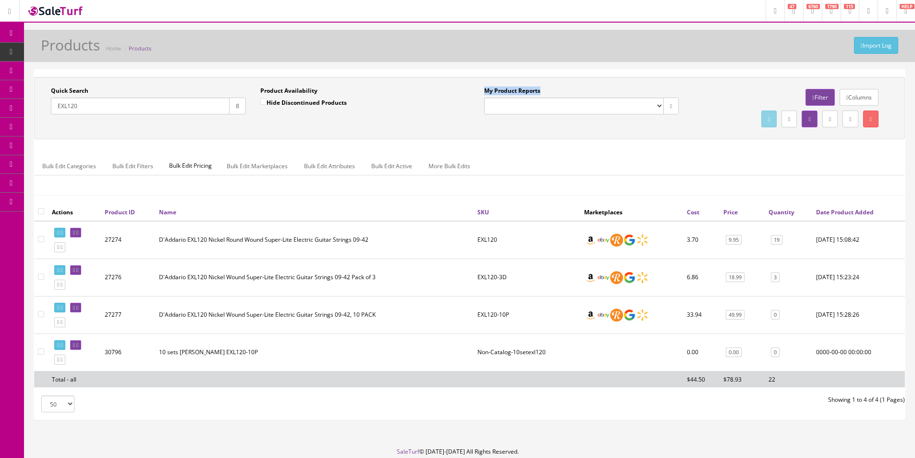
click at [695, 81] on div "Quick Search EXL120 Date From Product Availability Hide Discontinued Products D…" at bounding box center [469, 108] width 871 height 62
click at [377, 53] on div "Import Log Products Home Products" at bounding box center [469, 48] width 876 height 23
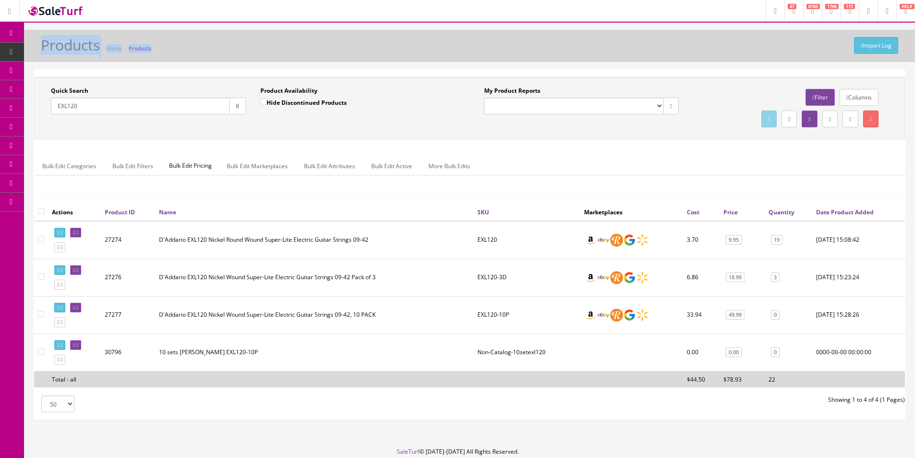
click at [377, 53] on div "Import Log Products Home Products" at bounding box center [469, 48] width 876 height 23
click at [71, 47] on h1 "Products" at bounding box center [70, 45] width 59 height 16
click at [77, 47] on h1 "Products" at bounding box center [70, 45] width 59 height 16
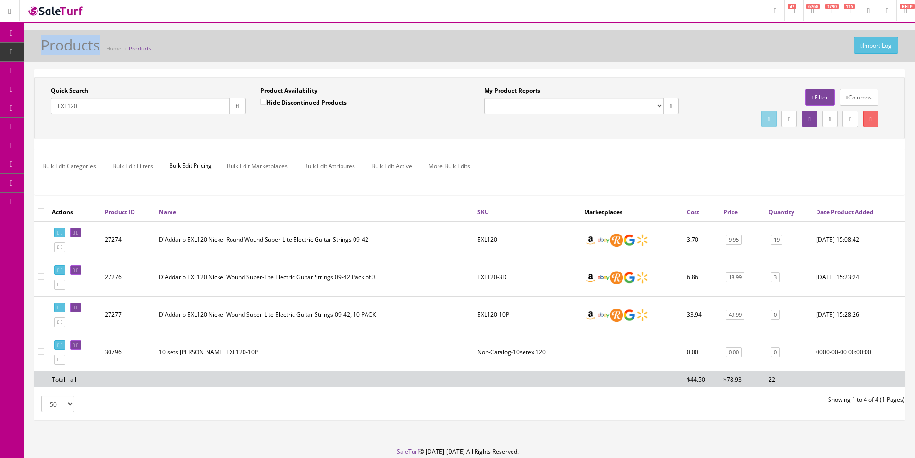
click at [77, 47] on h1 "Products" at bounding box center [70, 45] width 59 height 16
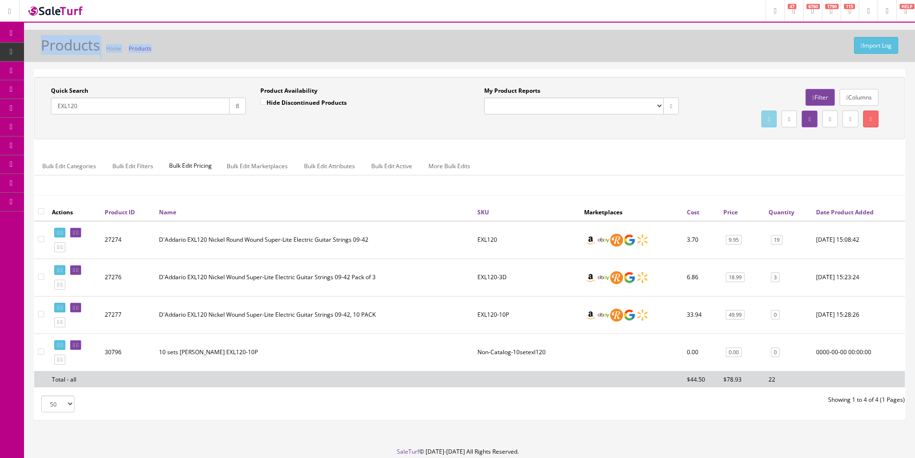
click at [77, 47] on h1 "Products" at bounding box center [70, 45] width 59 height 16
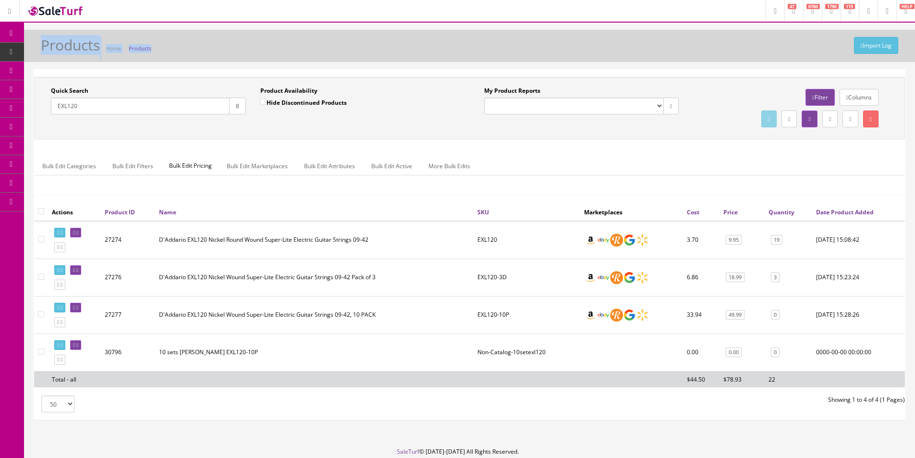
click at [77, 47] on h1 "Products" at bounding box center [70, 45] width 59 height 16
click at [77, 46] on h1 "Products" at bounding box center [70, 45] width 59 height 16
click at [68, 47] on h1 "Products" at bounding box center [70, 45] width 59 height 16
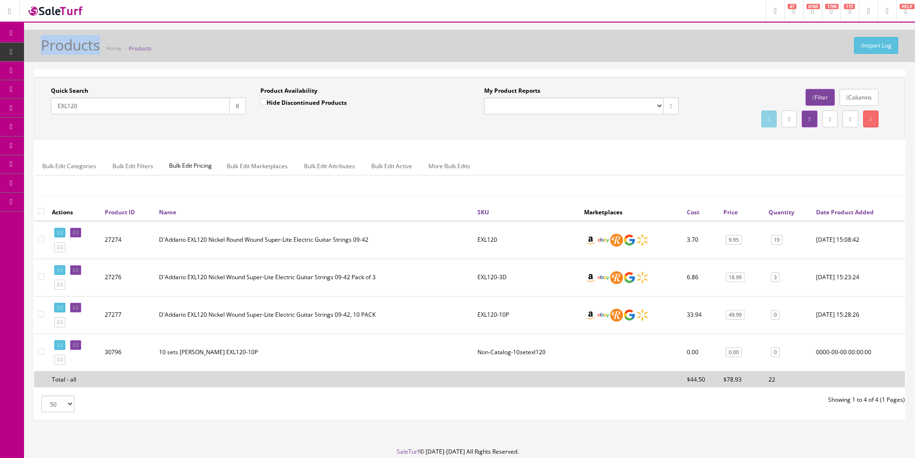
click at [68, 47] on h1 "Products" at bounding box center [70, 45] width 59 height 16
click at [70, 46] on h1 "Products" at bounding box center [70, 45] width 59 height 16
click at [70, 47] on h1 "Products" at bounding box center [70, 45] width 59 height 16
click at [70, 46] on h1 "Products" at bounding box center [70, 45] width 59 height 16
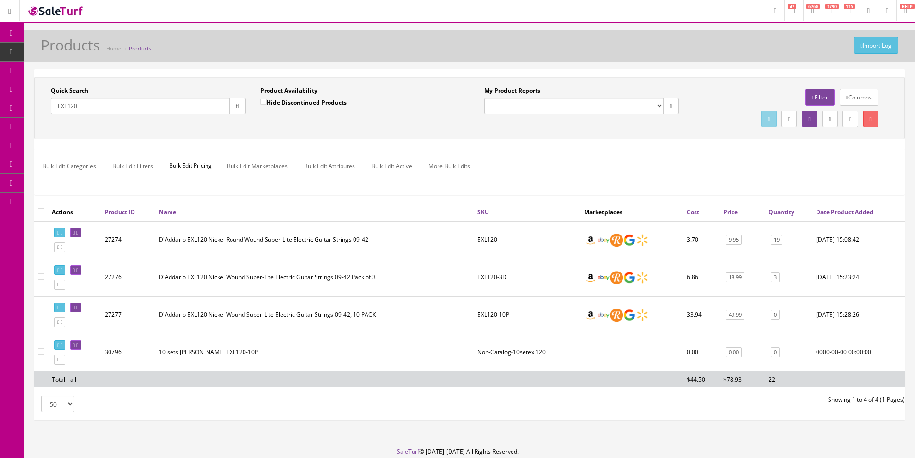
click at [70, 46] on h1 "Products" at bounding box center [70, 45] width 59 height 16
click at [60, 47] on h1 "Products" at bounding box center [70, 45] width 59 height 16
click at [60, 48] on h1 "Products" at bounding box center [70, 45] width 59 height 16
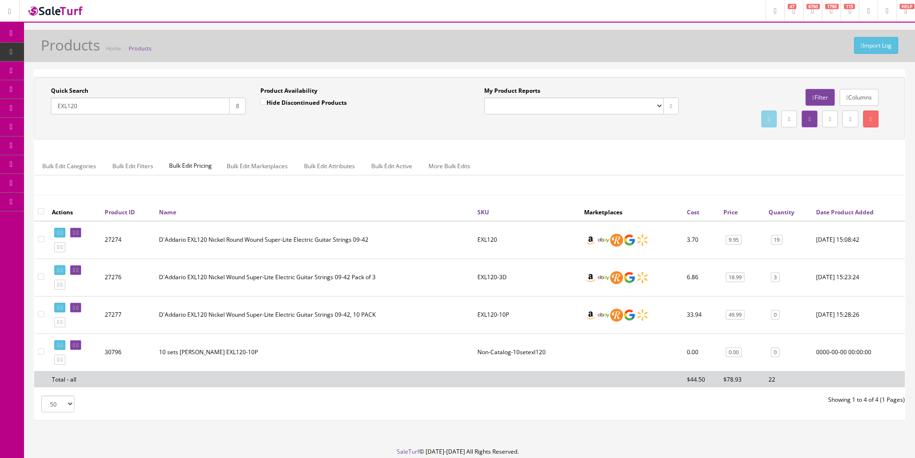
click at [60, 48] on h1 "Products" at bounding box center [70, 45] width 59 height 16
click at [59, 48] on h1 "Products" at bounding box center [70, 45] width 59 height 16
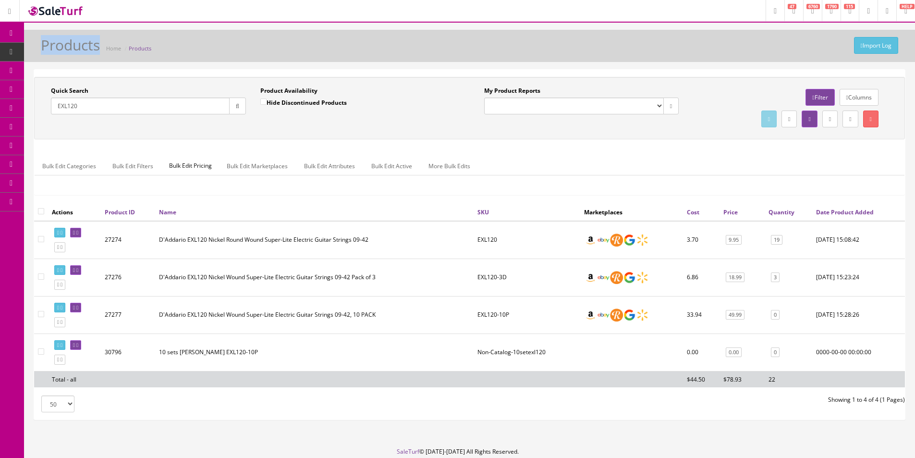
click at [59, 48] on h1 "Products" at bounding box center [70, 45] width 59 height 16
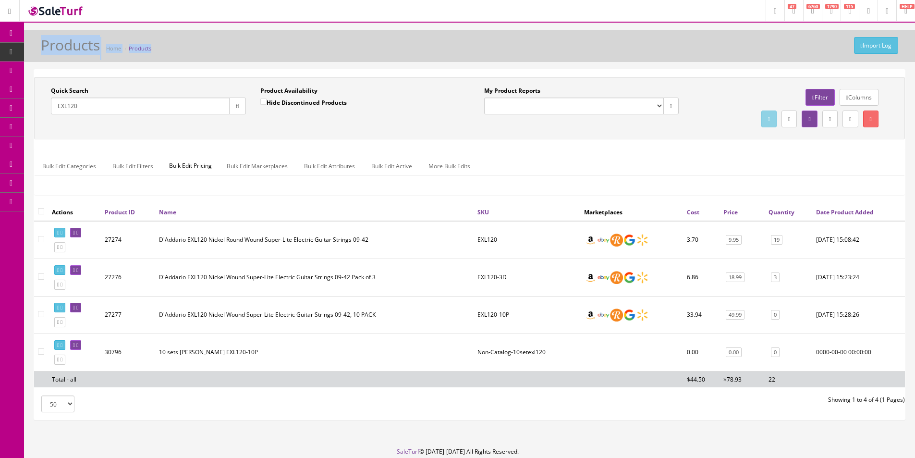
click at [59, 48] on h1 "Products" at bounding box center [70, 45] width 59 height 16
click at [59, 47] on h1 "Products" at bounding box center [70, 45] width 59 height 16
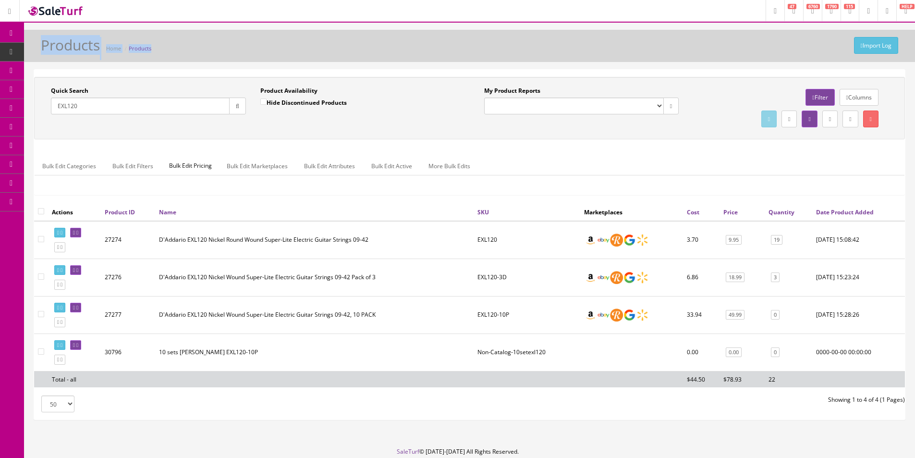
click at [59, 47] on h1 "Products" at bounding box center [70, 45] width 59 height 16
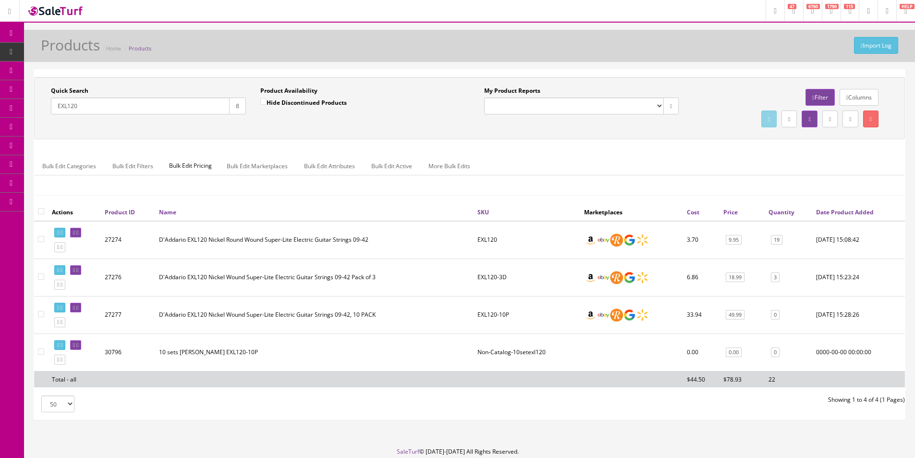
click at [59, 47] on h1 "Products" at bounding box center [70, 45] width 59 height 16
click at [59, 46] on h1 "Products" at bounding box center [70, 45] width 59 height 16
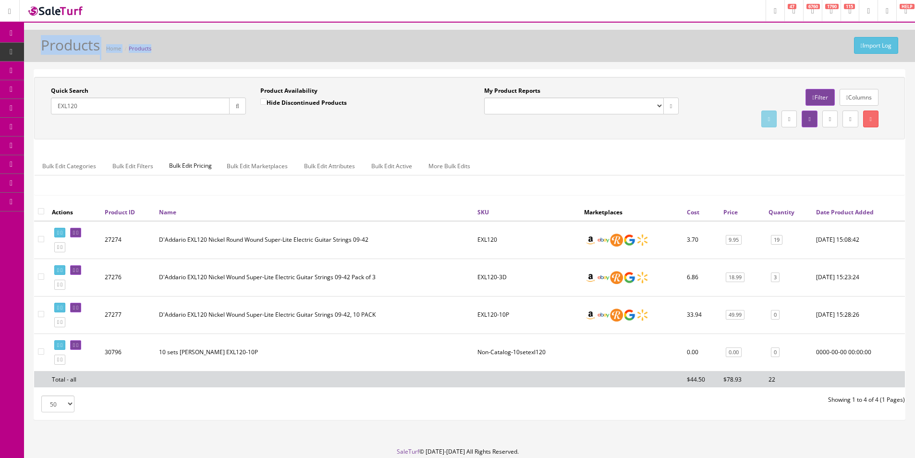
click at [59, 46] on h1 "Products" at bounding box center [70, 45] width 59 height 16
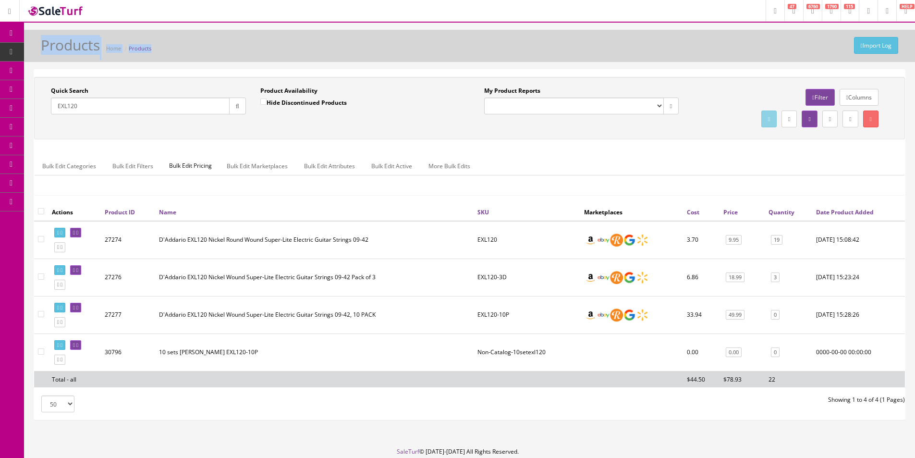
click at [59, 46] on h1 "Products" at bounding box center [70, 45] width 59 height 16
click at [59, 47] on h1 "Products" at bounding box center [70, 45] width 59 height 16
click at [196, 52] on div "Import Log Products Home Products" at bounding box center [469, 48] width 876 height 23
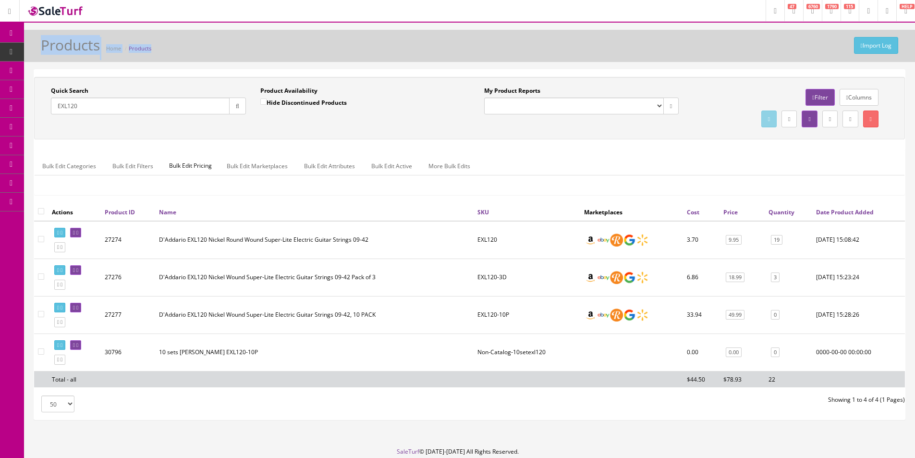
click at [196, 52] on div "Import Log Products Home Products" at bounding box center [469, 48] width 876 height 23
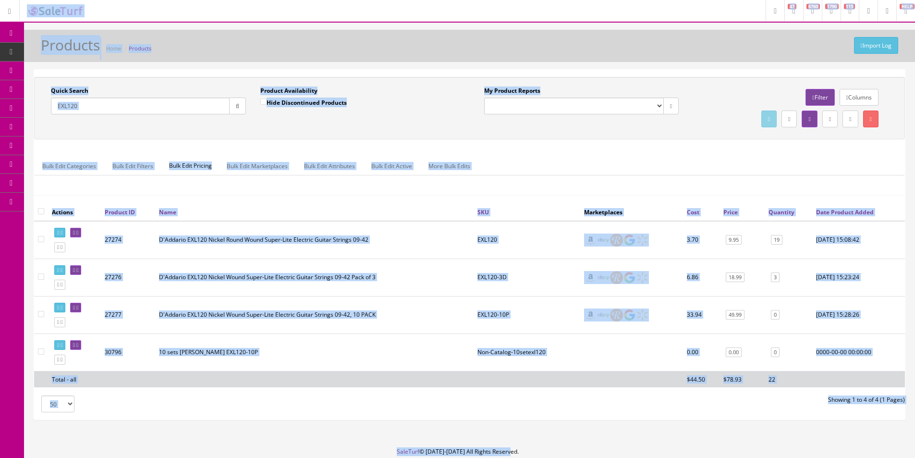
click at [200, 50] on div "Import Log Products Home Products" at bounding box center [469, 48] width 876 height 23
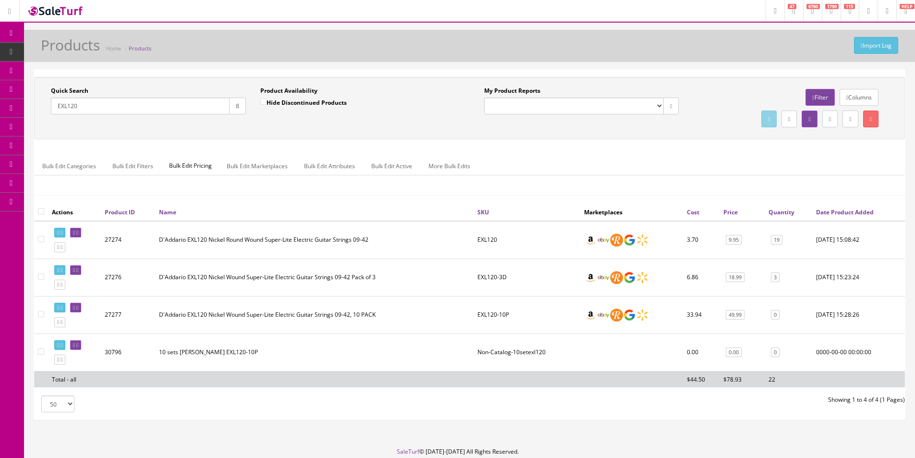
click at [197, 50] on div "Import Log Products Home Products" at bounding box center [469, 48] width 876 height 23
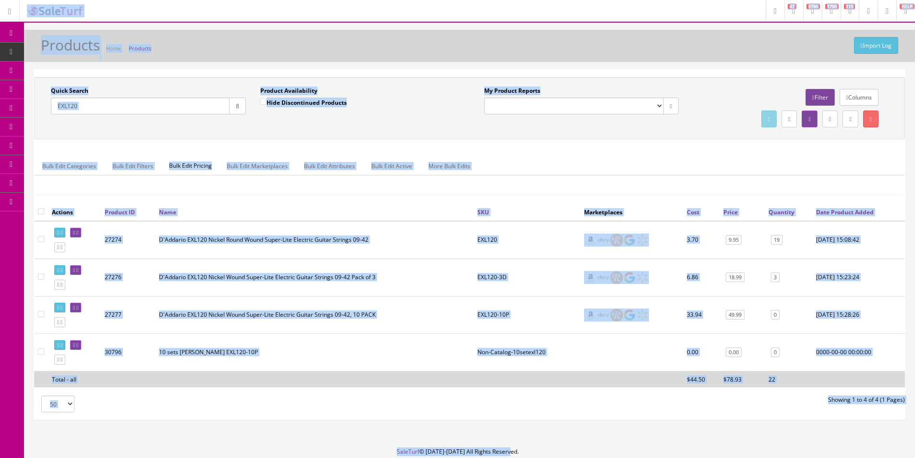
click at [199, 48] on div "Import Log Products Home Products" at bounding box center [469, 48] width 876 height 23
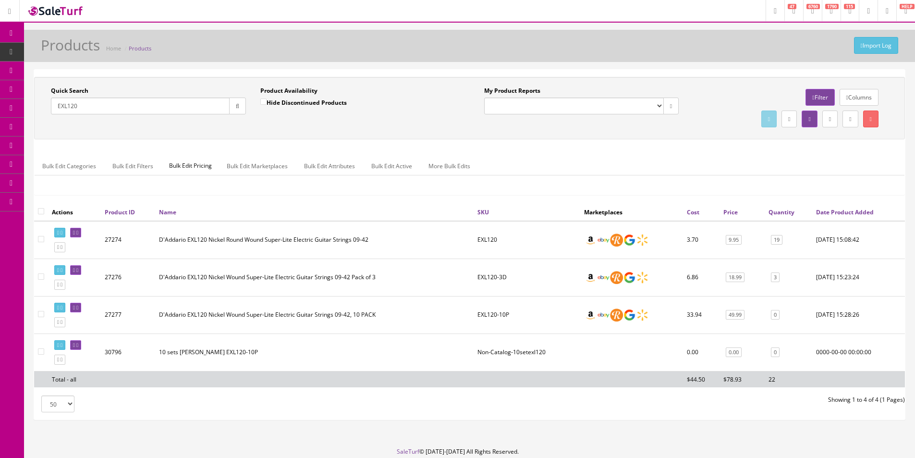
click at [199, 48] on div "Import Log Products Home Products" at bounding box center [469, 48] width 876 height 23
click at [203, 108] on input "EXL120" at bounding box center [140, 105] width 179 height 17
click at [203, 107] on input "EXL120" at bounding box center [140, 105] width 179 height 17
click at [202, 106] on input "EXL120" at bounding box center [140, 105] width 179 height 17
drag, startPoint x: 78, startPoint y: 109, endPoint x: 36, endPoint y: 109, distance: 41.8
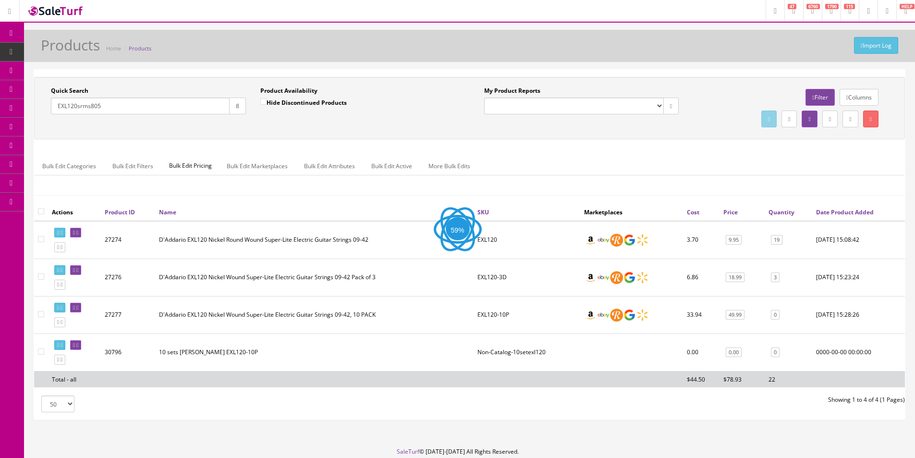
click at [36, 109] on div "Quick Search EXL120srms805 Date From Product Availability Hide Discontinued Pro…" at bounding box center [469, 108] width 871 height 62
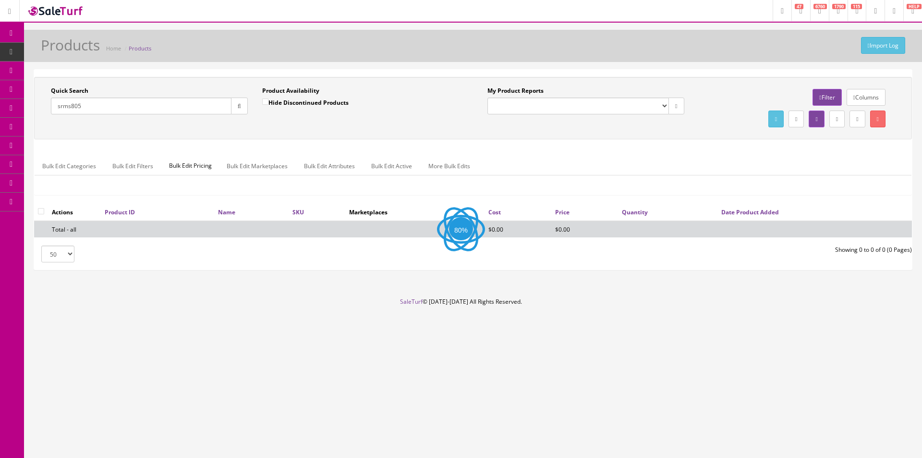
click at [276, 125] on div "Quick Search srms805 Date From Product Availability Hide Discontinued Products …" at bounding box center [472, 107] width 873 height 43
click at [329, 127] on div "Quick Search srms805 Date From Product Availability Hide Discontinued Products …" at bounding box center [472, 107] width 873 height 43
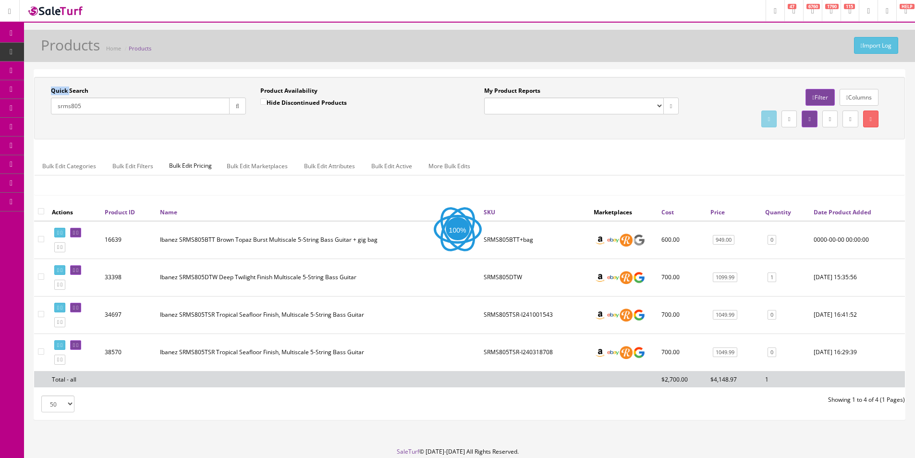
click at [329, 127] on div "Quick Search srms805 Date From Product Availability Hide Discontinued Products …" at bounding box center [469, 107] width 866 height 43
drag, startPoint x: 329, startPoint y: 127, endPoint x: 327, endPoint y: 135, distance: 8.5
click at [329, 127] on div "Quick Search srms805 Date From Product Availability Hide Discontinued Products …" at bounding box center [469, 107] width 866 height 43
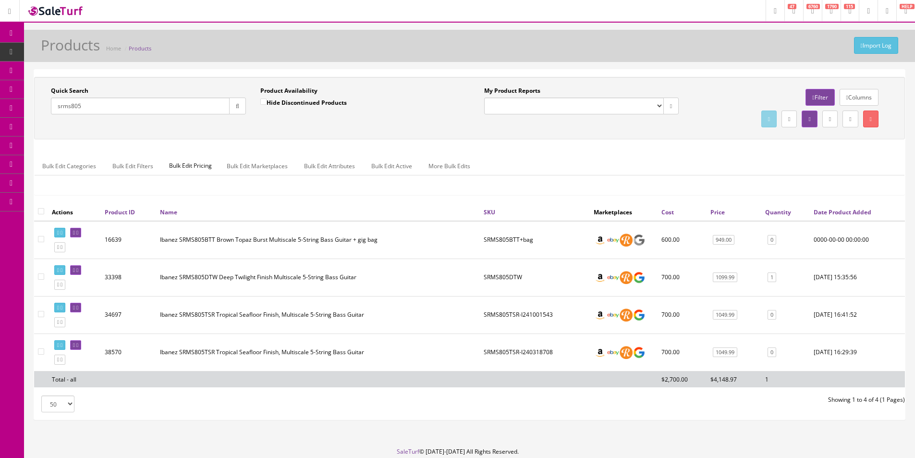
click at [146, 110] on input "srms805" at bounding box center [140, 105] width 179 height 17
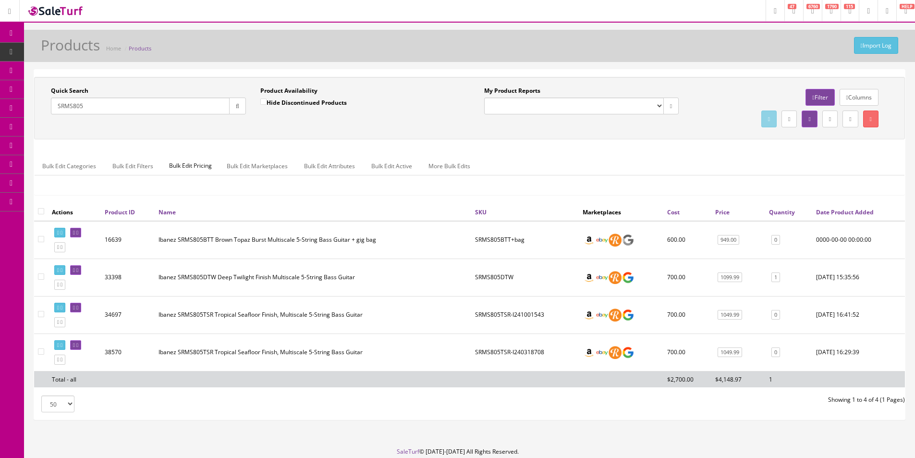
click at [275, 133] on div "Quick Search SRMS805 Date From Product Availability Hide Discontinued Products …" at bounding box center [469, 108] width 871 height 62
click at [141, 96] on div "Quick Search SRMS805" at bounding box center [148, 100] width 195 height 28
click at [143, 100] on input "SRMS805" at bounding box center [140, 105] width 179 height 17
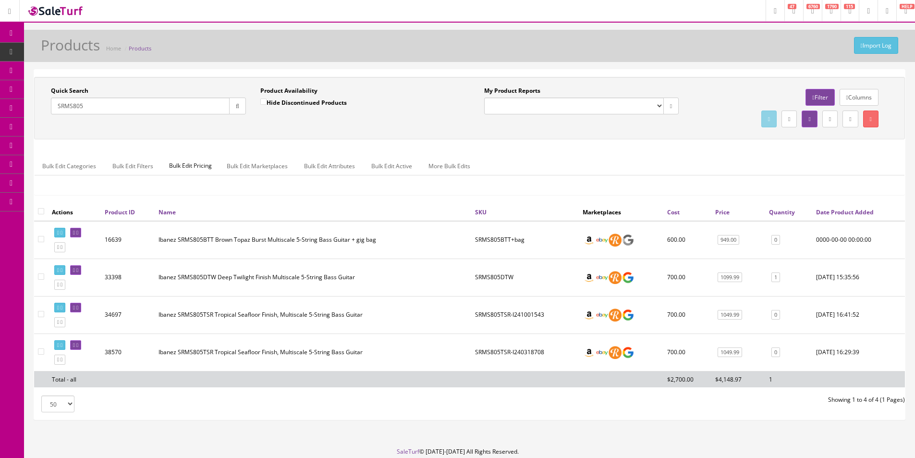
paste input "OUFMDA1127"
click at [143, 100] on input "SRMS805" at bounding box center [140, 105] width 179 height 17
type input "SOUFMDA1127"
drag, startPoint x: 231, startPoint y: 103, endPoint x: 238, endPoint y: 122, distance: 20.8
click at [231, 104] on button "button" at bounding box center [237, 105] width 17 height 17
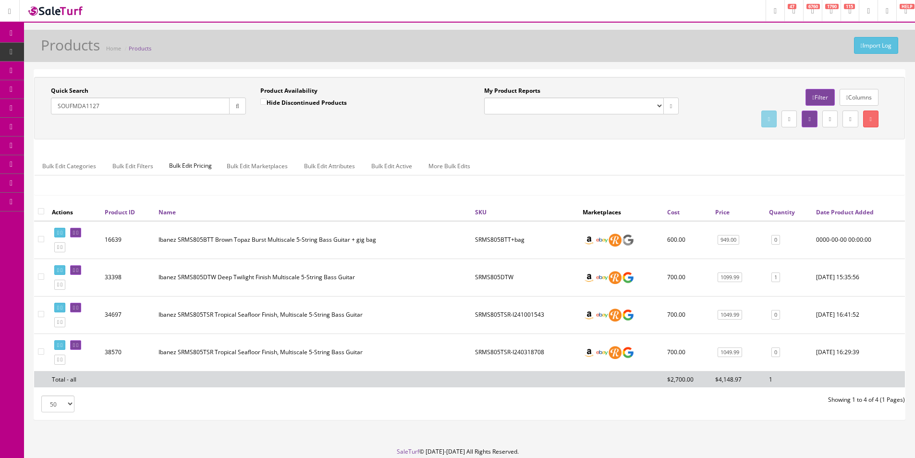
click at [241, 127] on div "Quick Search SOUFMDA1127 Date From Product Availability Hide Discontinued Produ…" at bounding box center [469, 107] width 866 height 43
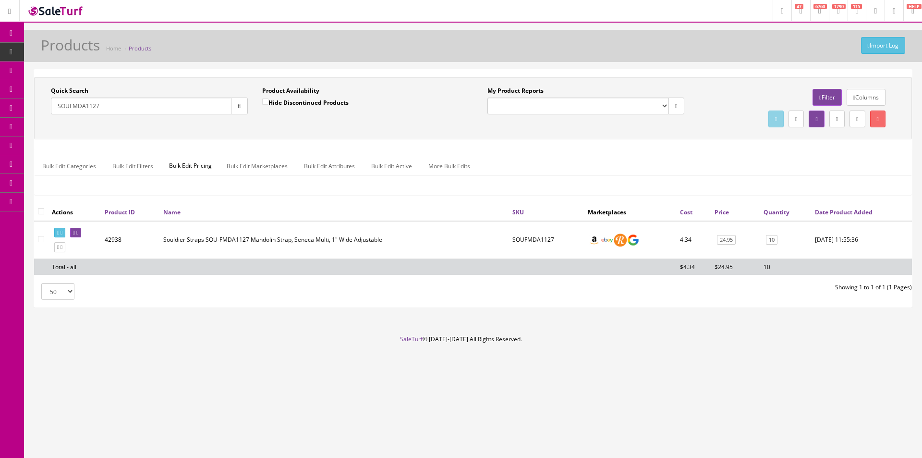
click at [656, 138] on div "Quick Search SOUFMDA1127 Date From Product Availability Hide Discontinued Produ…" at bounding box center [473, 108] width 878 height 62
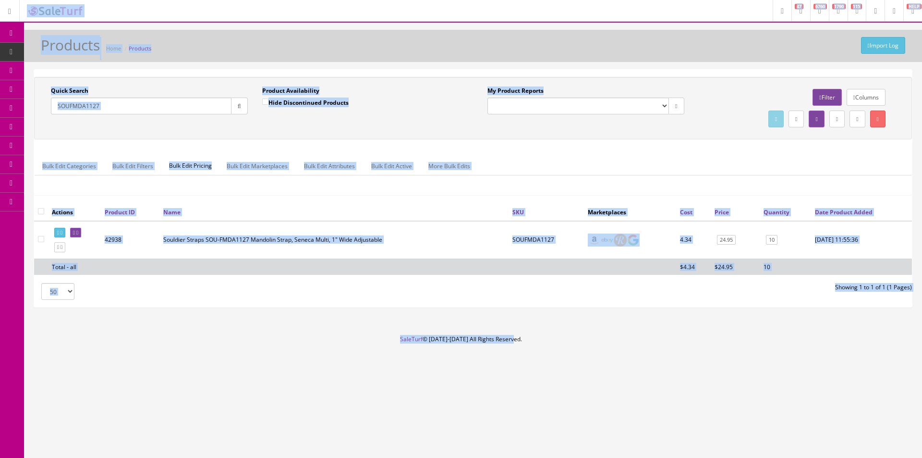
click at [656, 138] on div "Quick Search SOUFMDA1127 Date From Product Availability Hide Discontinued Produ…" at bounding box center [473, 108] width 878 height 62
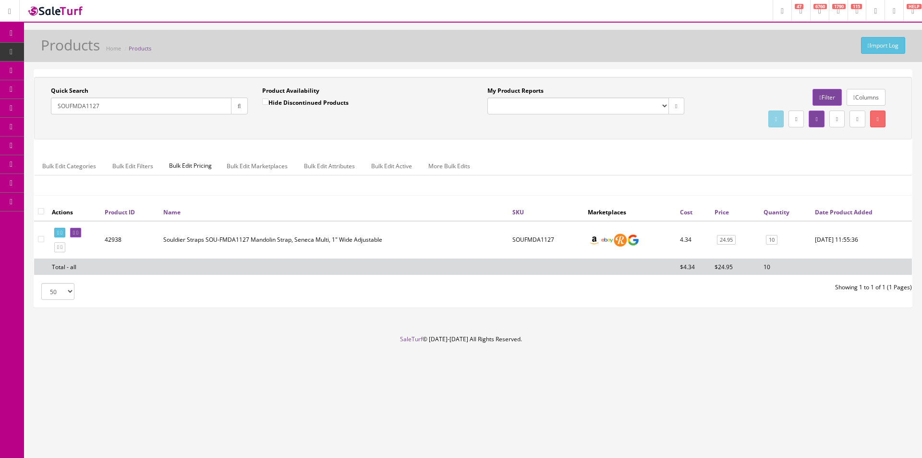
drag, startPoint x: 656, startPoint y: 138, endPoint x: 663, endPoint y: 129, distance: 10.9
click at [656, 137] on div "Quick Search SOUFMDA1127 Date From Product Availability Hide Discontinued Produ…" at bounding box center [473, 108] width 878 height 62
click at [4, 28] on link "Dashboard" at bounding box center [12, 33] width 24 height 19
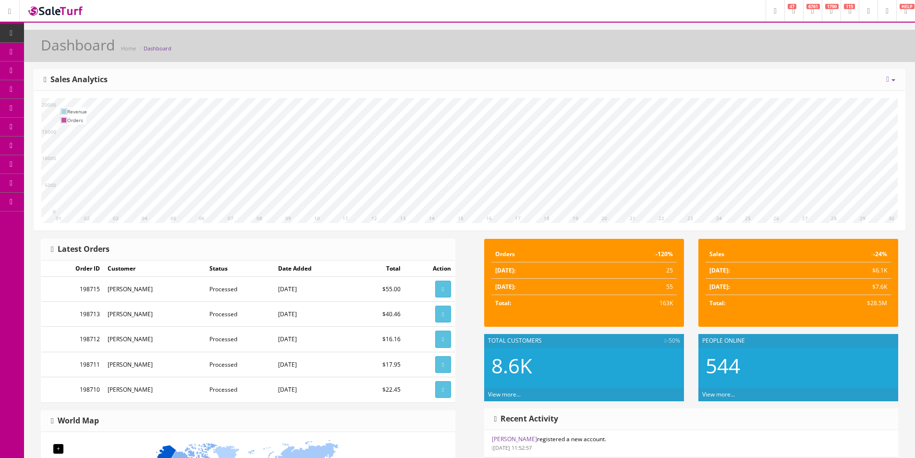
click at [65, 53] on span "Products" at bounding box center [69, 52] width 24 height 8
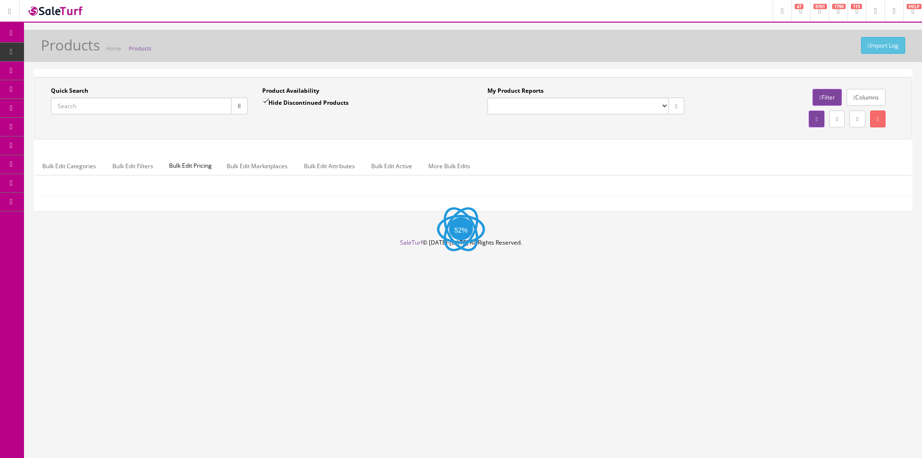
click at [136, 103] on input "Quick Search" at bounding box center [141, 105] width 181 height 17
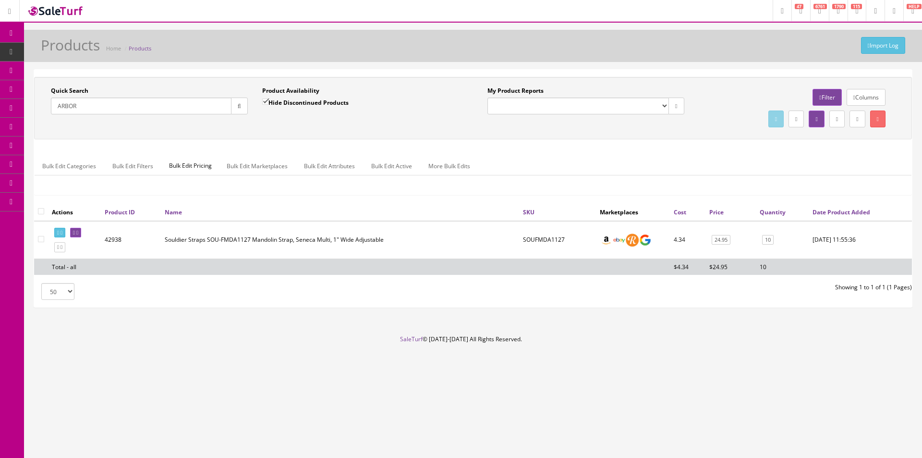
type input "ARBOR"
click at [180, 126] on div "Quick Search ARBOR Date From Product Availability Hide Discontinued Products Da…" at bounding box center [472, 107] width 873 height 43
click at [237, 110] on button "button" at bounding box center [239, 105] width 17 height 17
click at [237, 129] on div "Quick Search ARBOR Date From Product Availability Hide Discontinued Products Da…" at bounding box center [472, 107] width 873 height 43
click at [279, 107] on label "Hide Discontinued Products" at bounding box center [305, 102] width 86 height 10
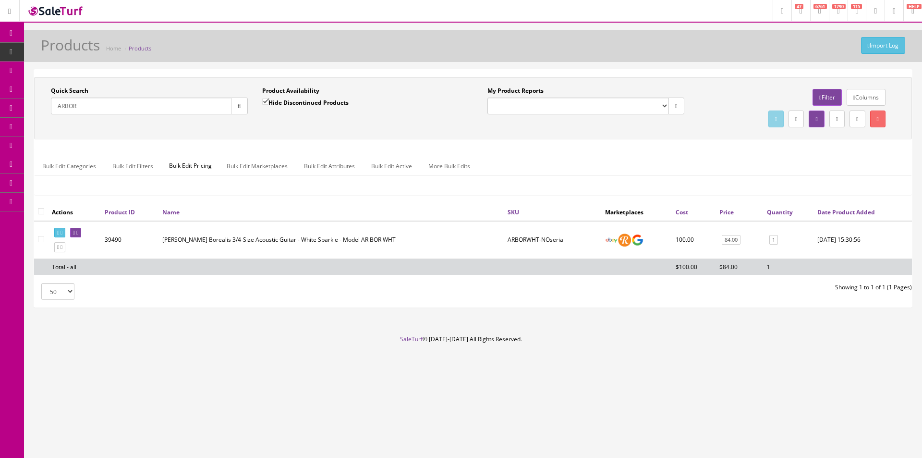
click at [268, 105] on input "Hide Discontinued Products" at bounding box center [265, 101] width 6 height 6
checkbox input "false"
click at [277, 122] on div "Quick Search ARBOR Date From Product Availability Hide Discontinued Products Da…" at bounding box center [472, 107] width 873 height 43
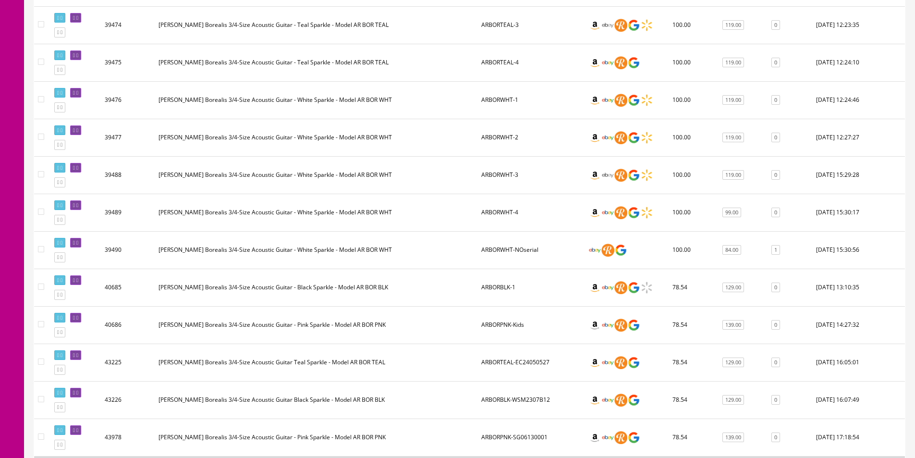
scroll to position [432, 0]
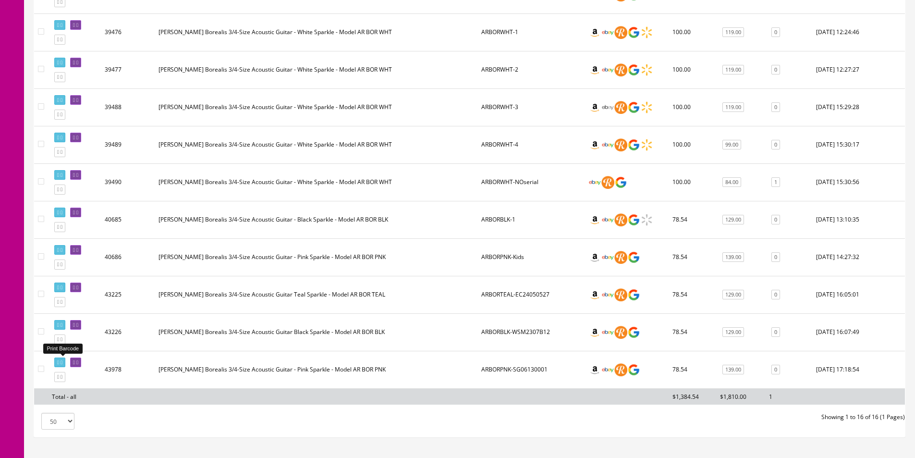
click at [65, 363] on link at bounding box center [59, 362] width 11 height 10
drag, startPoint x: 567, startPoint y: 431, endPoint x: 575, endPoint y: 430, distance: 8.3
click at [567, 431] on div "Quick Search ARBOR Date From Product Availability Hide Discontinued Products Da…" at bounding box center [469, 36] width 871 height 799
click at [541, 429] on div "50 50 100 250 500 Showing 1 to 16 of 16 (1 Pages)" at bounding box center [469, 420] width 885 height 17
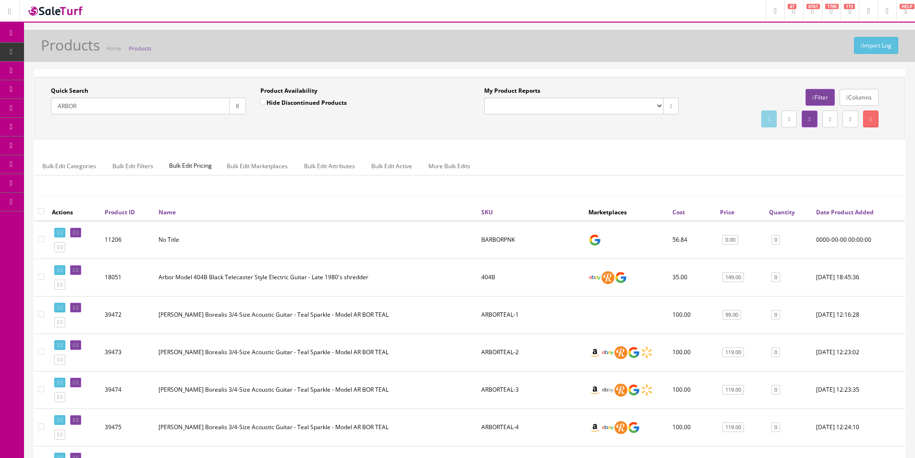
click at [136, 107] on input "ARBOR" at bounding box center [140, 105] width 179 height 17
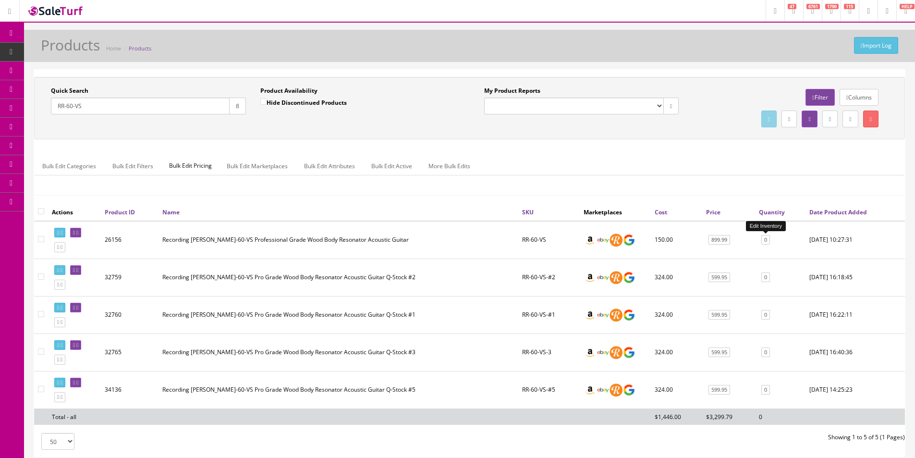
type input "RR-60-VS"
click at [765, 243] on link "0" at bounding box center [765, 240] width 9 height 10
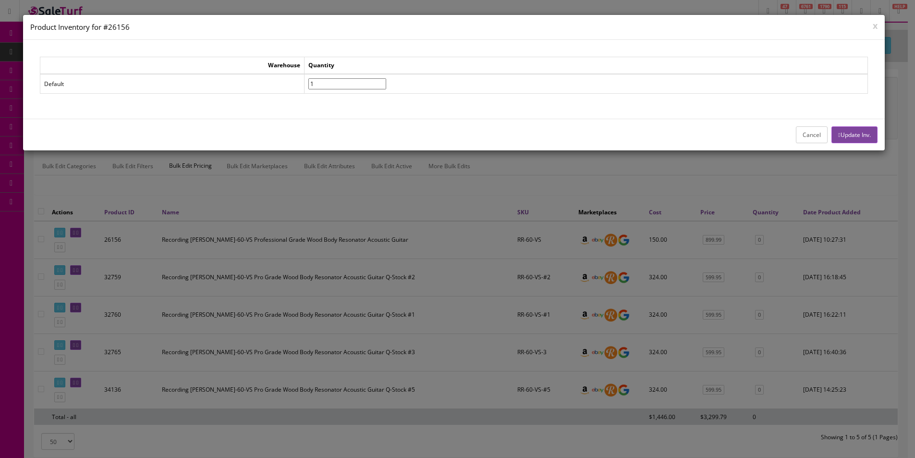
type input"] "1"
click at [386, 81] on input"] "1" at bounding box center [347, 83] width 78 height 11
click at [872, 131] on button "Update Inv." at bounding box center [854, 134] width 46 height 17
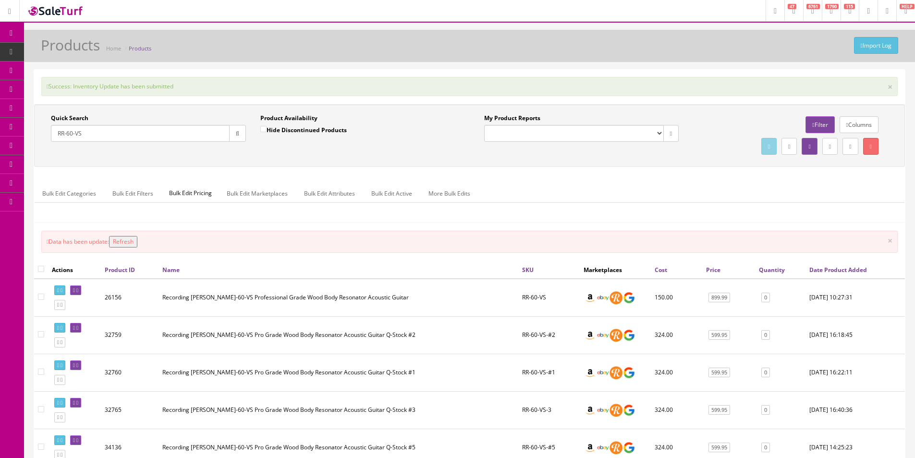
click at [69, 103] on link "Order List" at bounding box center [74, 108] width 101 height 19
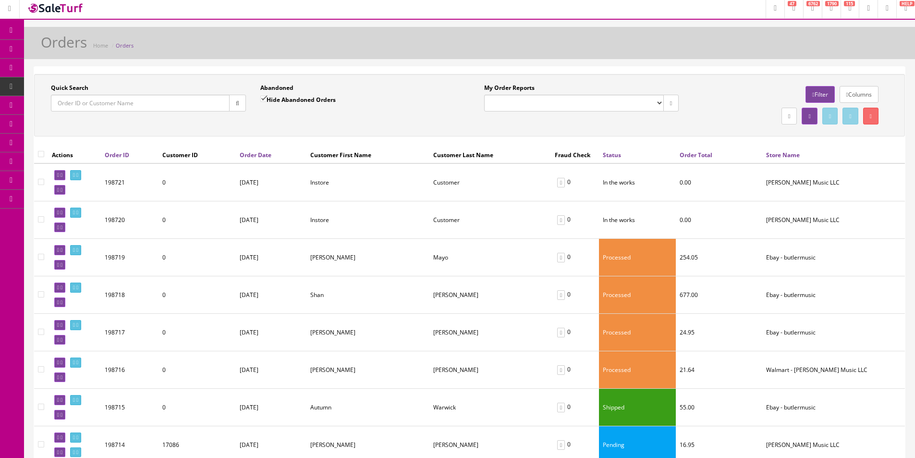
scroll to position [144, 0]
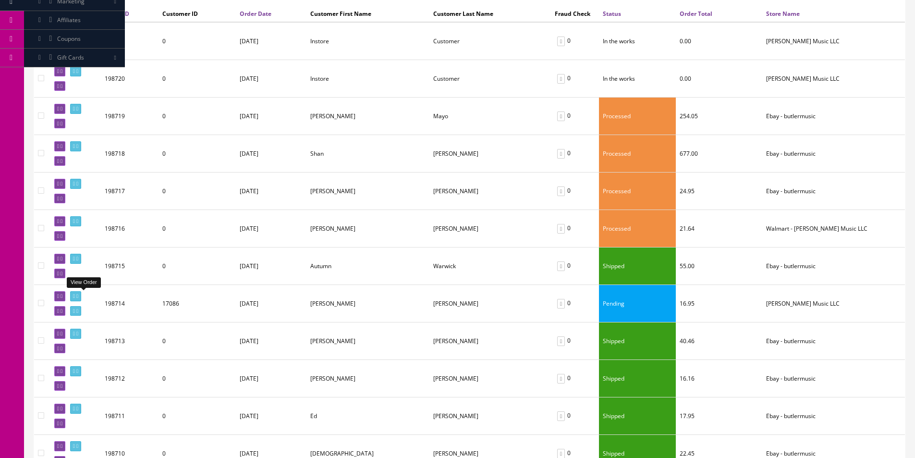
click at [81, 296] on link at bounding box center [75, 296] width 11 height 10
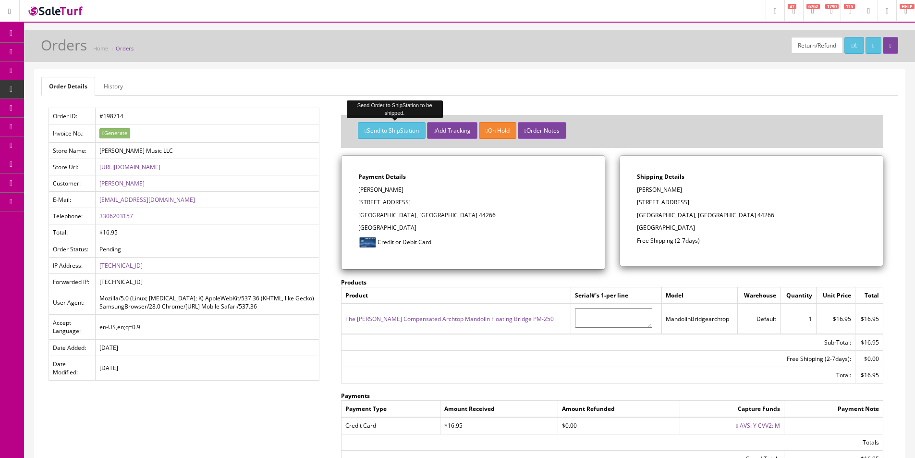
click at [399, 133] on button "Send to ShipStation" at bounding box center [391, 130] width 67 height 17
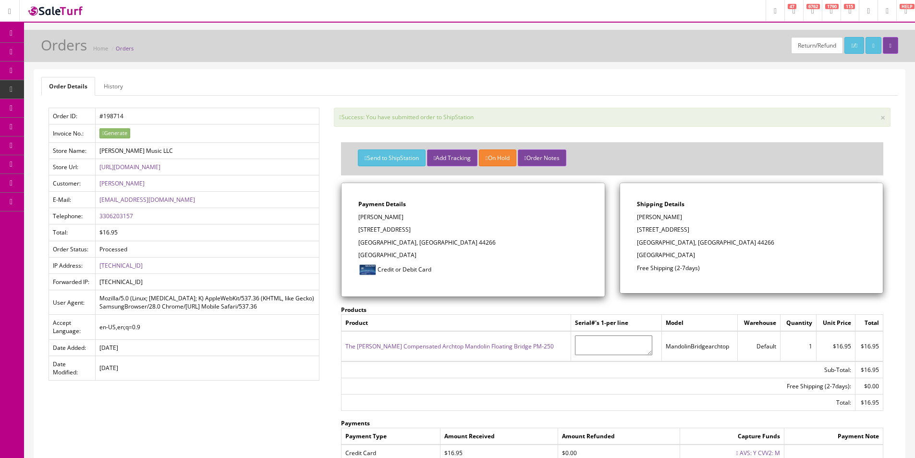
click at [380, 91] on ul "Order Details History" at bounding box center [469, 86] width 856 height 19
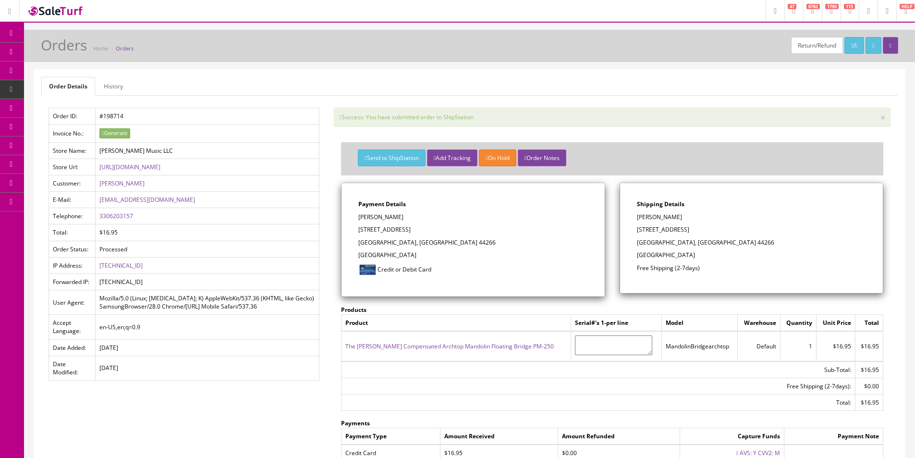
click at [380, 91] on ul "Order Details History" at bounding box center [469, 86] width 856 height 19
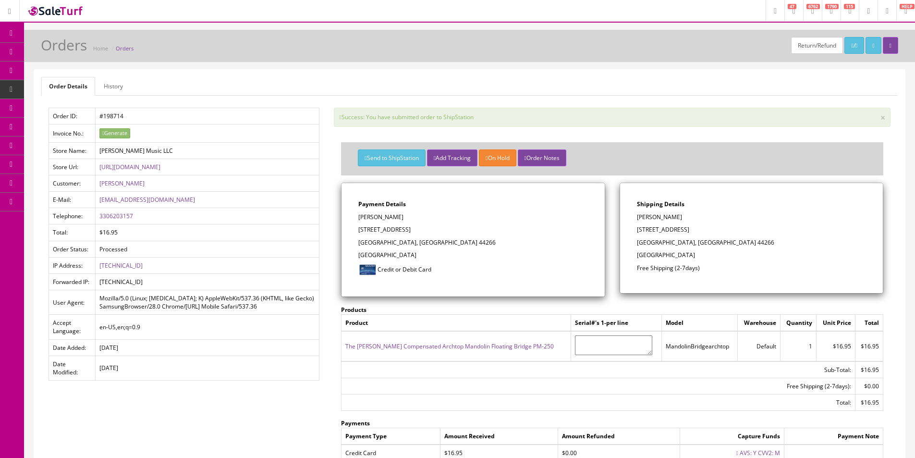
click at [82, 103] on link "Order List" at bounding box center [74, 108] width 101 height 19
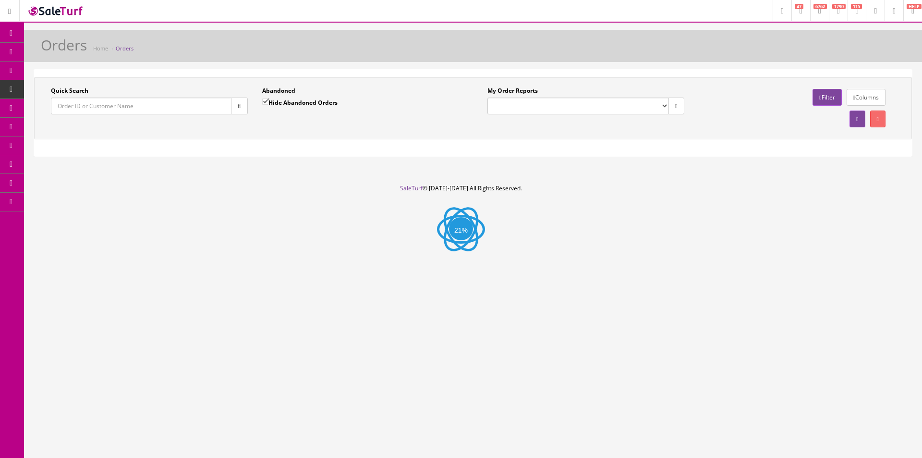
click at [133, 102] on input "Quick Search" at bounding box center [141, 105] width 181 height 17
paste input "[PERSON_NAME]"
type input "[PERSON_NAME]"
click at [235, 109] on button "button" at bounding box center [239, 105] width 17 height 17
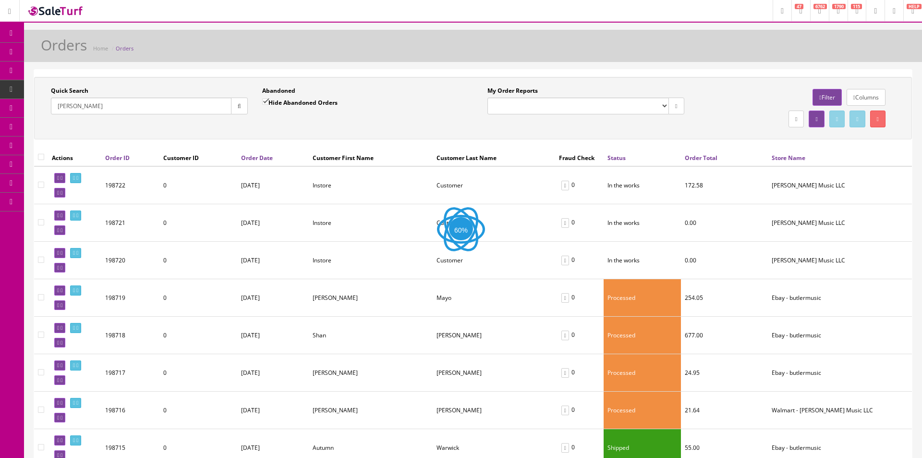
drag, startPoint x: 236, startPoint y: 126, endPoint x: 252, endPoint y: 123, distance: 16.0
click at [237, 126] on div "Quick Search [PERSON_NAME] Date From Abandoned Hide Abandoned Orders Date To My…" at bounding box center [472, 107] width 873 height 43
click at [274, 101] on label "Hide Abandoned Orders" at bounding box center [297, 102] width 75 height 10
click at [266, 101] on input "Hide Abandoned Orders" at bounding box center [263, 101] width 6 height 6
checkbox input "false"
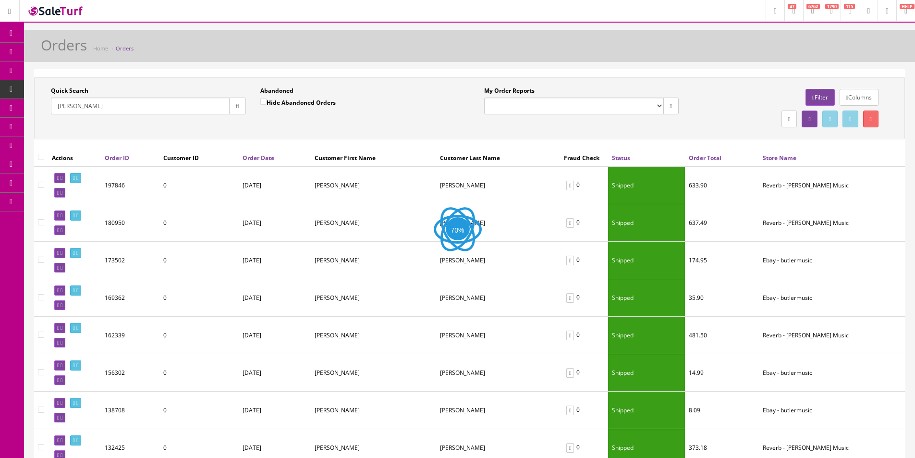
click at [245, 106] on button "button" at bounding box center [237, 105] width 17 height 17
click at [260, 122] on div "Quick Search [PERSON_NAME] Date From Abandoned Hide Abandoned Orders Date To My…" at bounding box center [469, 107] width 866 height 43
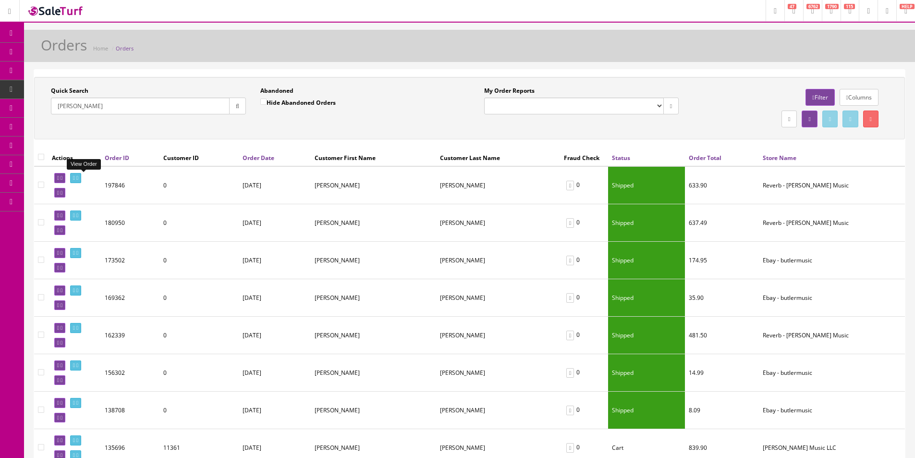
click at [78, 177] on icon at bounding box center [77, 177] width 2 height 5
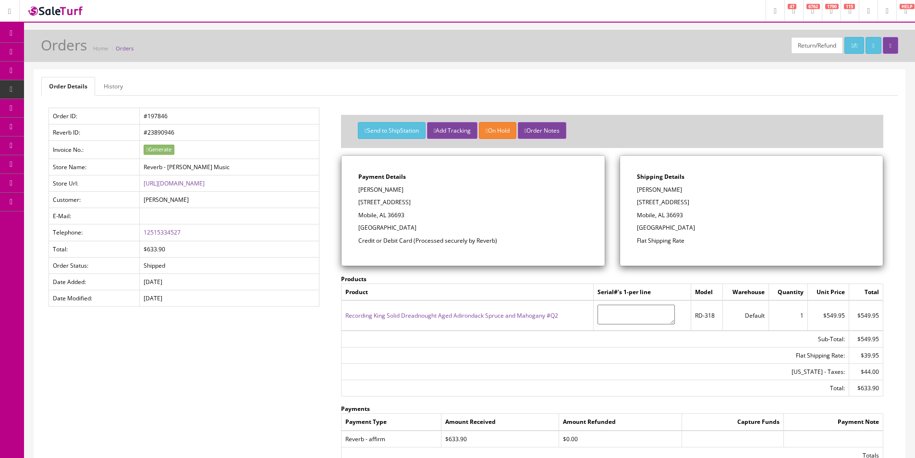
click at [112, 85] on link "History" at bounding box center [113, 86] width 35 height 19
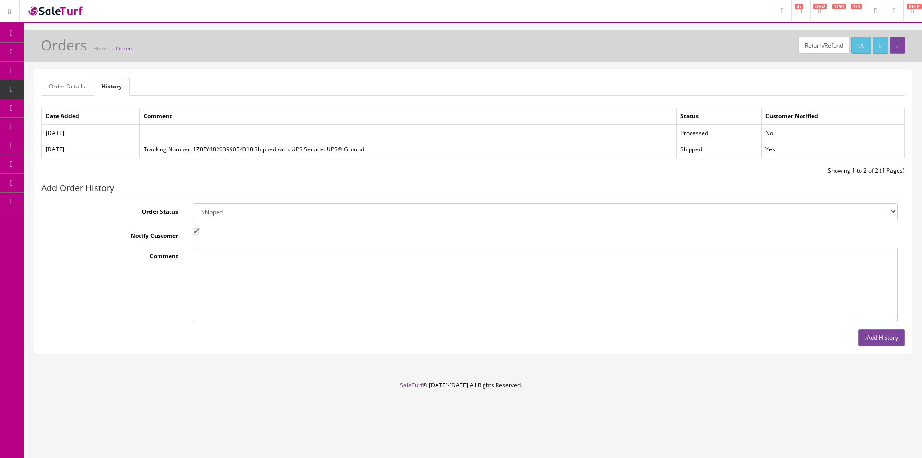
click at [200, 215] on select "Amazon Cart Awaiting Product Canceled Canceled Reversal Cart Chargeback Complet…" at bounding box center [545, 211] width 705 height 17
select select "7"
drag, startPoint x: 200, startPoint y: 215, endPoint x: 200, endPoint y: 223, distance: 8.7
click at [200, 215] on select "Amazon Cart Awaiting Product Canceled Canceled Reversal Cart Chargeback Complet…" at bounding box center [545, 211] width 705 height 17
click at [199, 234] on input "Notify Customer" at bounding box center [196, 231] width 6 height 6
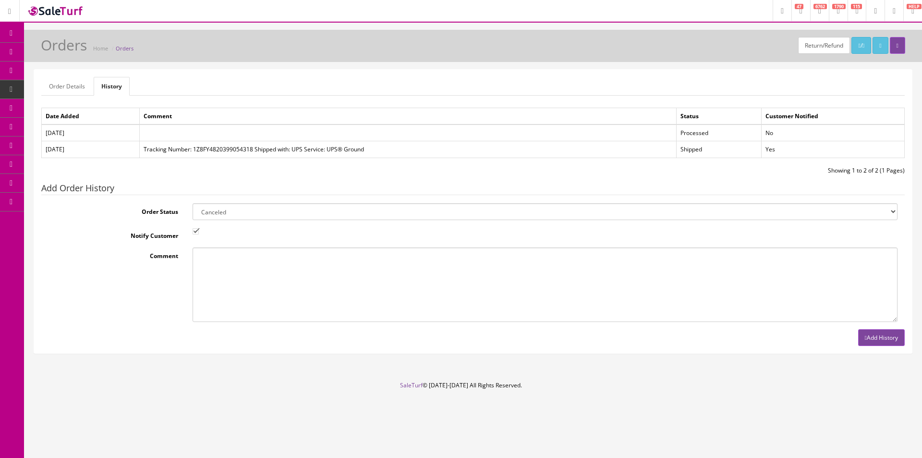
checkbox input "false"
click at [218, 269] on textarea "Comment" at bounding box center [545, 284] width 705 height 74
click at [222, 208] on select "Amazon Cart Awaiting Product Canceled Canceled Reversal Cart Chargeback Complet…" at bounding box center [545, 211] width 705 height 17
select select "11"
drag, startPoint x: 222, startPoint y: 208, endPoint x: 220, endPoint y: 219, distance: 11.6
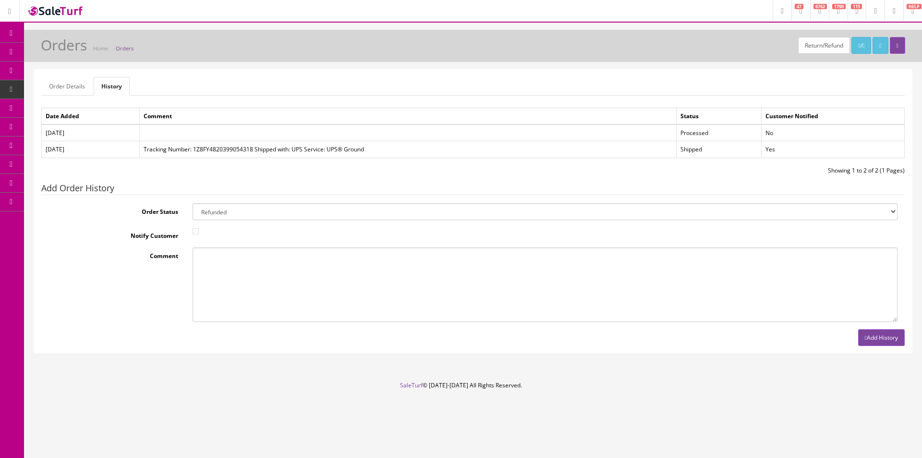
click at [222, 208] on select "Amazon Cart Awaiting Product Canceled Canceled Reversal Cart Chargeback Complet…" at bounding box center [545, 211] width 705 height 17
click at [221, 249] on textarea "Comment" at bounding box center [545, 284] width 705 height 74
type textarea "Customer didn't like wood grain. Returned."
click at [878, 338] on button "Add History" at bounding box center [881, 337] width 47 height 17
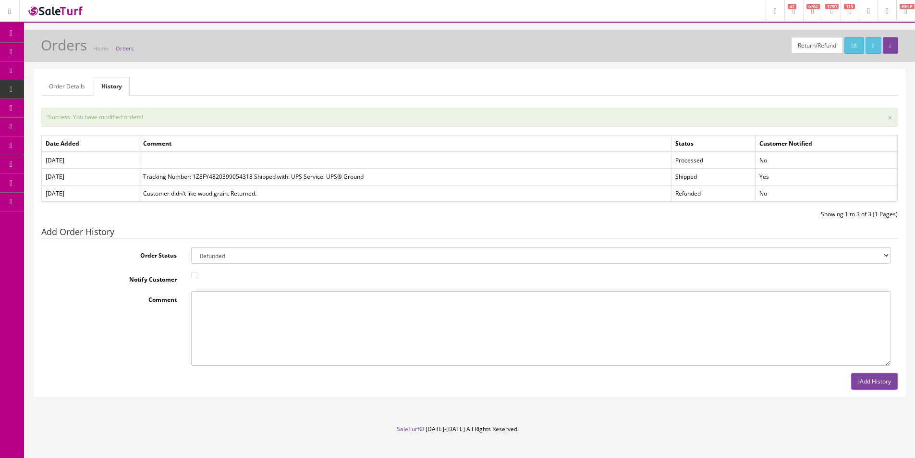
drag, startPoint x: 661, startPoint y: 78, endPoint x: 725, endPoint y: 11, distance: 93.1
click at [661, 78] on ul "Order Details History" at bounding box center [469, 86] width 856 height 19
click at [50, 52] on link "Products" at bounding box center [74, 52] width 101 height 19
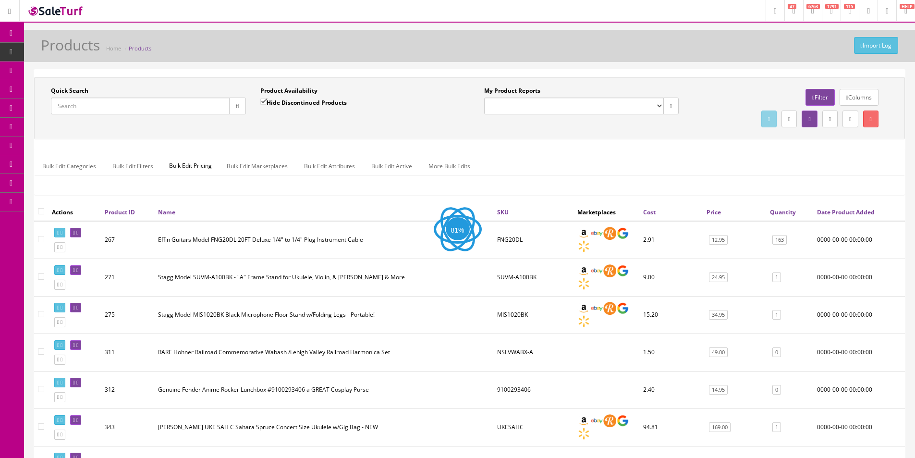
click at [13, 28] on link "Dashboard" at bounding box center [12, 33] width 24 height 19
